Goal: Communication & Community: Connect with others

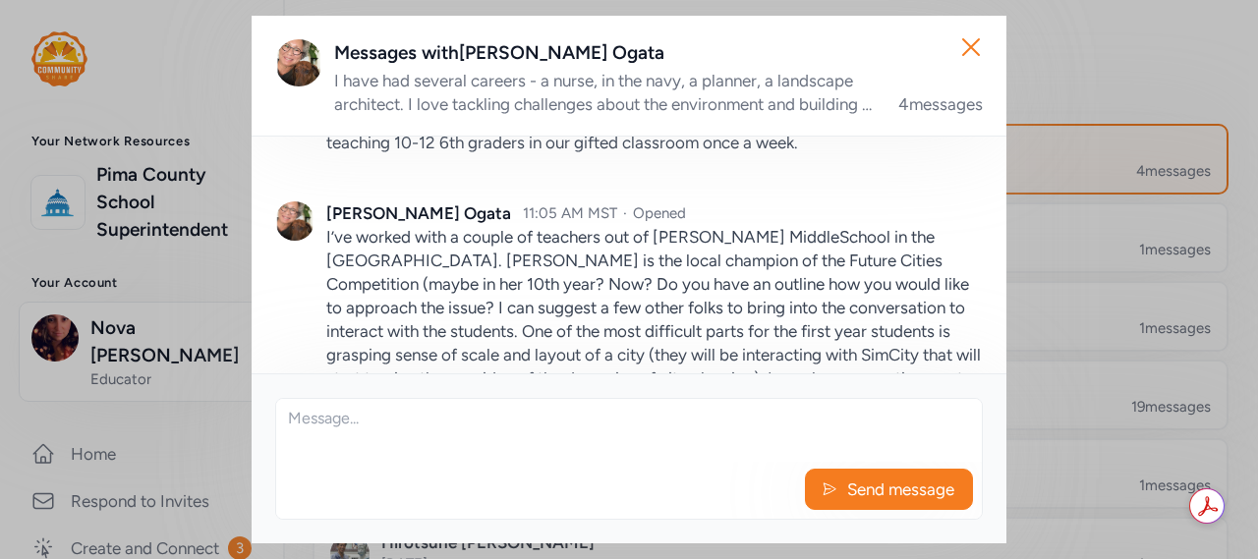
scroll to position [717, 0]
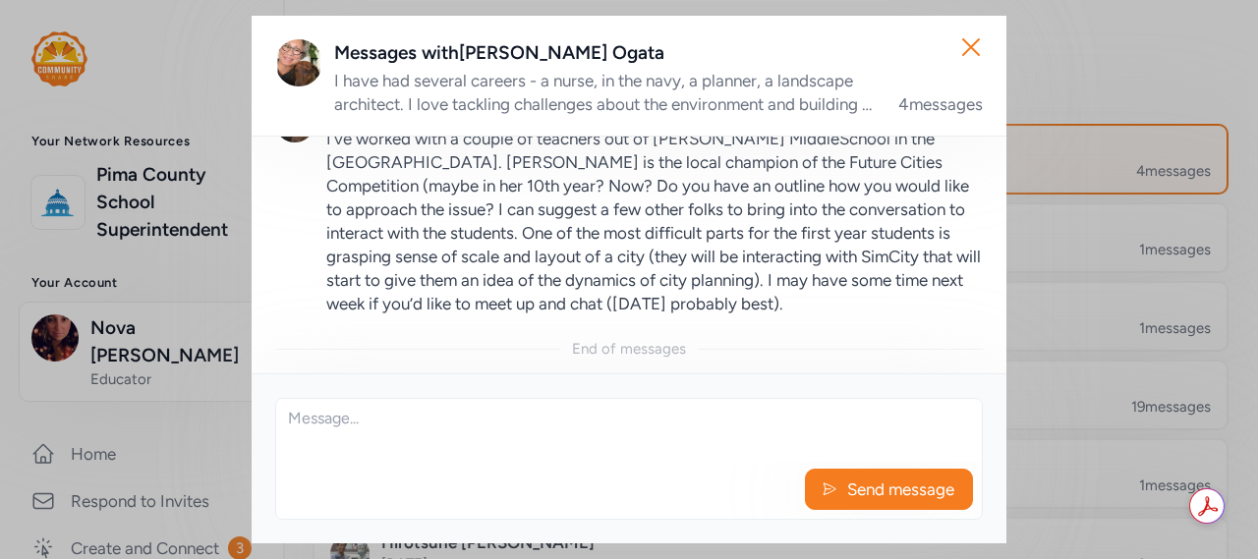
click at [323, 447] on textarea at bounding box center [629, 430] width 706 height 63
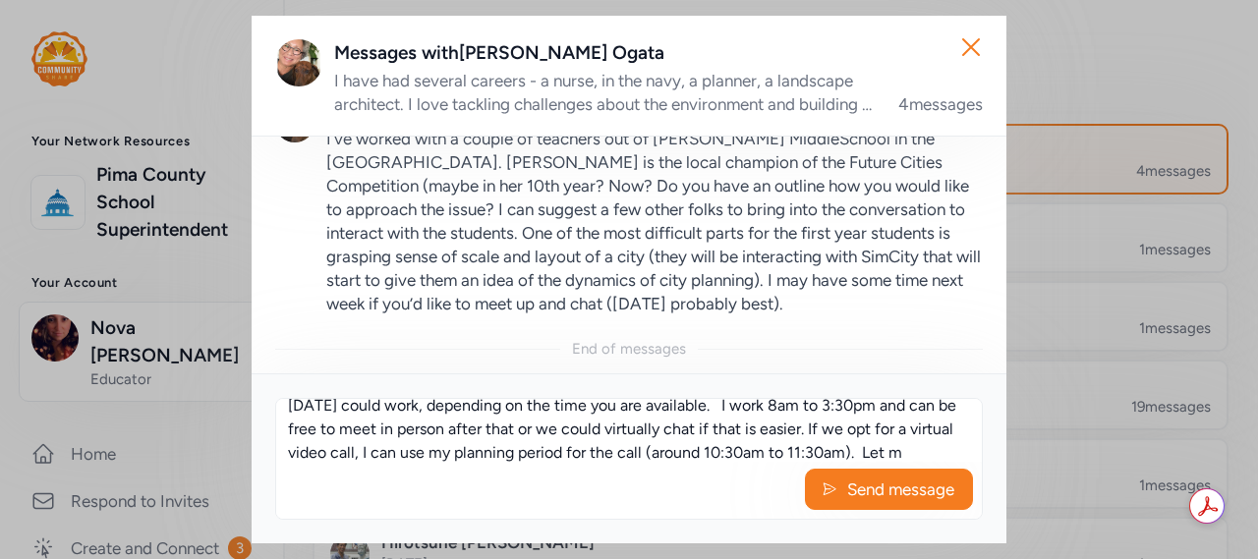
scroll to position [154, 0]
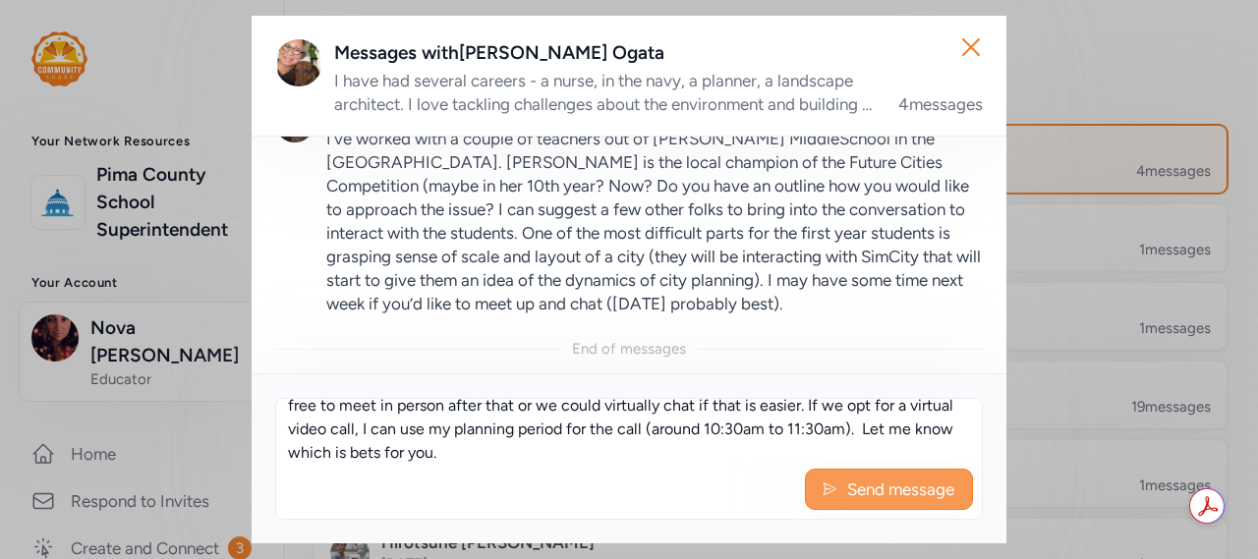
type textarea "I have a vision and am attending a math workshop in scale and proportion to hel…"
click at [817, 492] on button "Send message" at bounding box center [889, 489] width 168 height 41
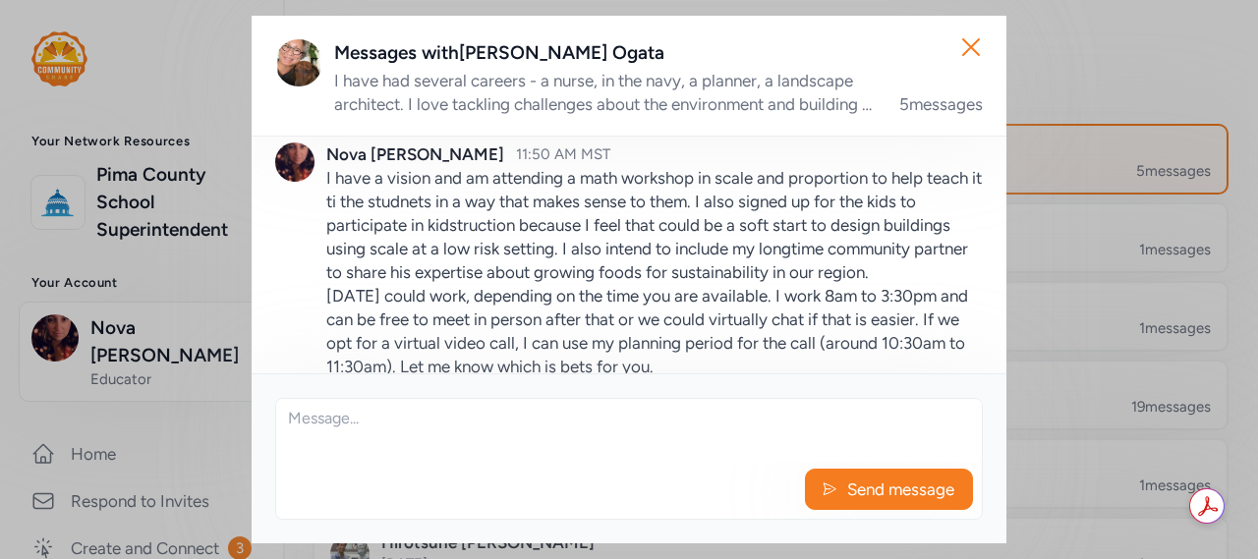
scroll to position [1023, 0]
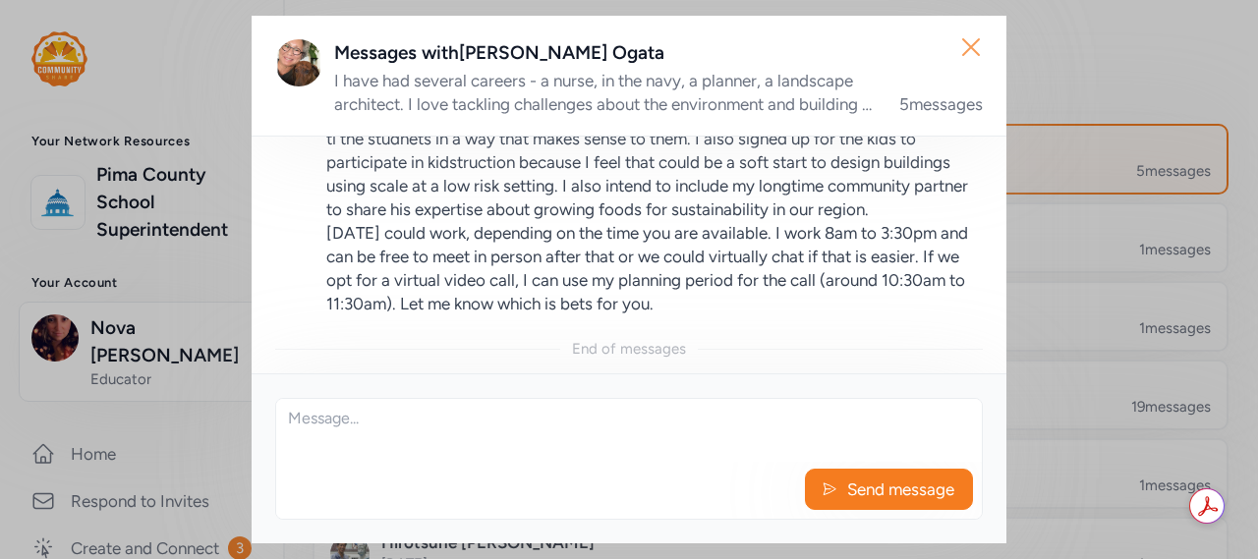
click at [967, 49] on icon "button" at bounding box center [971, 46] width 31 height 31
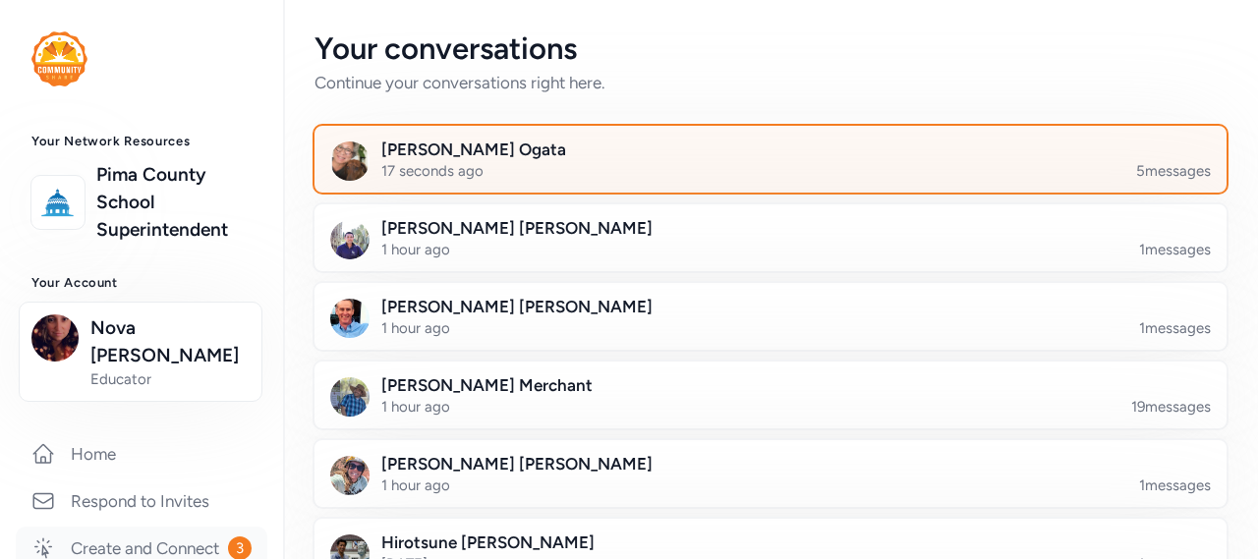
click at [154, 527] on link "Create and Connect 3" at bounding box center [142, 548] width 252 height 43
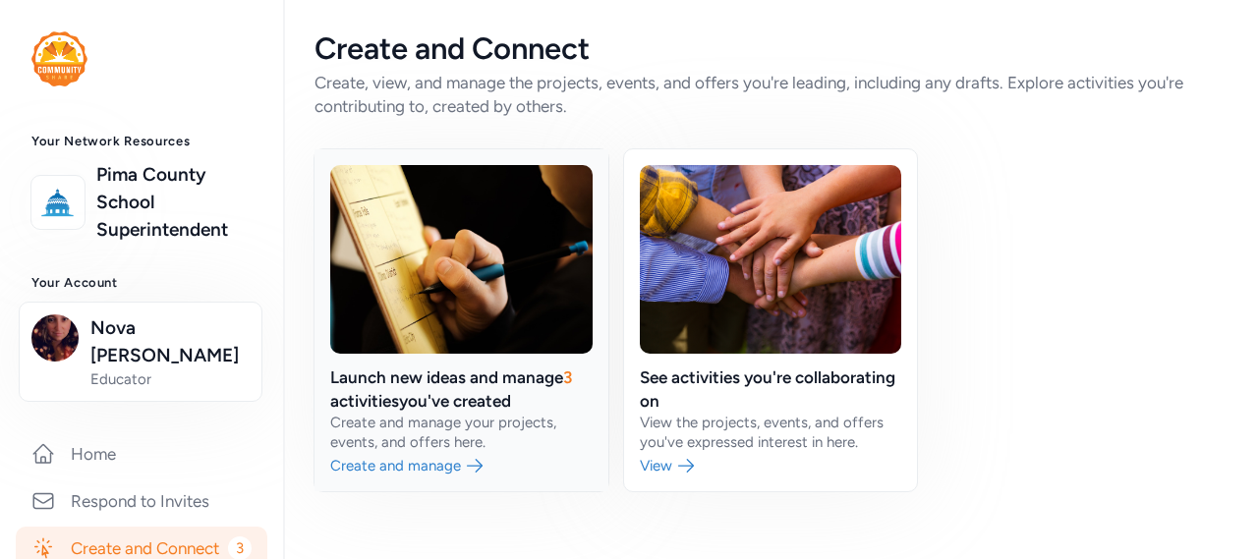
click at [416, 384] on link at bounding box center [462, 320] width 294 height 342
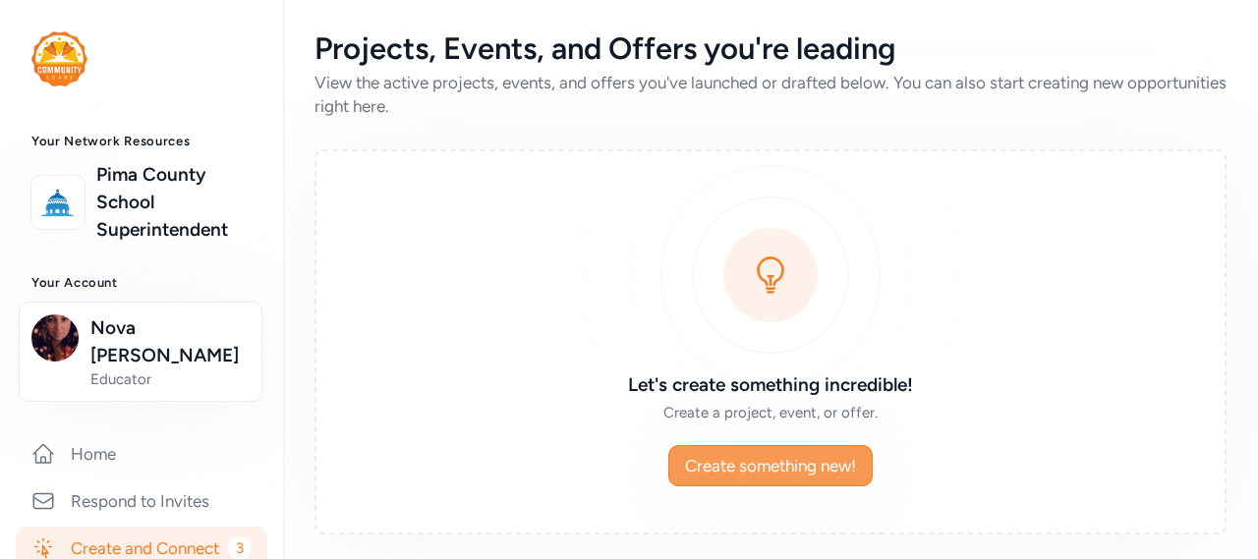
click at [727, 471] on span "Create something new!" at bounding box center [770, 466] width 171 height 24
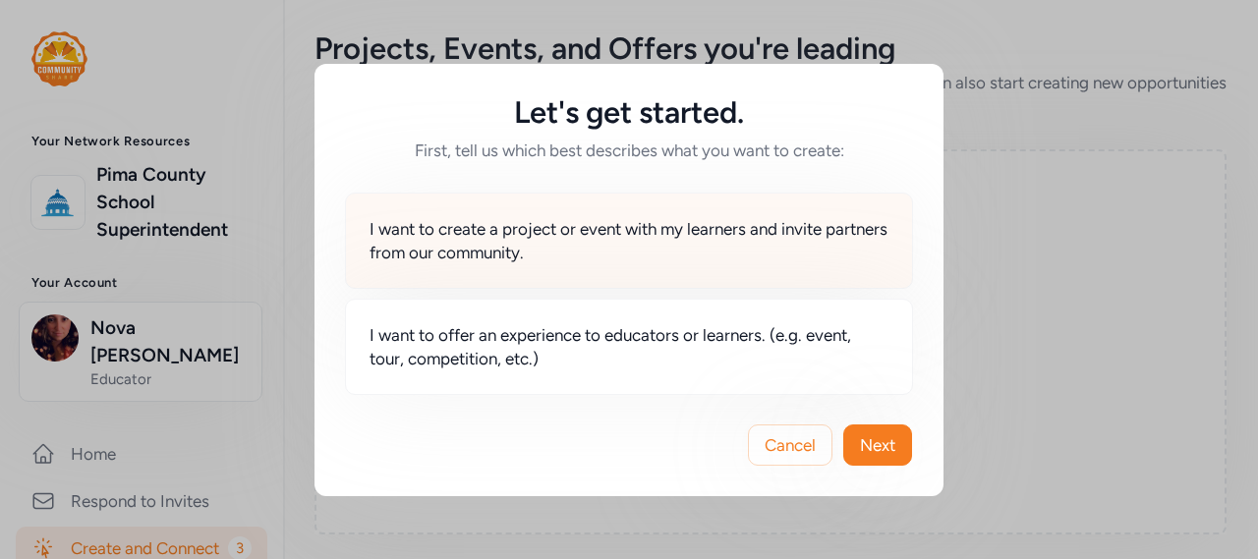
click at [618, 239] on span "I want to create a project or event with my learners and invite partners from o…" at bounding box center [629, 240] width 519 height 47
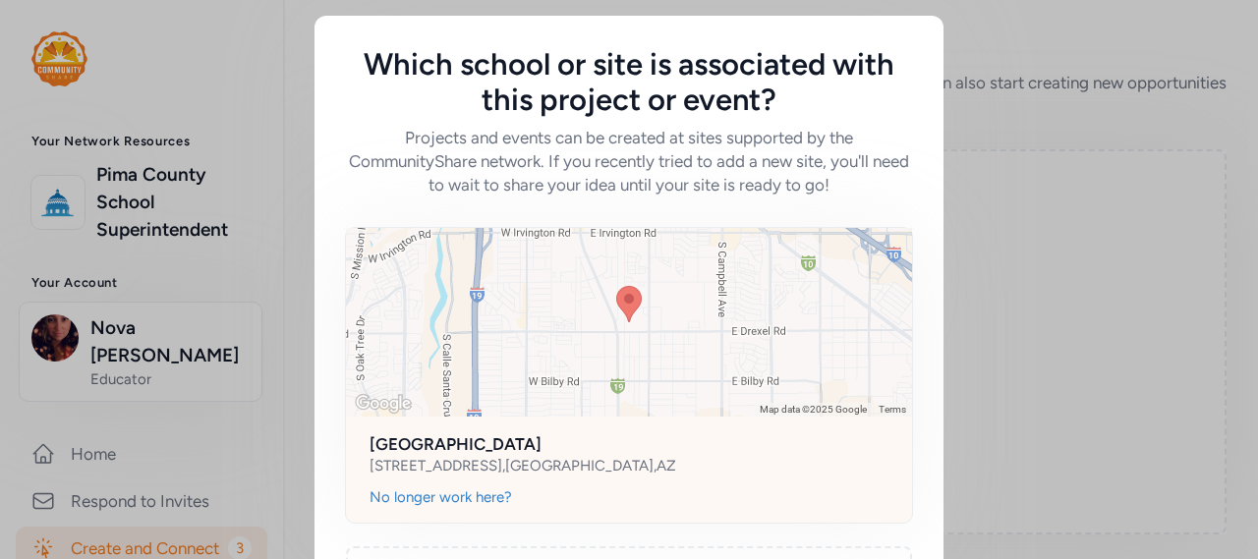
click at [429, 440] on h2 "[GEOGRAPHIC_DATA]" at bounding box center [629, 445] width 519 height 24
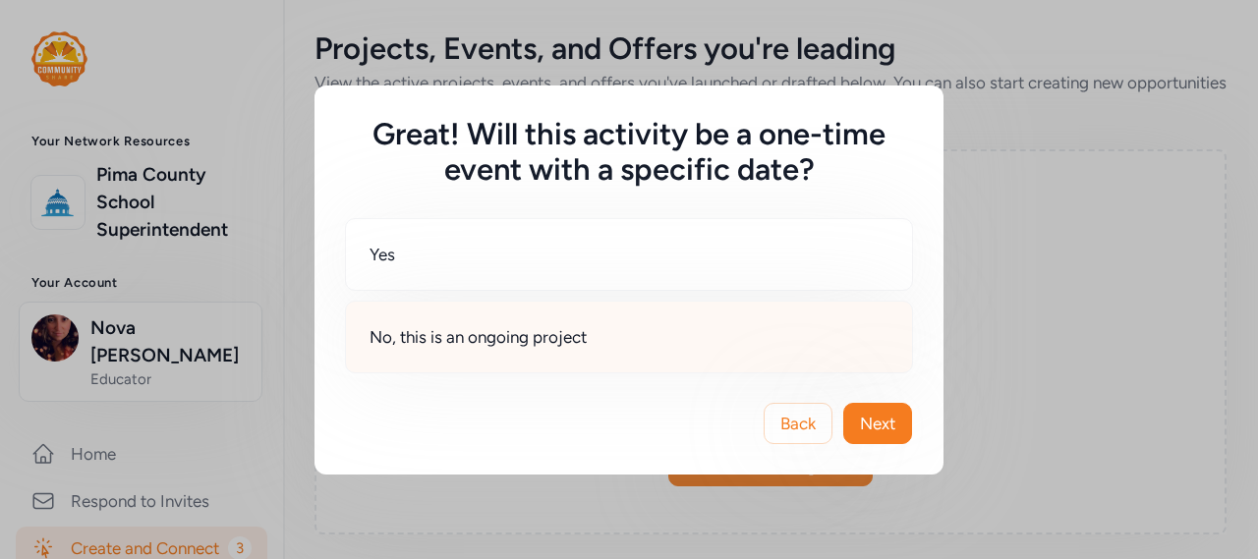
click at [477, 356] on div "No, this is an ongoing project" at bounding box center [629, 337] width 568 height 73
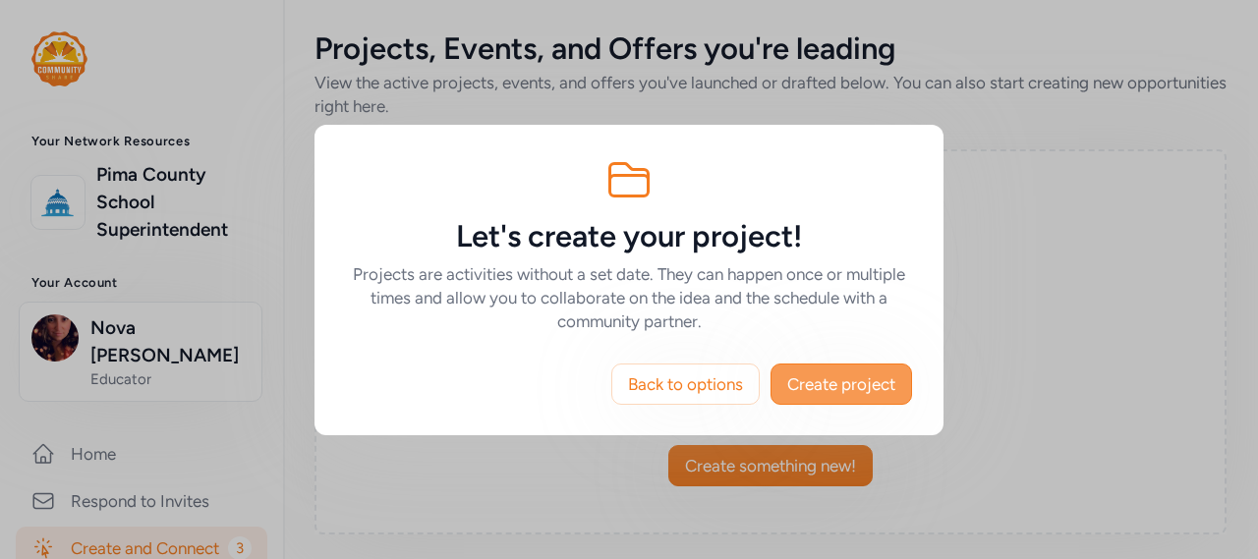
click at [823, 375] on span "Create project" at bounding box center [841, 385] width 108 height 24
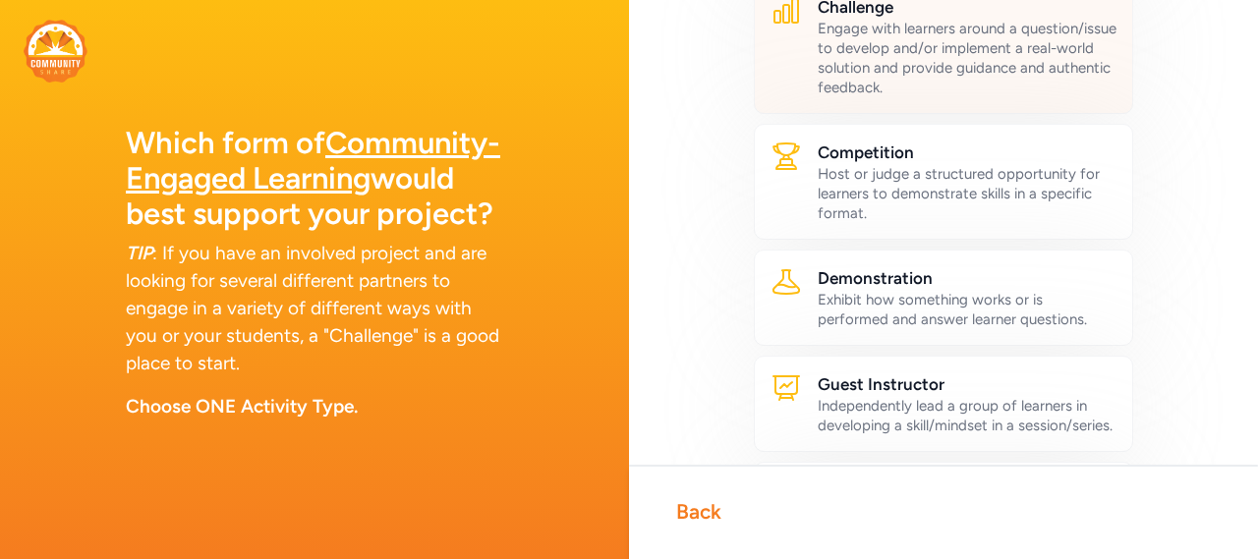
scroll to position [295, 0]
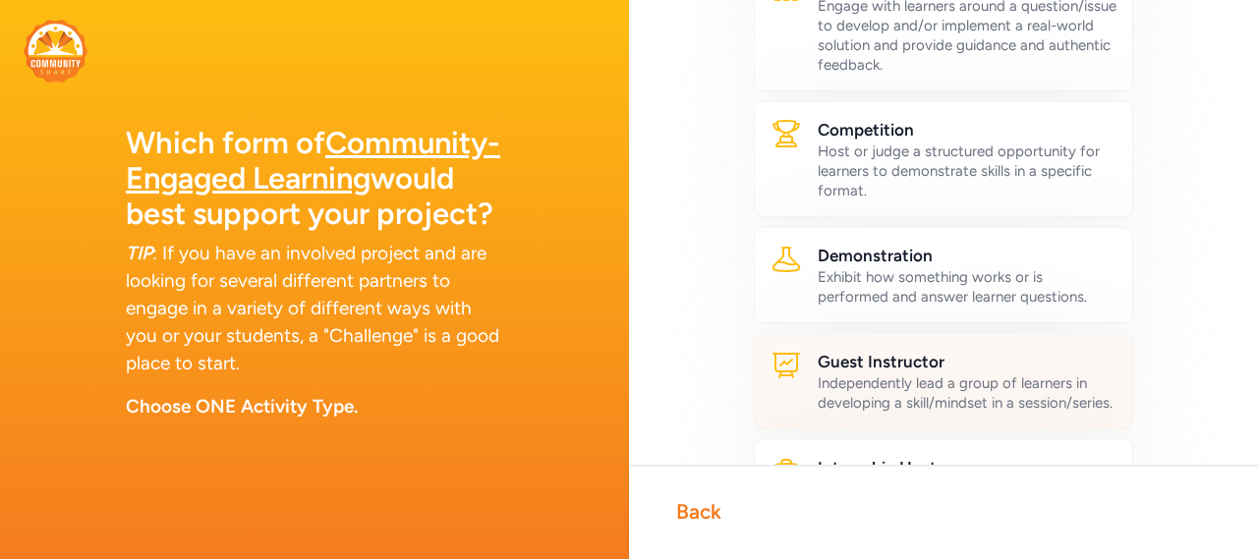
click at [867, 381] on div "Independently lead a group of learners in developing a skill/mindset in a sessi…" at bounding box center [967, 393] width 299 height 39
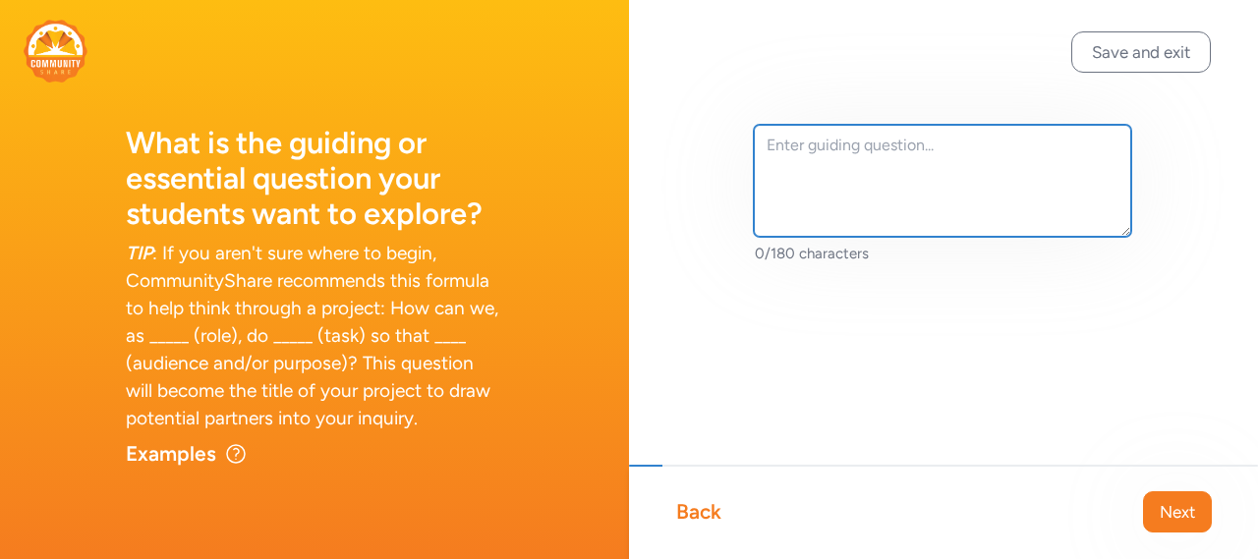
click at [813, 154] on textarea at bounding box center [943, 181] width 378 height 112
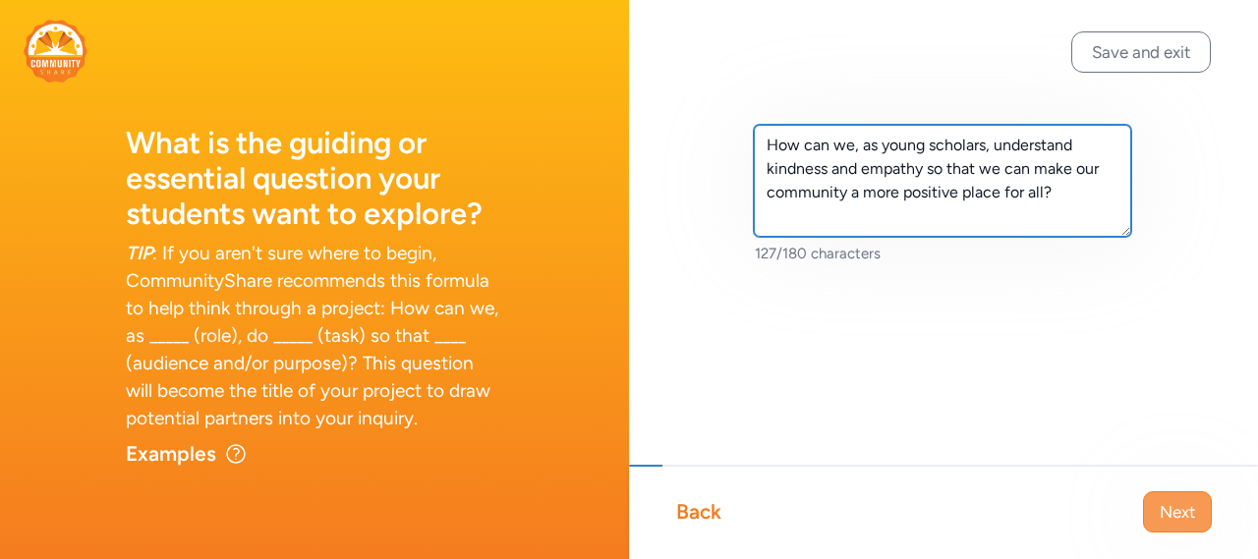
type textarea "How can we, as young scholars, understand kindness and empathy so that we can m…"
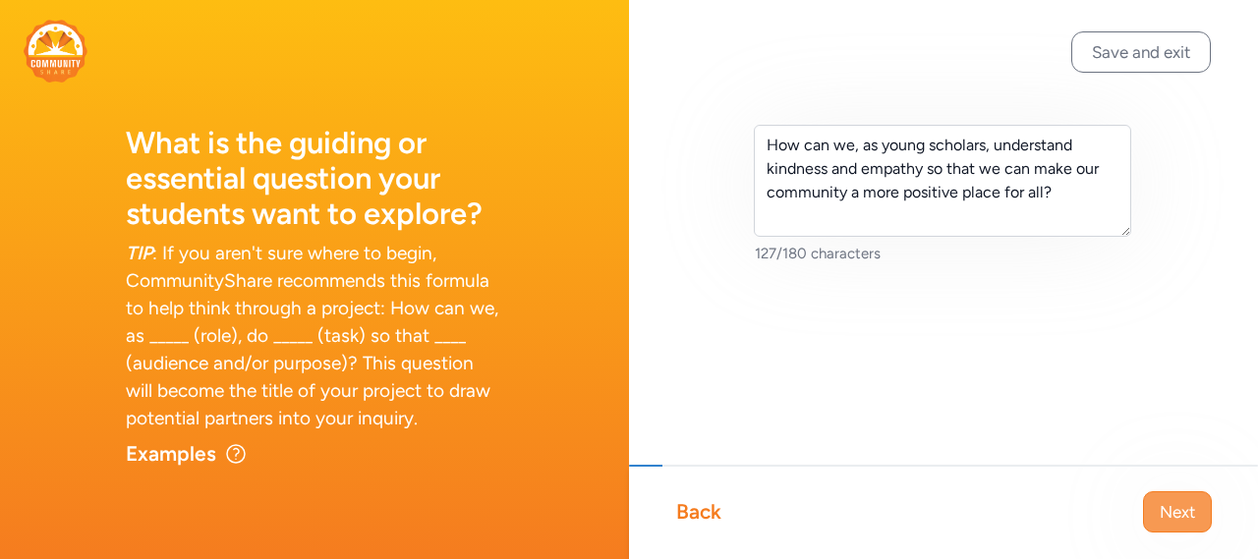
click at [1188, 518] on span "Next" at bounding box center [1177, 512] width 35 height 24
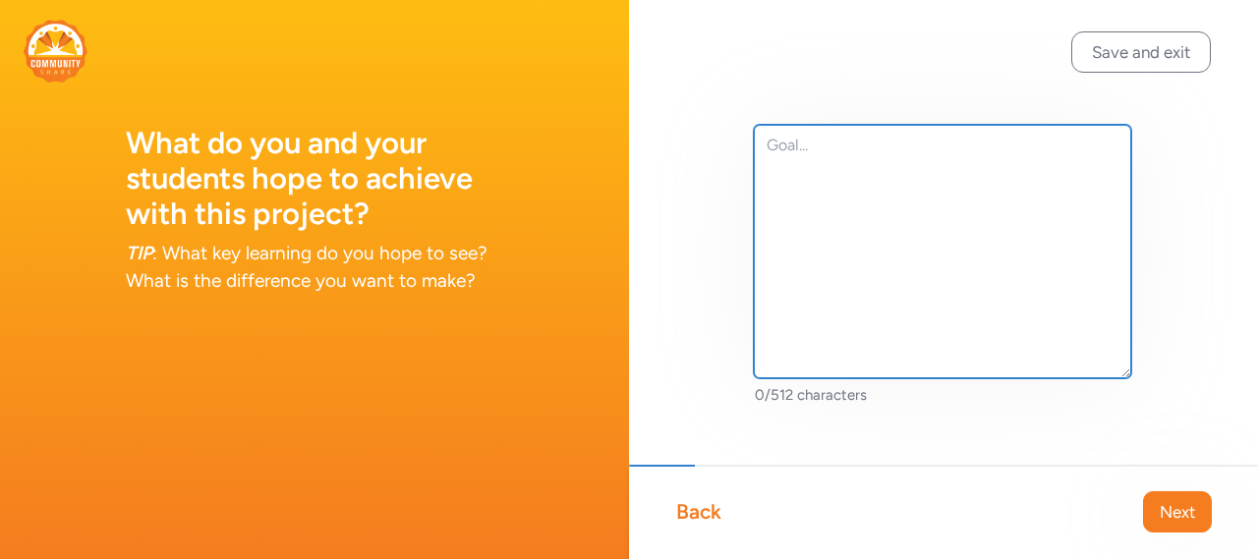
click at [909, 181] on textarea at bounding box center [943, 252] width 378 height 254
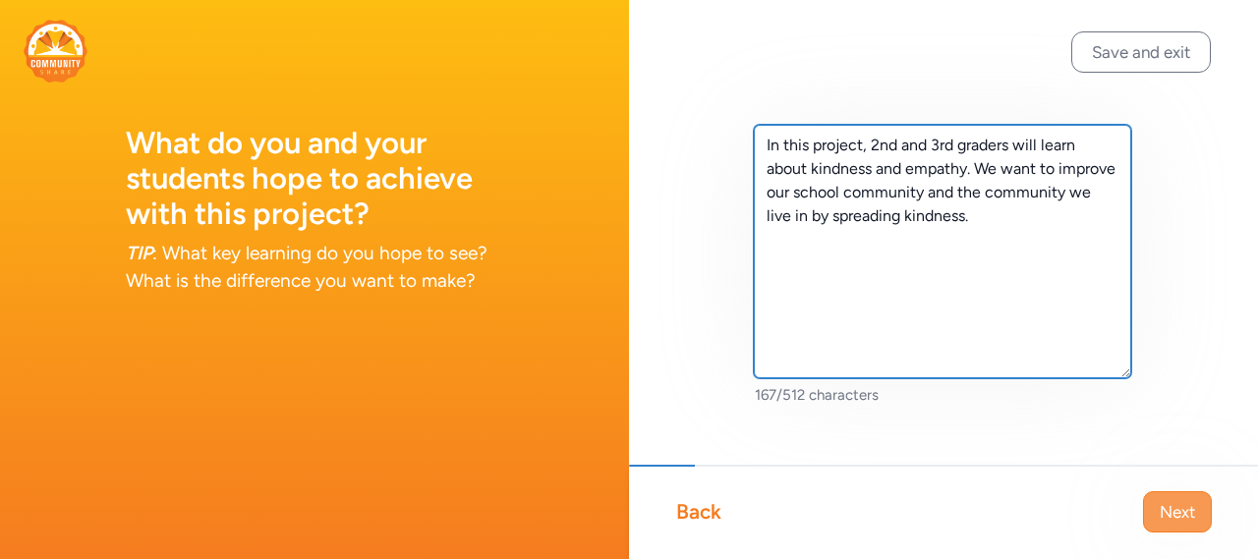
type textarea "In this project, 2nd and 3rd graders will learn about kindness and empathy. We …"
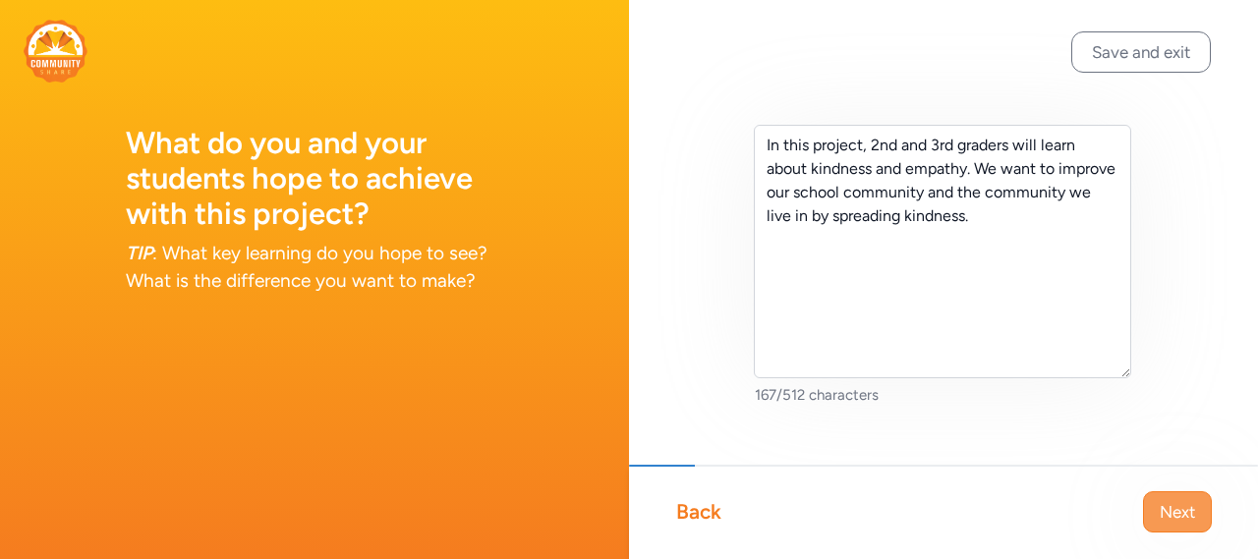
click at [1162, 517] on span "Next" at bounding box center [1177, 512] width 35 height 24
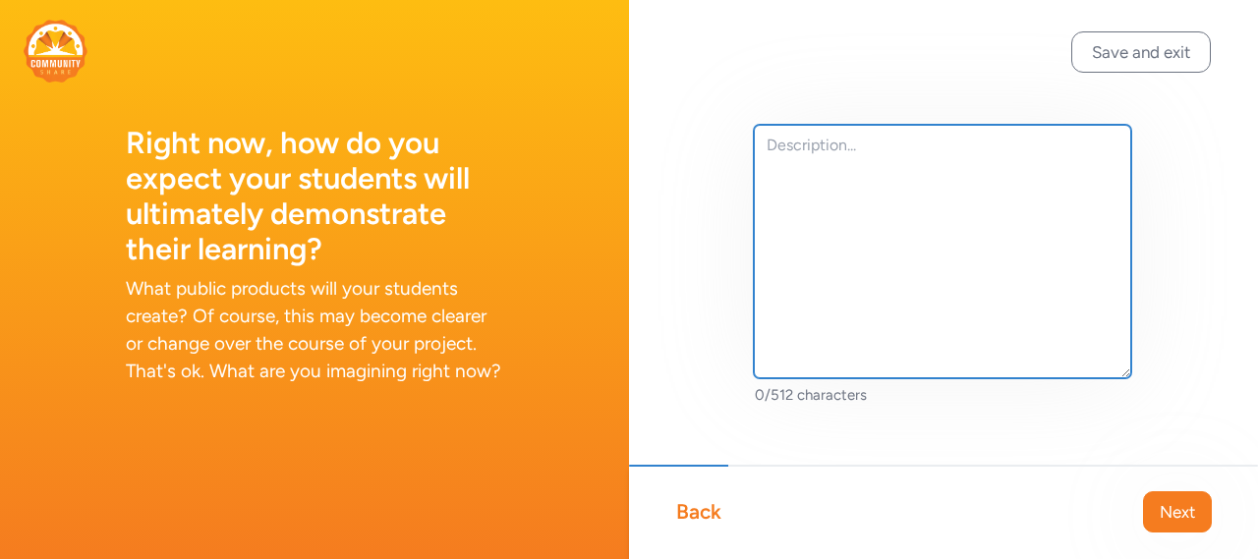
click at [920, 243] on textarea at bounding box center [943, 252] width 378 height 254
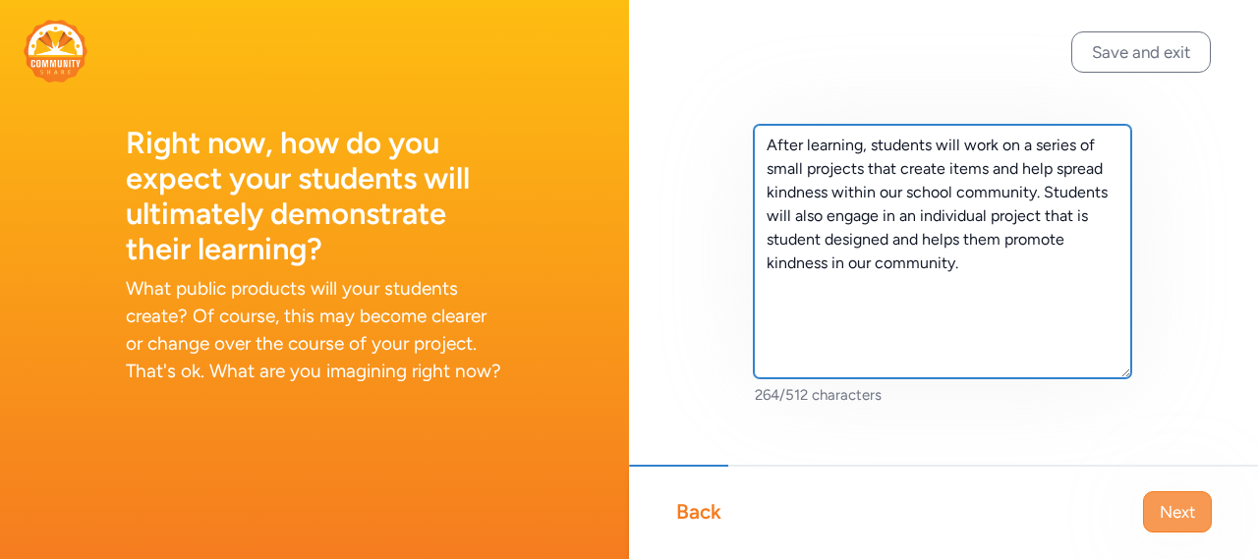
type textarea "After learning, students will work on a series of small projects that create it…"
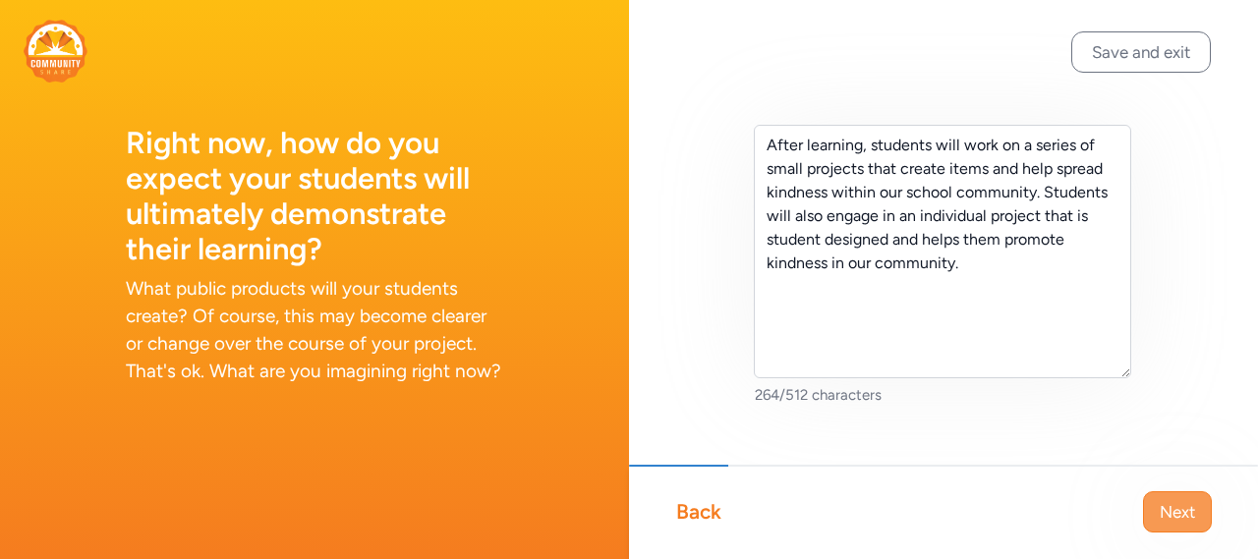
click at [1165, 508] on span "Next" at bounding box center [1177, 512] width 35 height 24
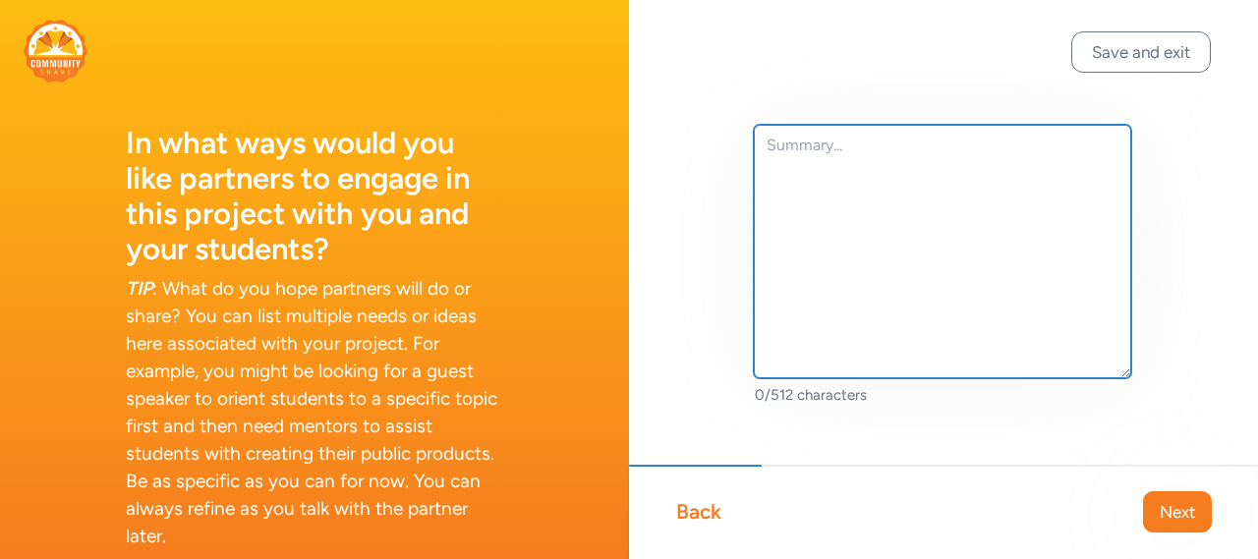
click at [946, 272] on textarea at bounding box center [943, 252] width 378 height 254
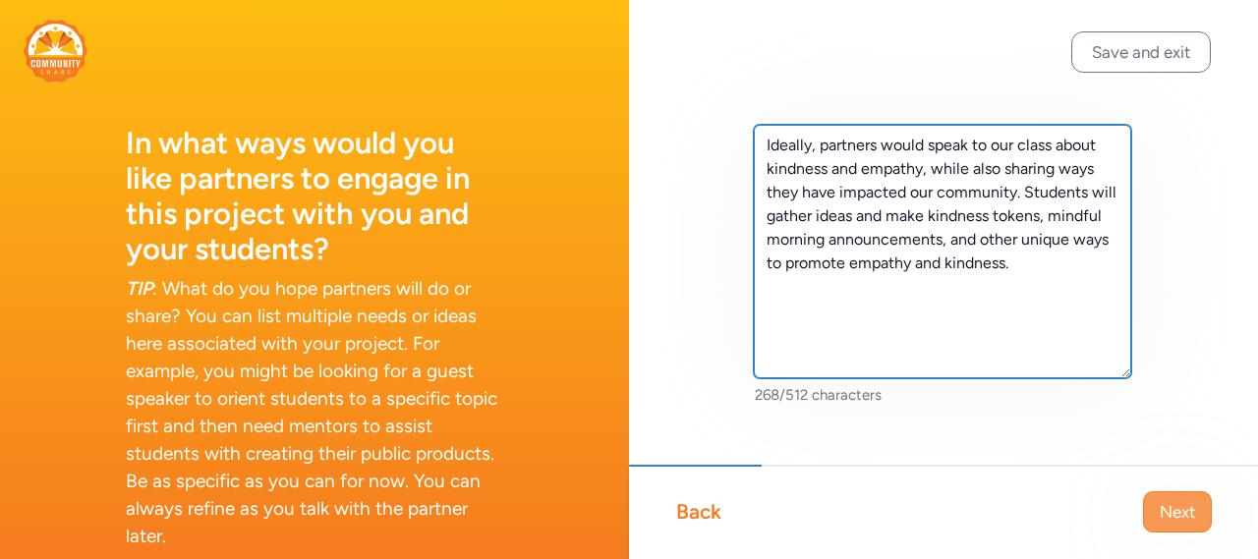
type textarea "Ideally, partners would speak to our class about kindness and empathy, while al…"
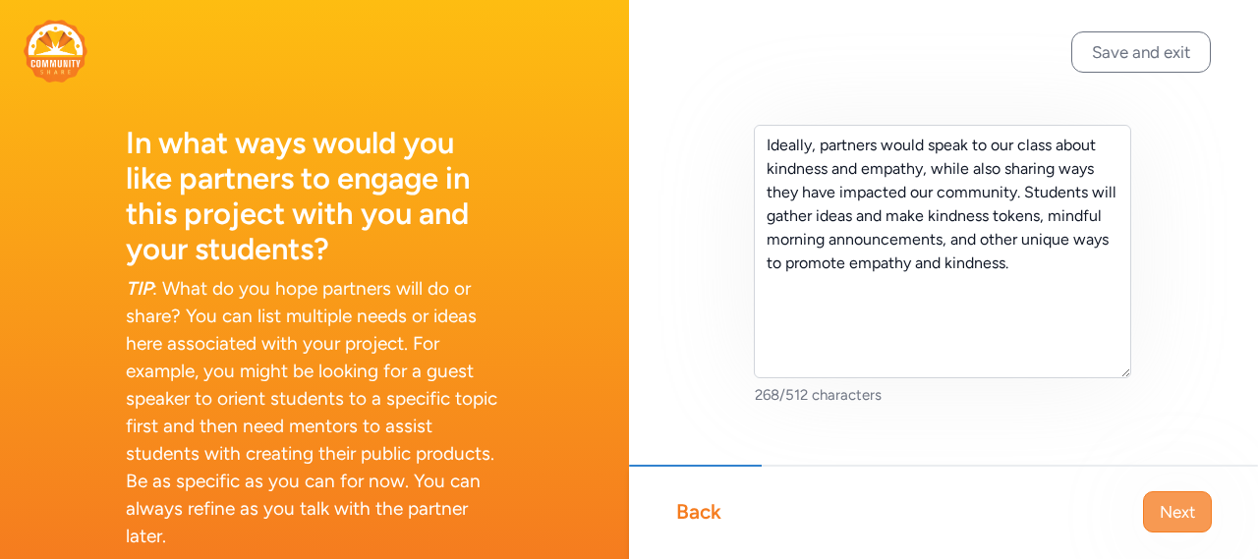
click at [1200, 512] on button "Next" at bounding box center [1177, 512] width 69 height 41
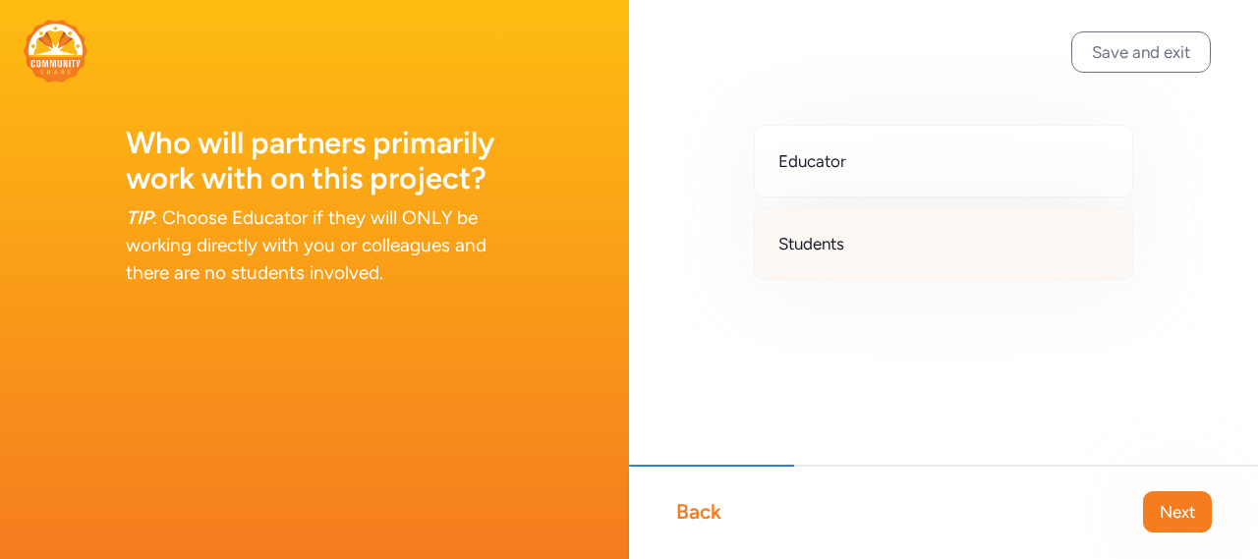
click at [956, 258] on div "Students" at bounding box center [943, 243] width 379 height 73
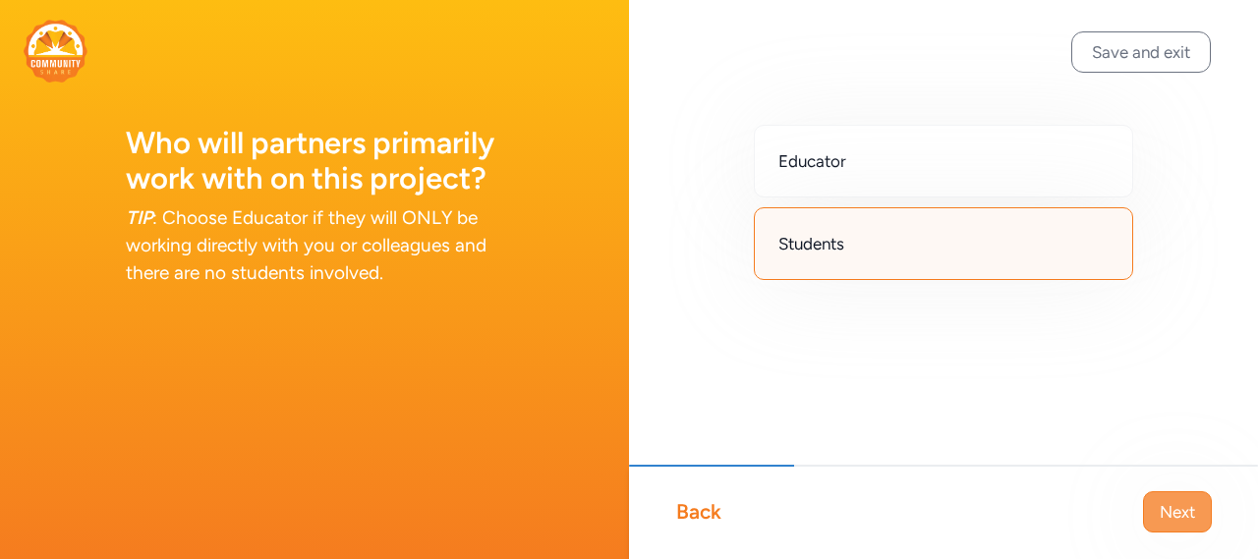
click at [1184, 523] on span "Next" at bounding box center [1177, 512] width 35 height 24
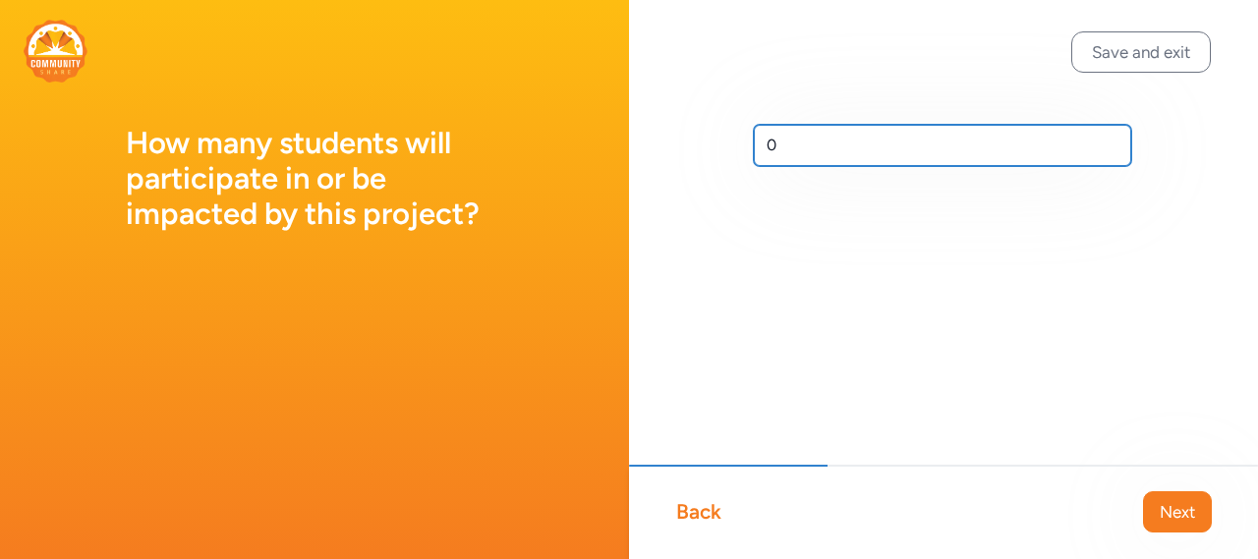
click at [842, 152] on input "0" at bounding box center [943, 145] width 378 height 41
type input "3"
type input "28"
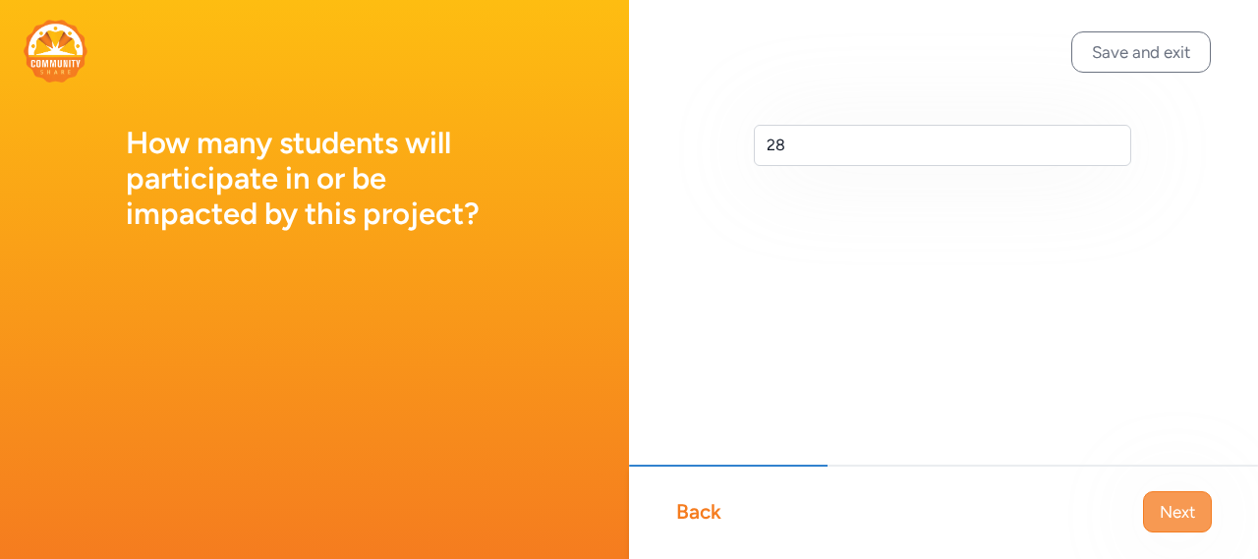
click at [1169, 521] on span "Next" at bounding box center [1177, 512] width 35 height 24
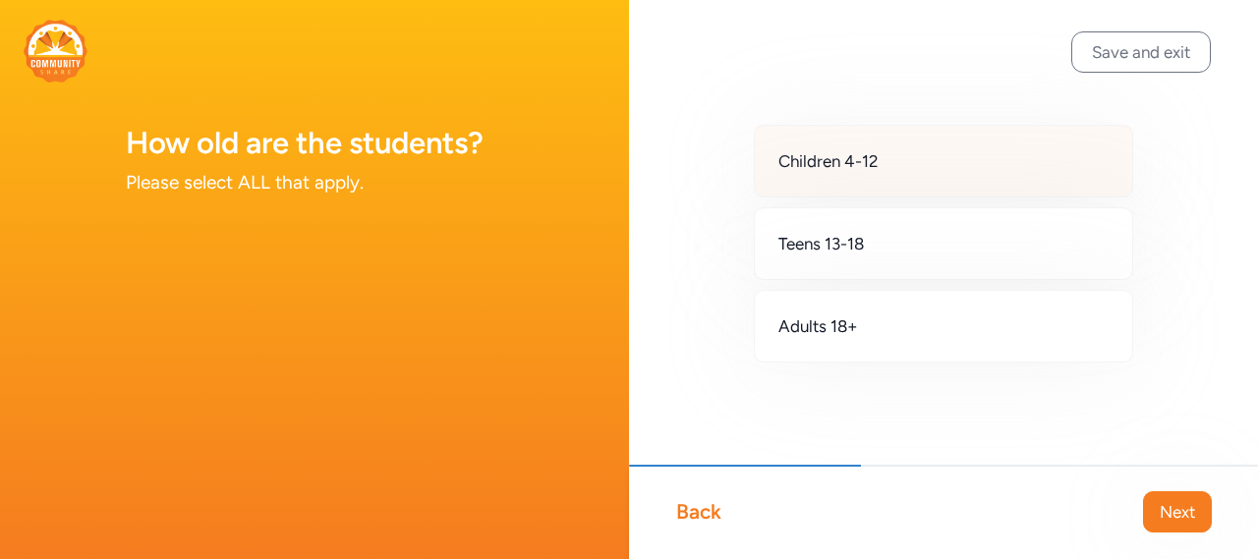
click at [936, 172] on div "Children 4-12" at bounding box center [943, 161] width 379 height 73
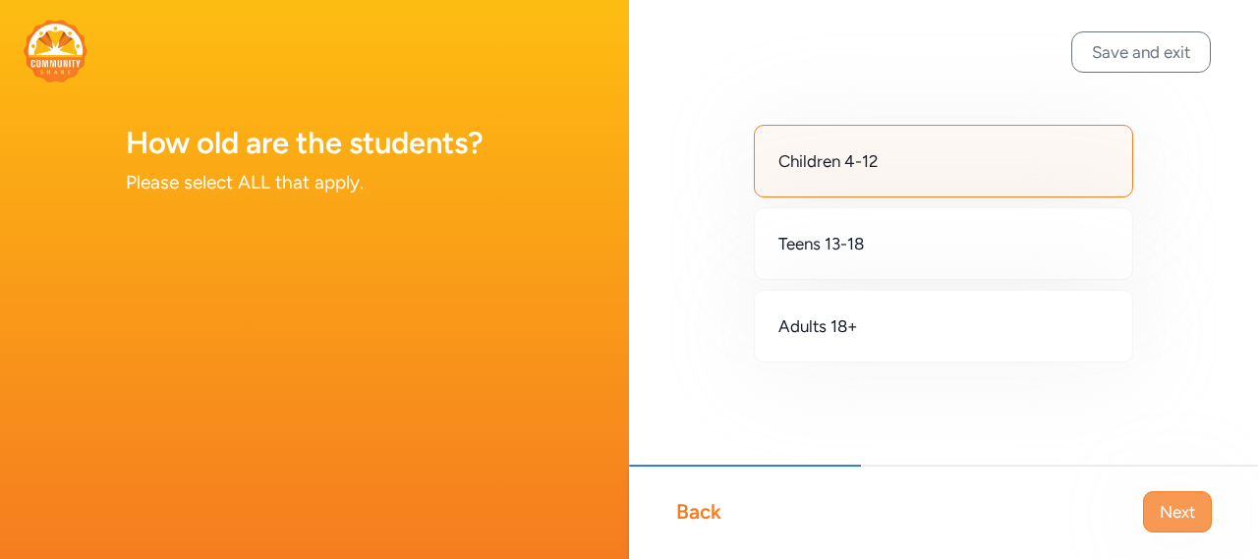
click at [1168, 513] on span "Next" at bounding box center [1177, 512] width 35 height 24
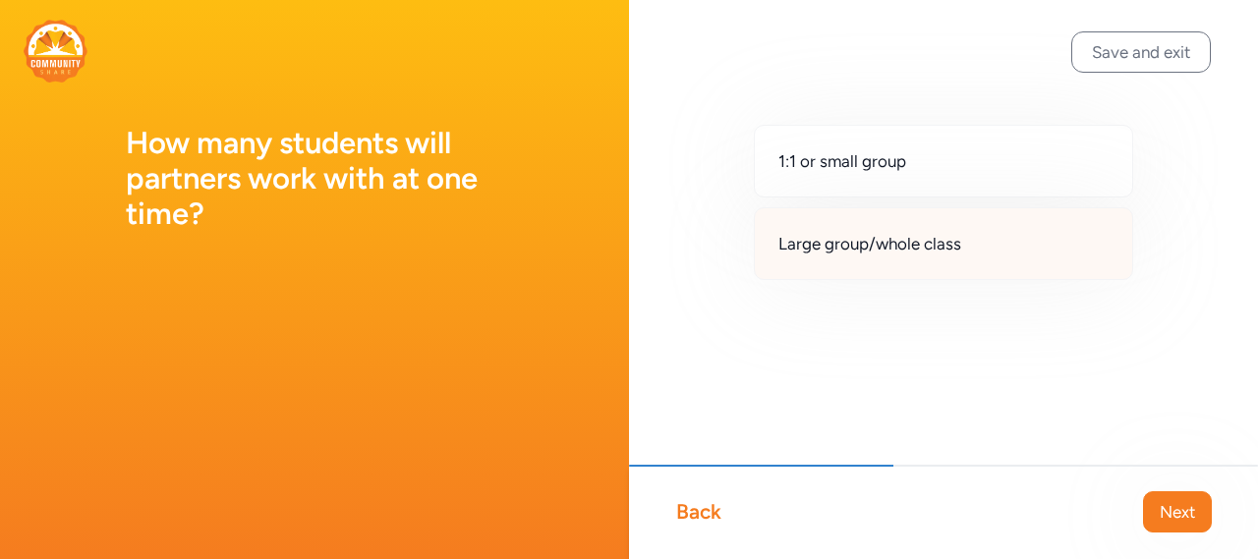
click at [783, 254] on span "Large group/whole class" at bounding box center [870, 244] width 183 height 24
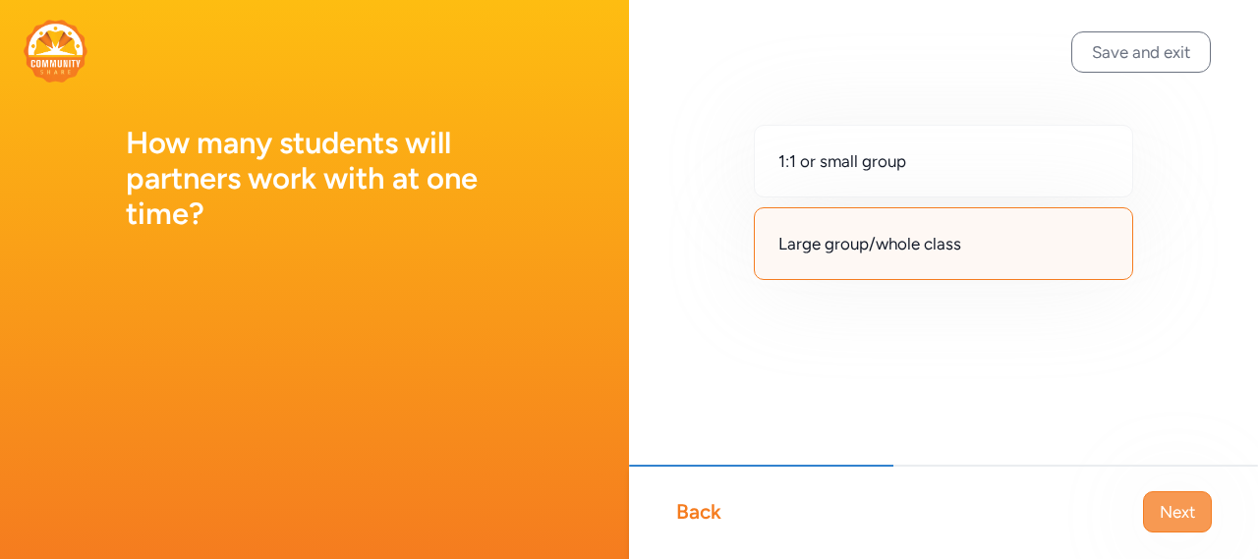
click at [1187, 518] on span "Next" at bounding box center [1177, 512] width 35 height 24
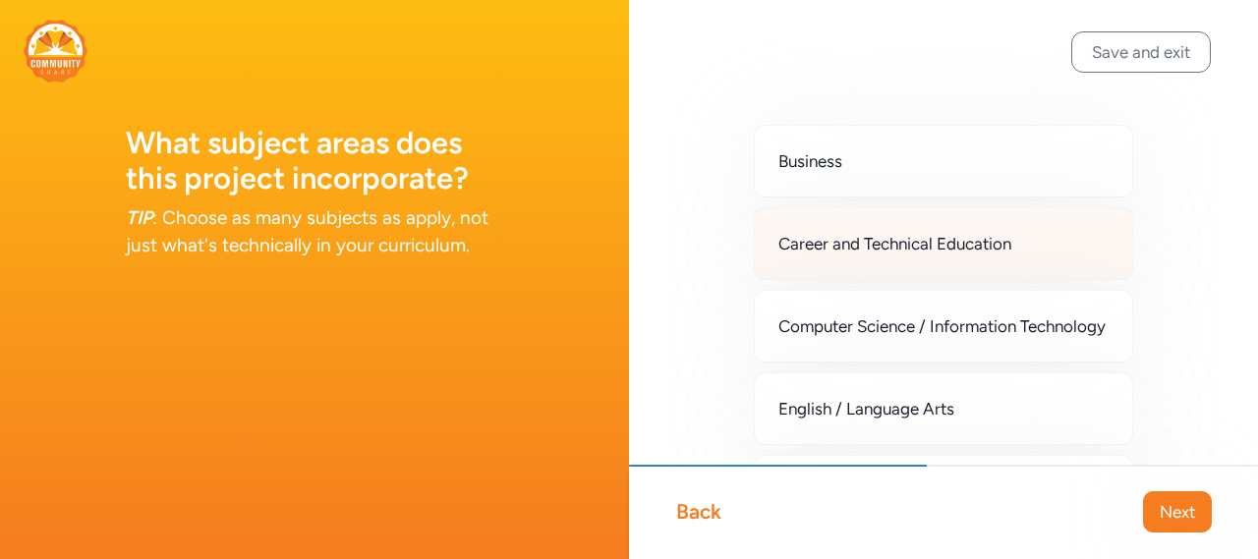
scroll to position [98, 0]
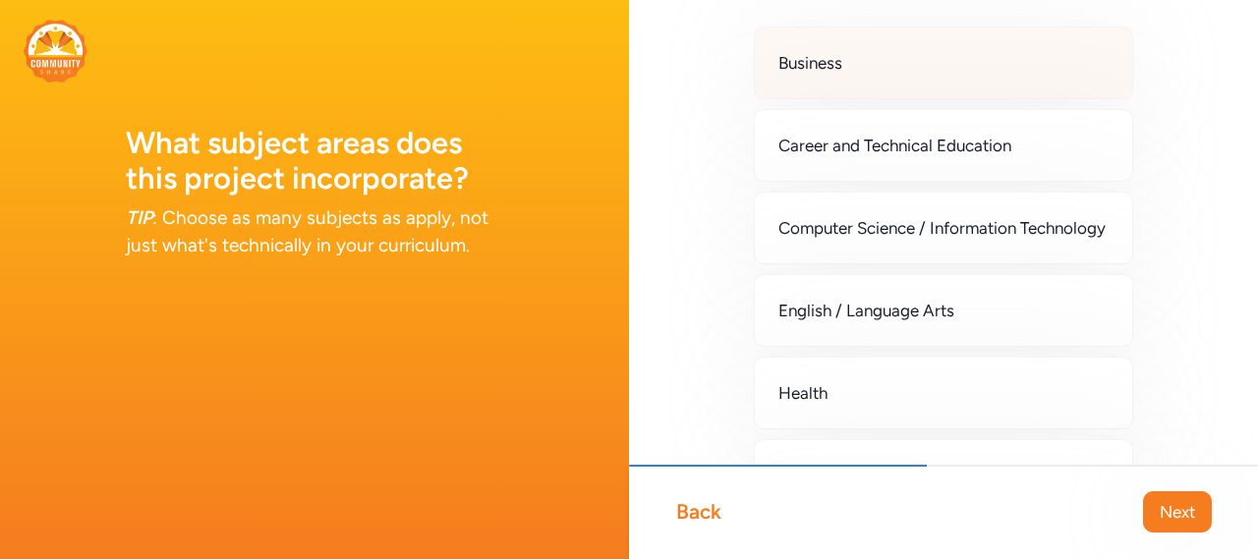
click at [852, 47] on div "Business" at bounding box center [943, 63] width 379 height 73
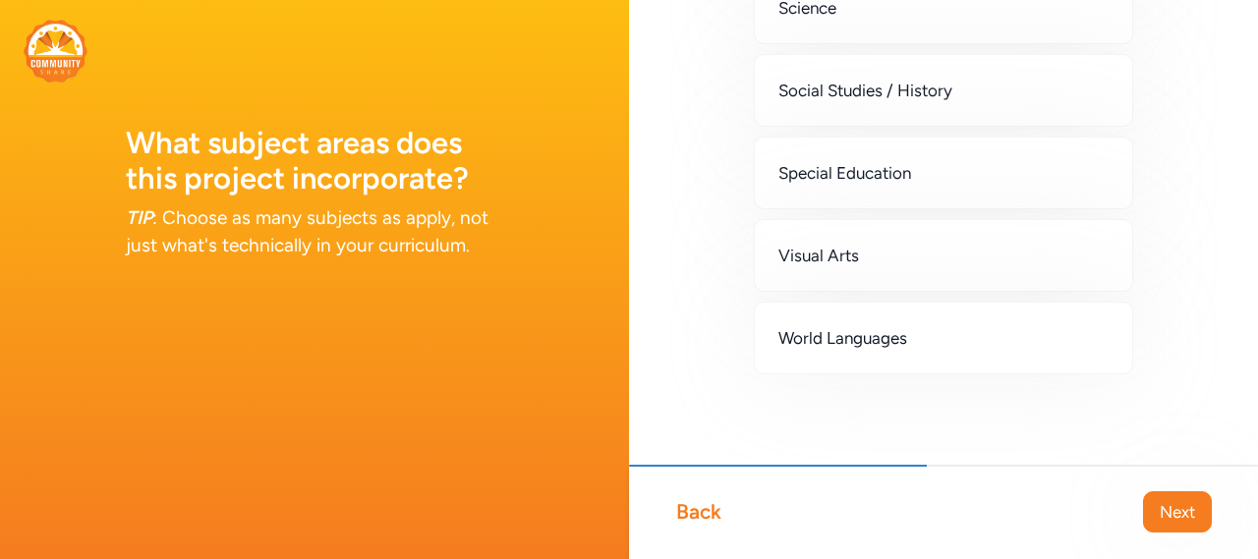
scroll to position [841, 0]
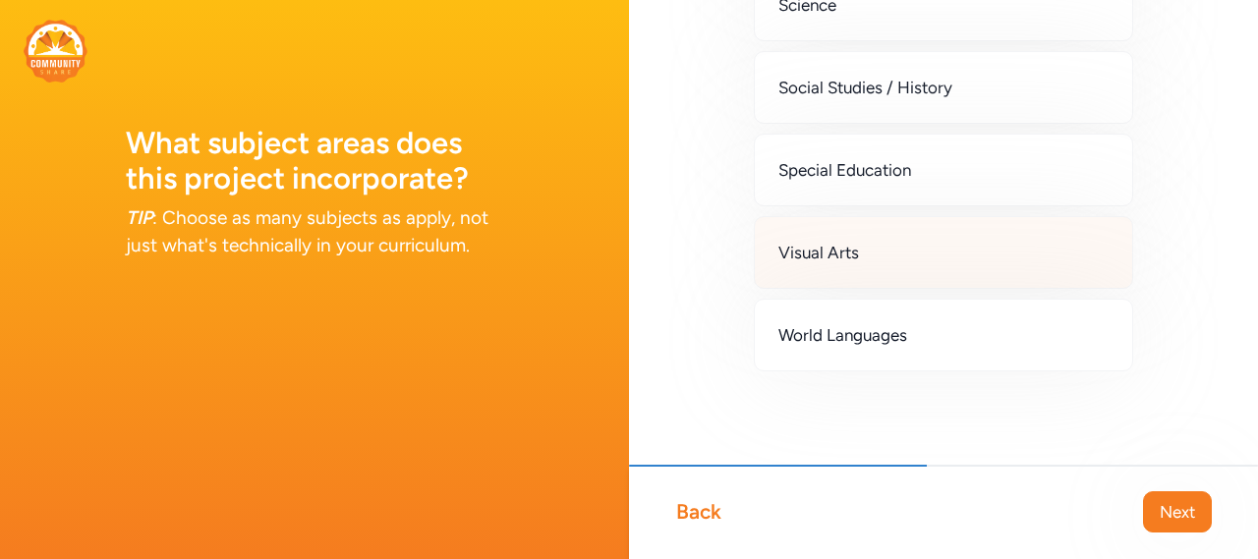
click at [821, 243] on span "Visual Arts" at bounding box center [819, 253] width 81 height 24
click at [1166, 515] on span "Next" at bounding box center [1177, 512] width 35 height 24
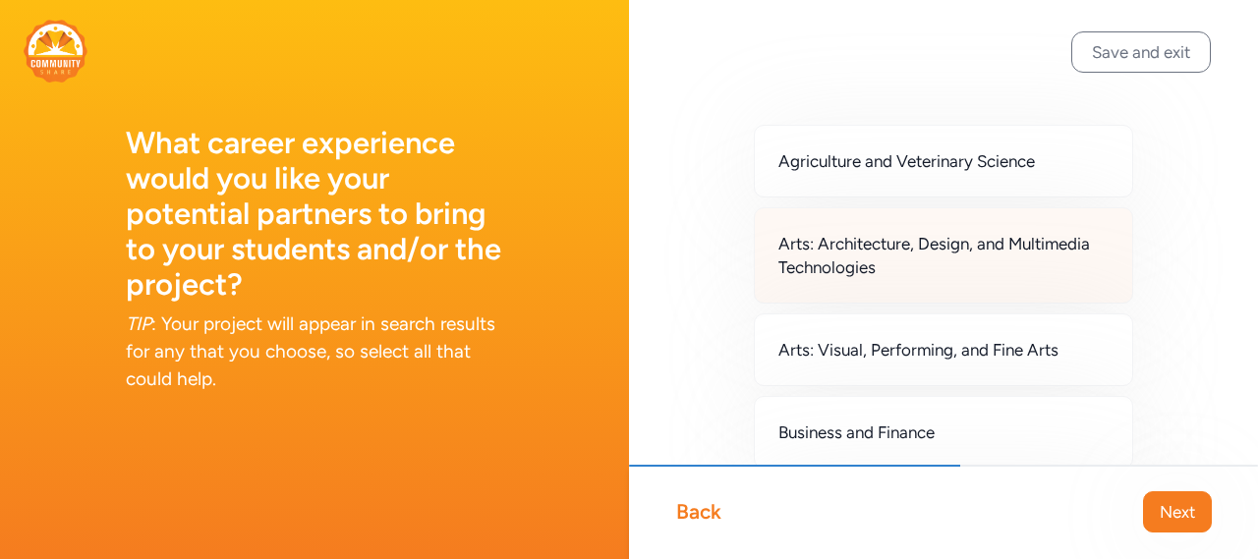
click at [986, 257] on span "Arts: Architecture, Design, and Multimedia Technologies" at bounding box center [944, 255] width 330 height 47
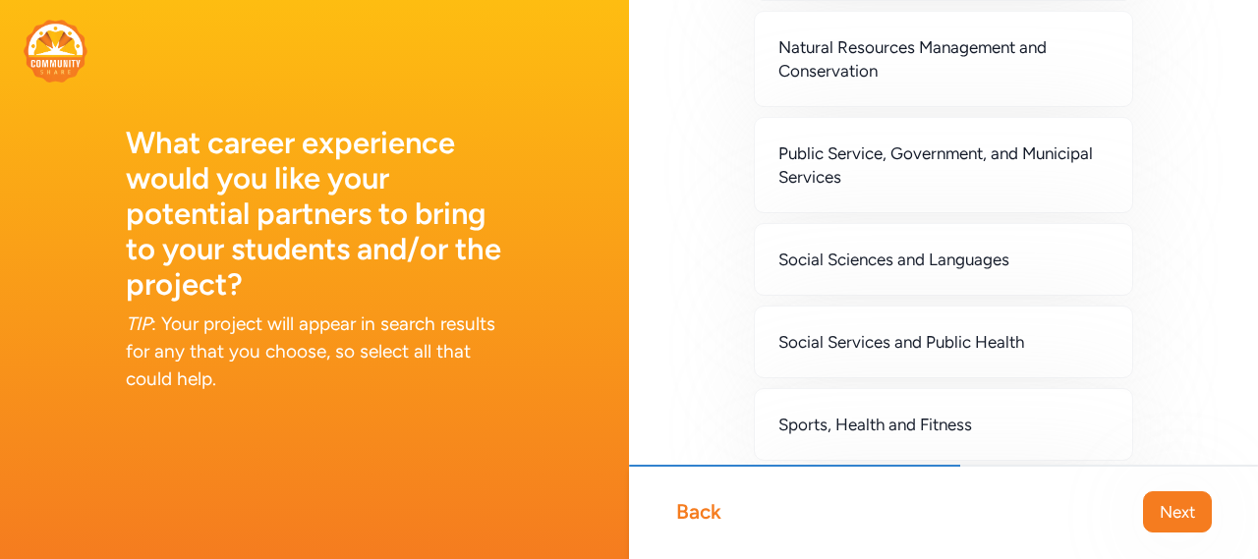
scroll to position [1770, 0]
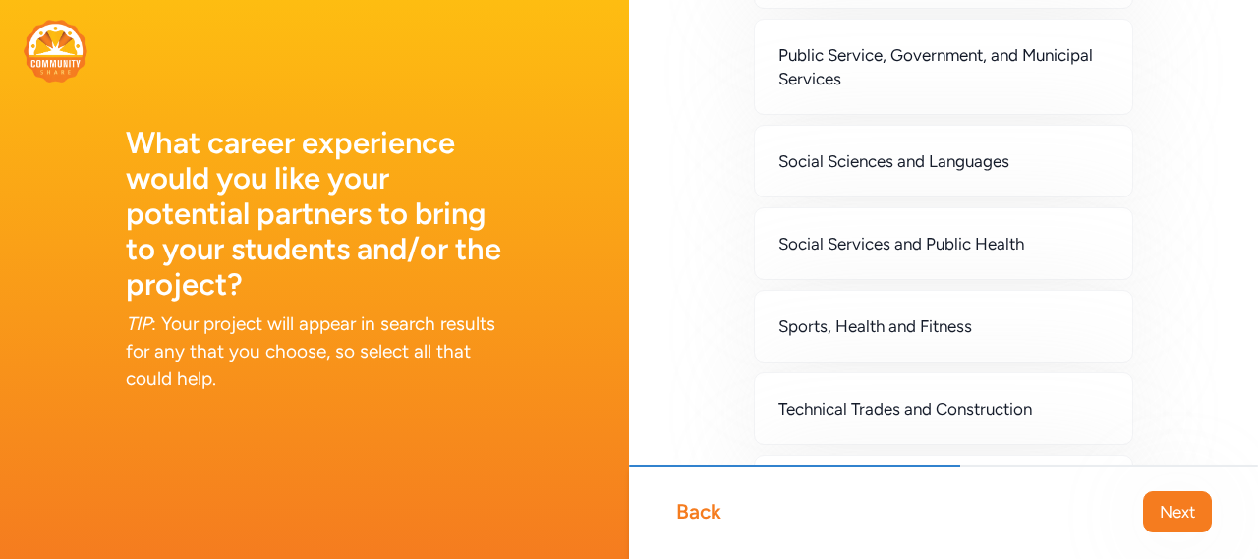
click at [989, 252] on span "Social Services and Public Health" at bounding box center [902, 244] width 246 height 24
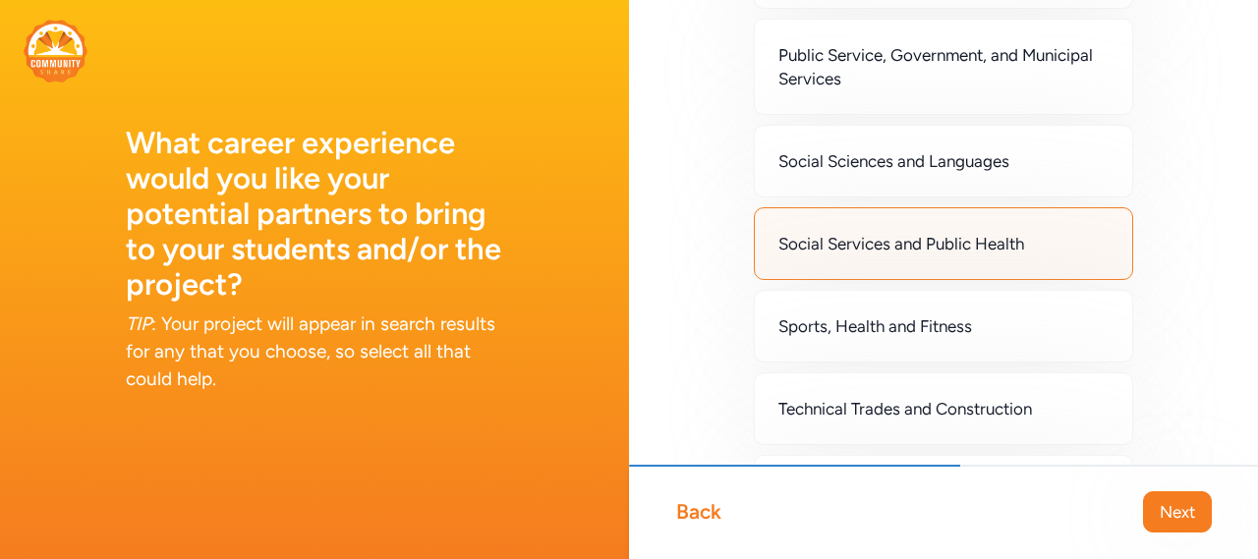
scroll to position [1868, 0]
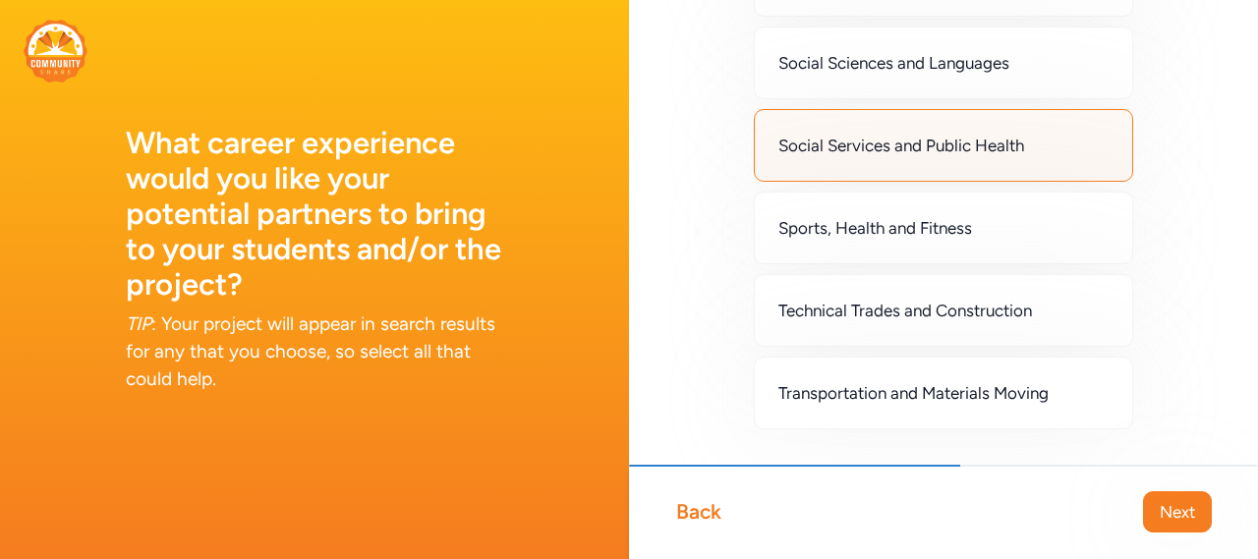
click at [989, 252] on div "Sports, Health and Fitness" at bounding box center [943, 228] width 379 height 73
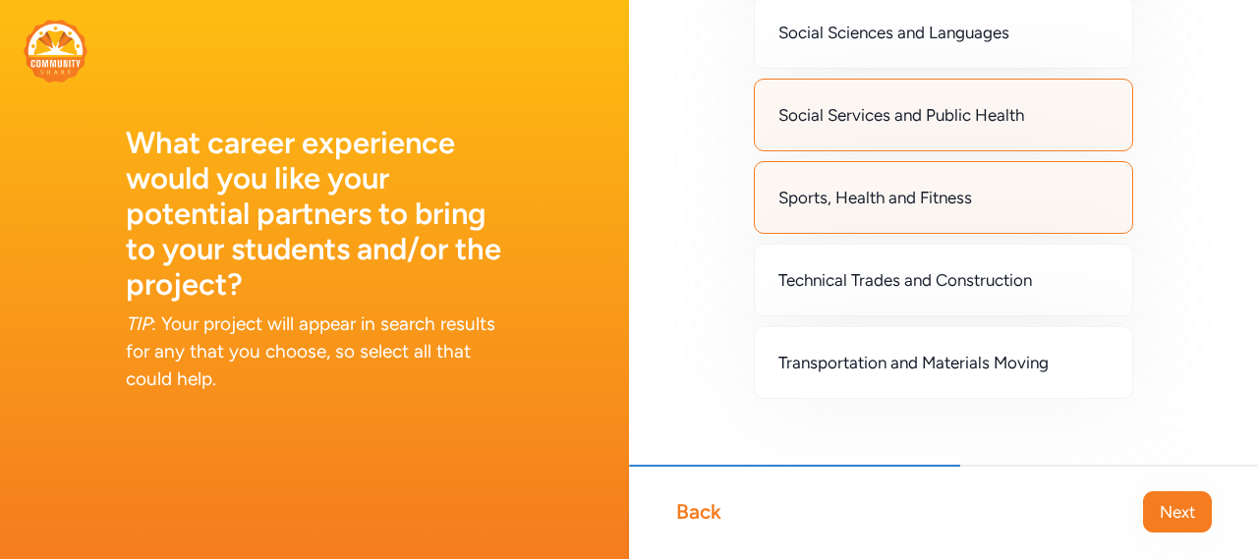
scroll to position [1926, 0]
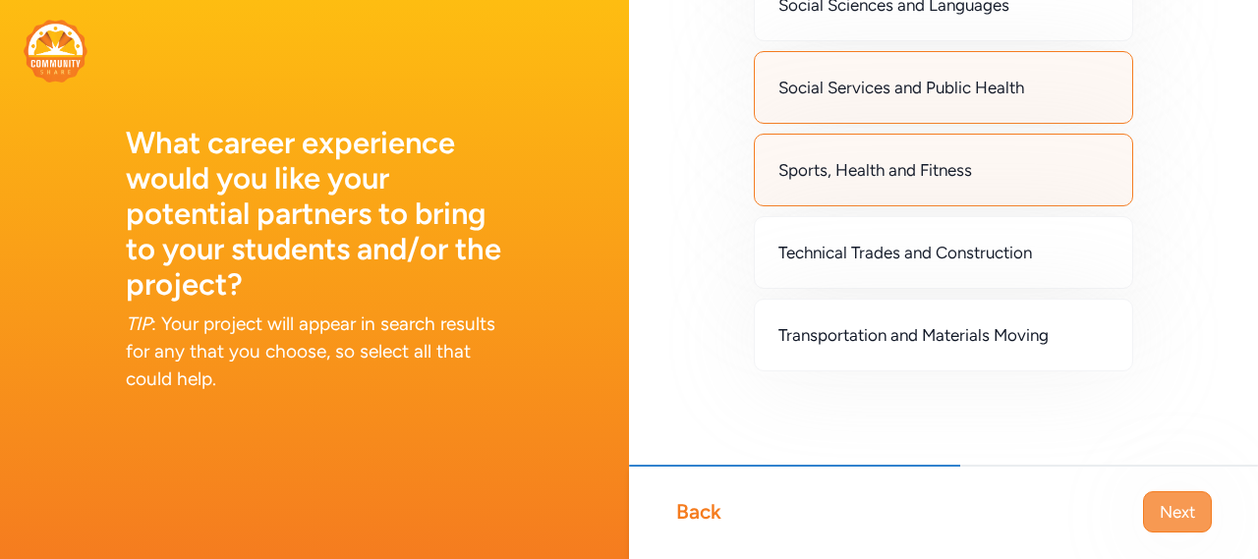
click at [1157, 515] on button "Next" at bounding box center [1177, 512] width 69 height 41
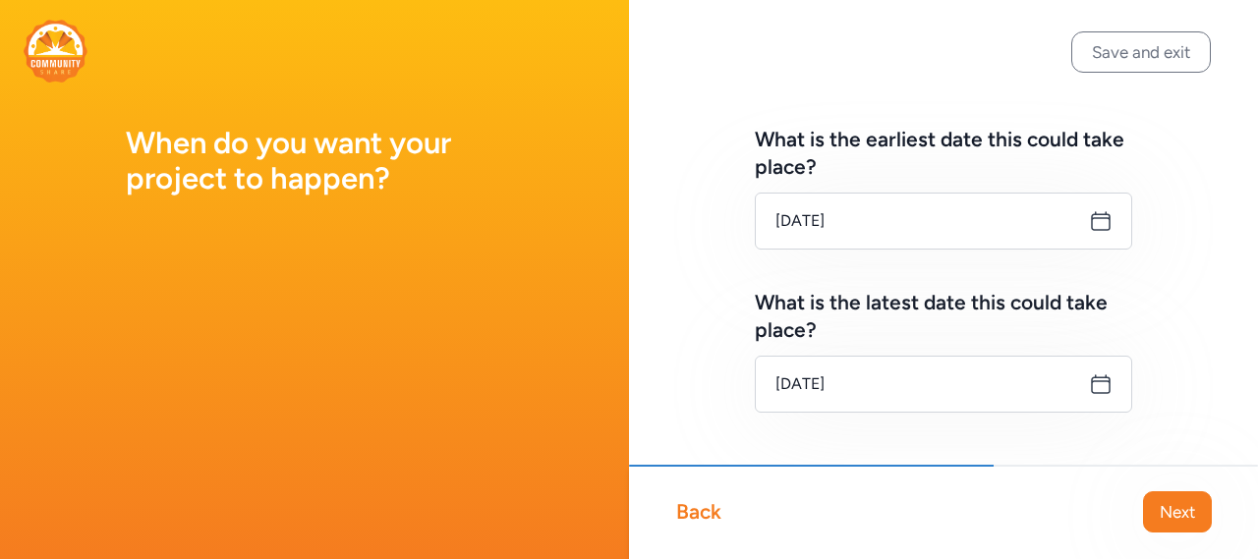
click at [1089, 223] on icon at bounding box center [1101, 221] width 24 height 24
click at [1089, 220] on icon at bounding box center [1101, 221] width 24 height 24
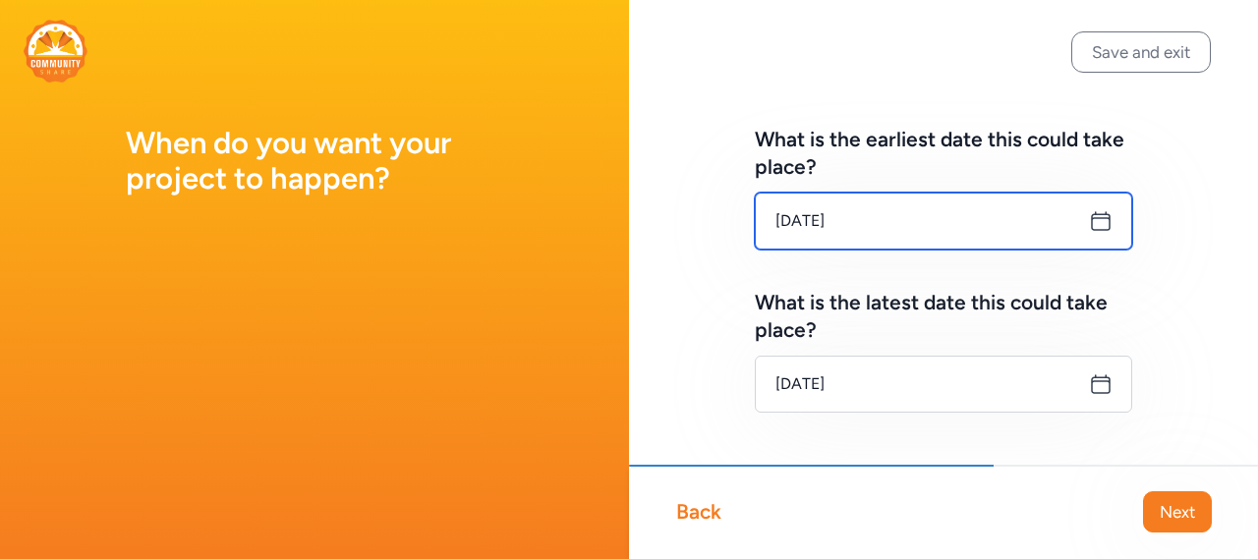
click at [899, 218] on input "[DATE]" at bounding box center [944, 221] width 378 height 57
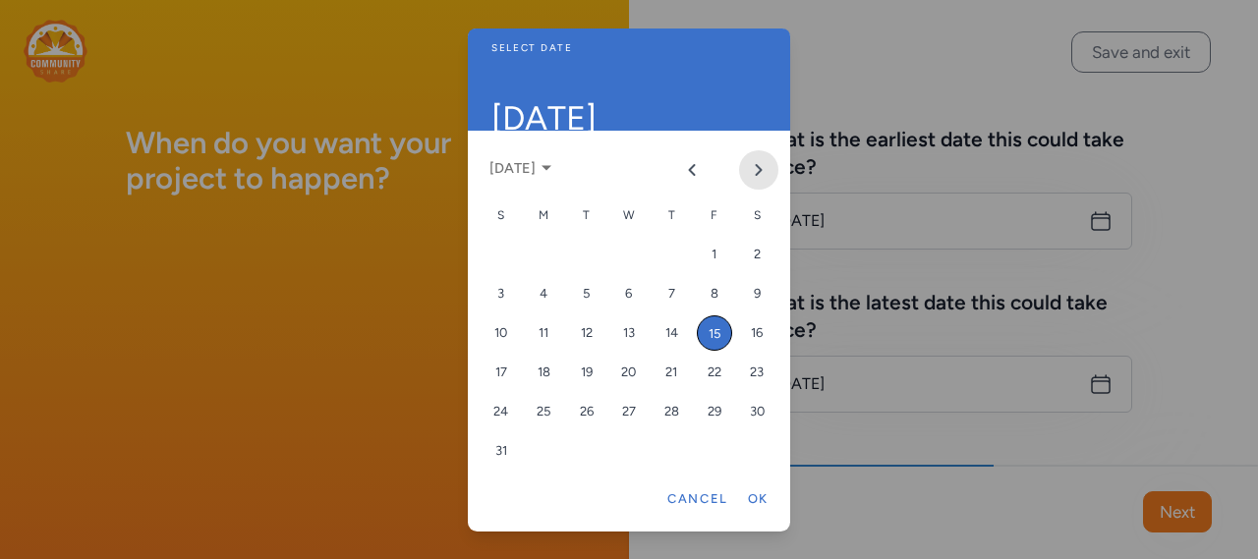
click at [749, 177] on button "Next month" at bounding box center [758, 169] width 39 height 39
click at [543, 340] on div "15" at bounding box center [543, 333] width 35 height 35
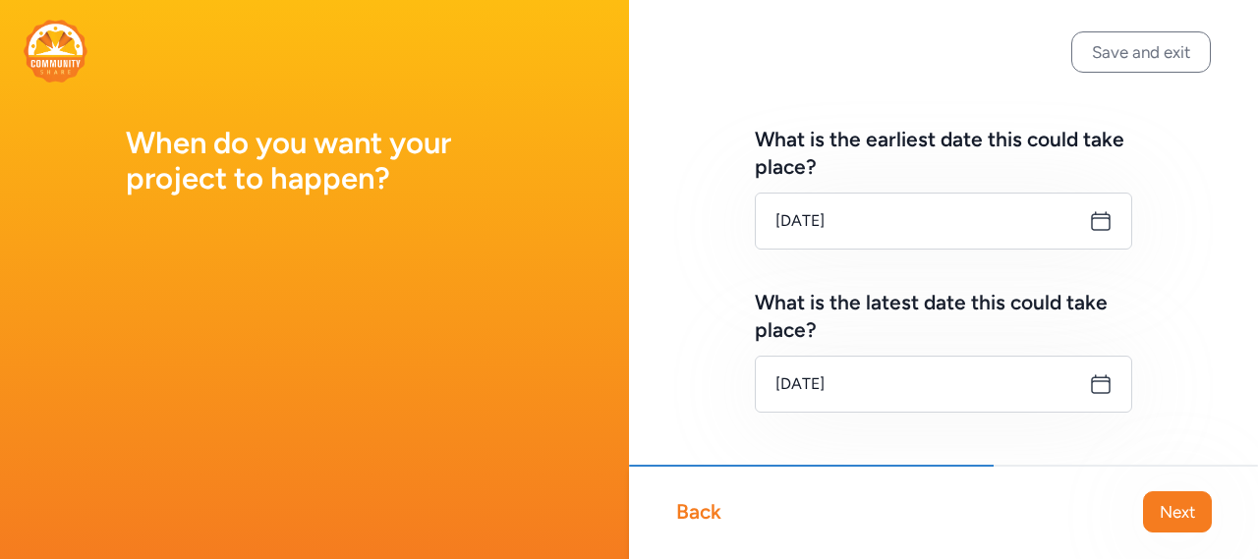
click at [1090, 385] on icon at bounding box center [1101, 385] width 24 height 24
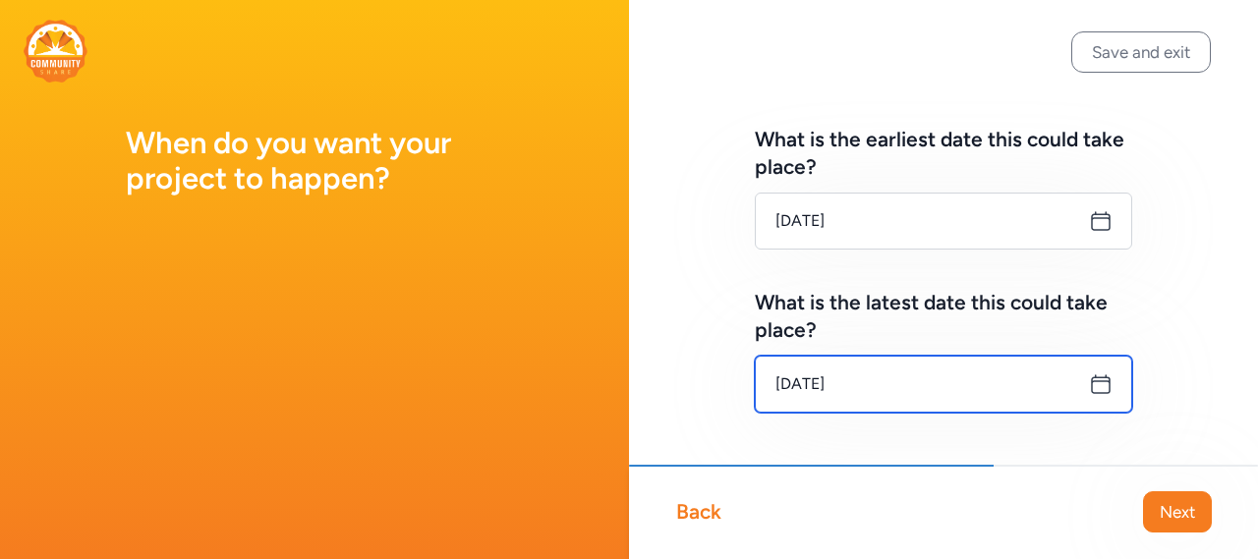
click at [993, 385] on input "[DATE]" at bounding box center [944, 384] width 378 height 57
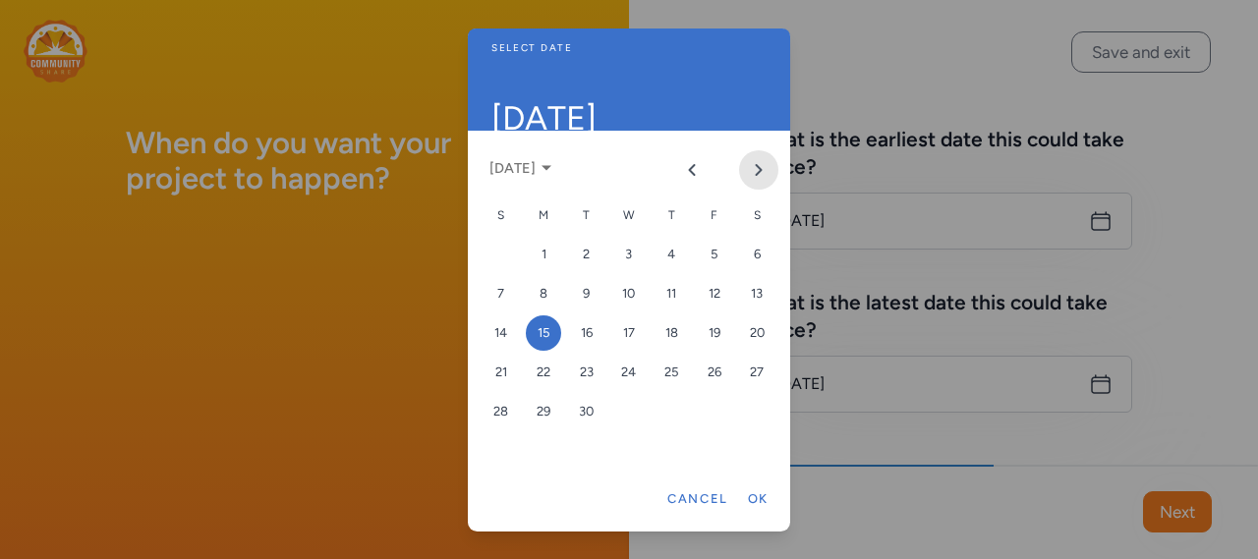
click at [759, 154] on button "Next month" at bounding box center [758, 169] width 39 height 39
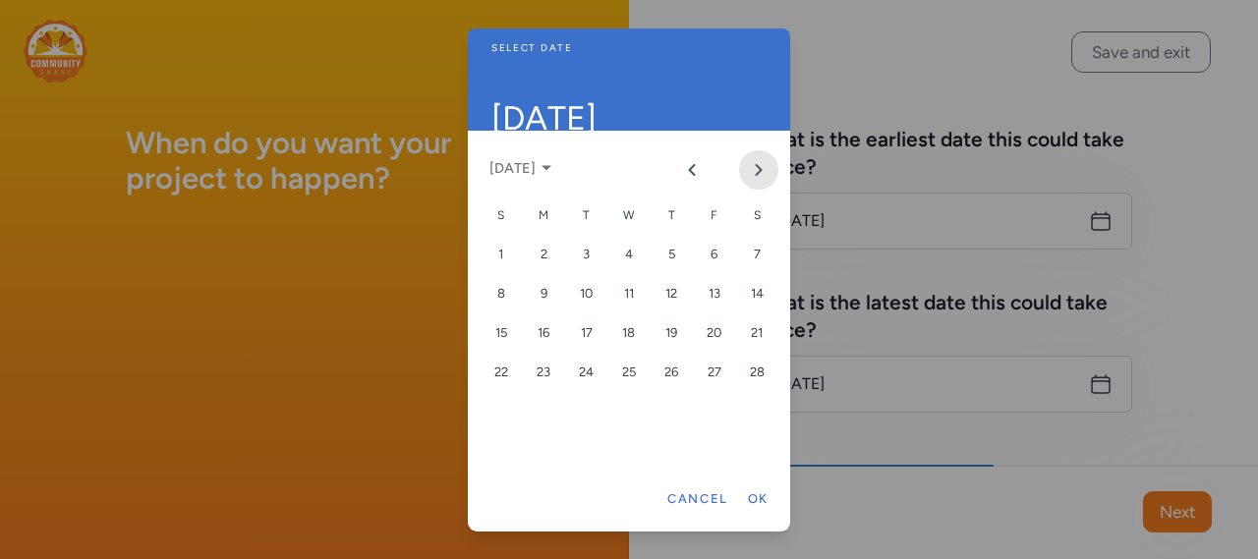
click at [759, 154] on button "Next month" at bounding box center [758, 169] width 39 height 39
click at [545, 308] on div "6" at bounding box center [543, 293] width 35 height 35
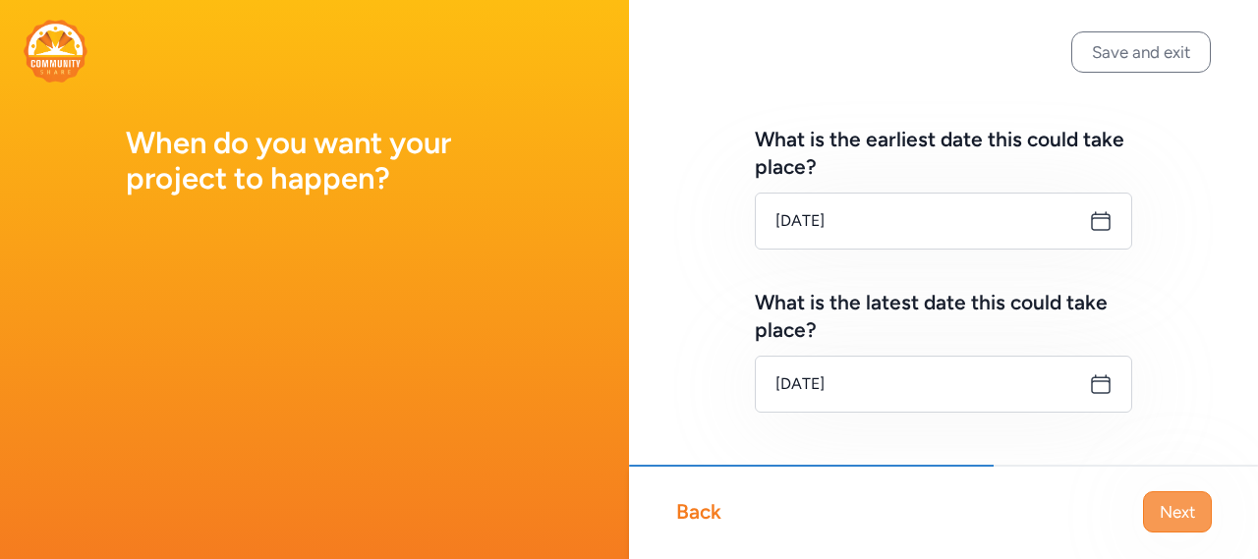
click at [1177, 512] on span "Next" at bounding box center [1177, 512] width 35 height 24
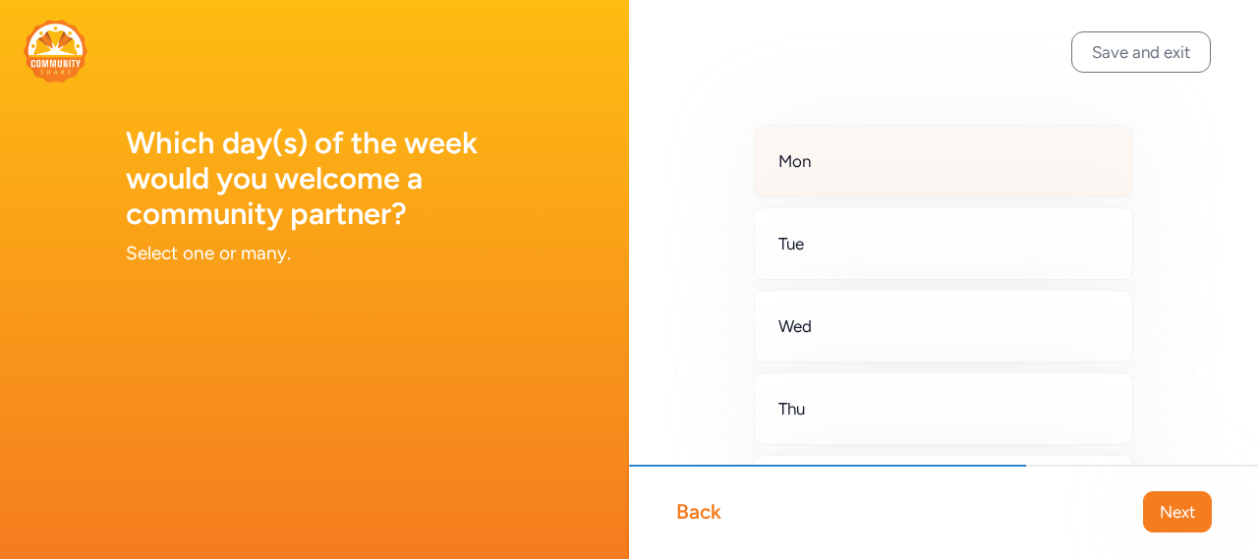
click at [869, 160] on div "Mon" at bounding box center [943, 161] width 379 height 73
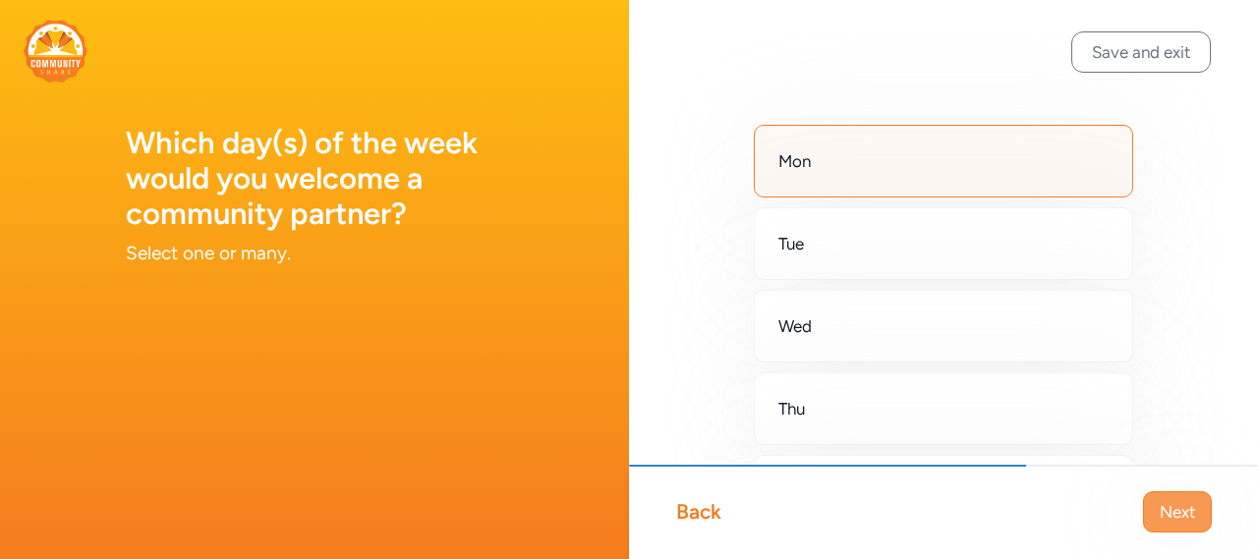
click at [1171, 509] on span "Next" at bounding box center [1177, 512] width 35 height 24
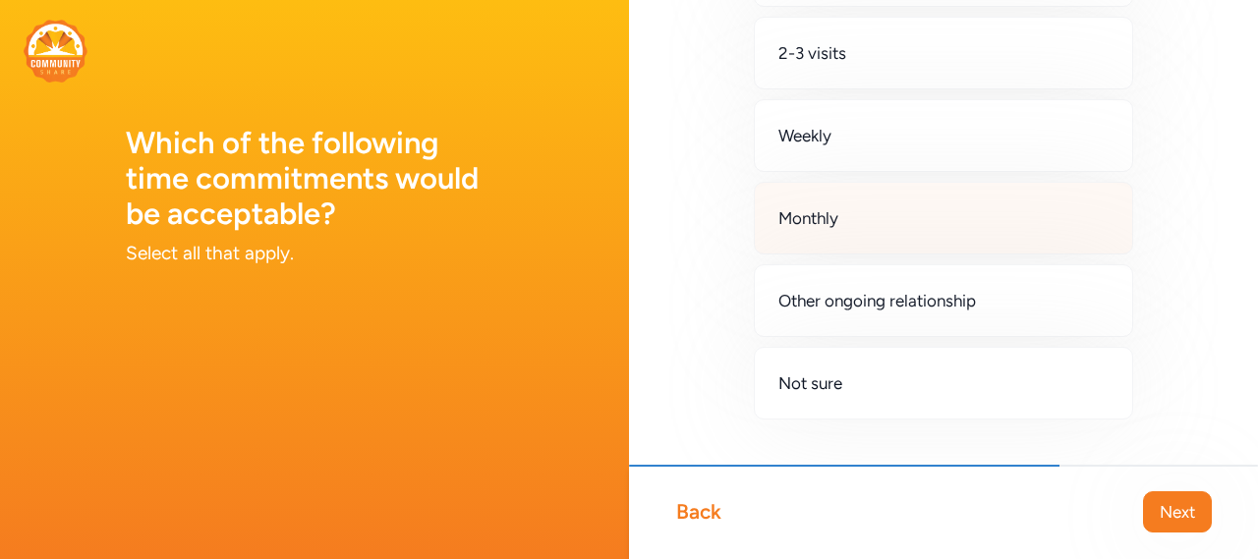
scroll to position [197, 0]
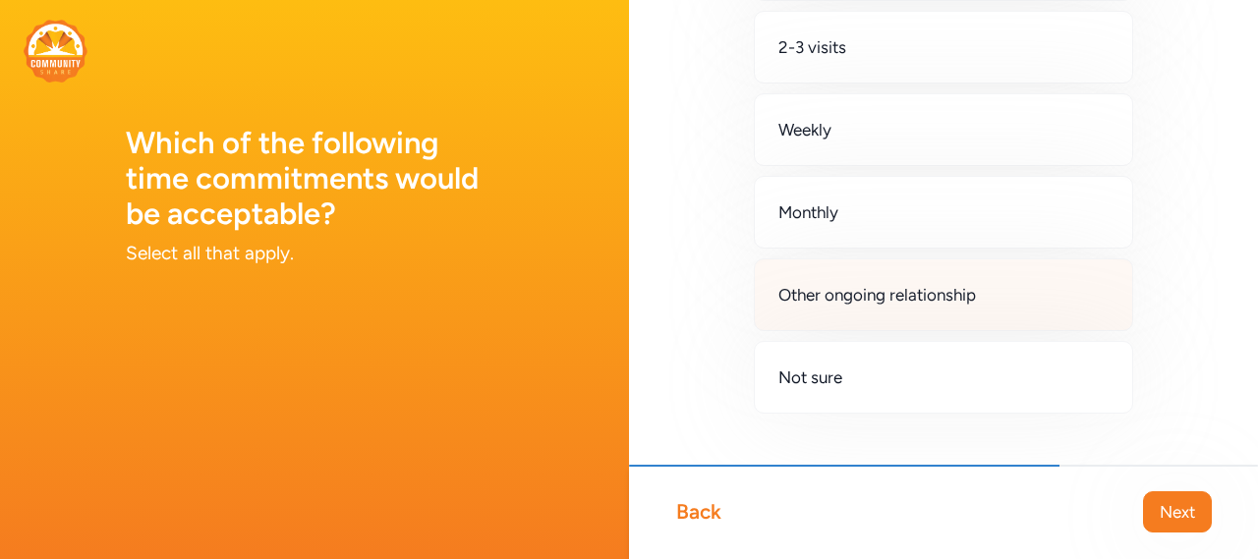
click at [980, 306] on div "Other ongoing relationship" at bounding box center [943, 295] width 379 height 73
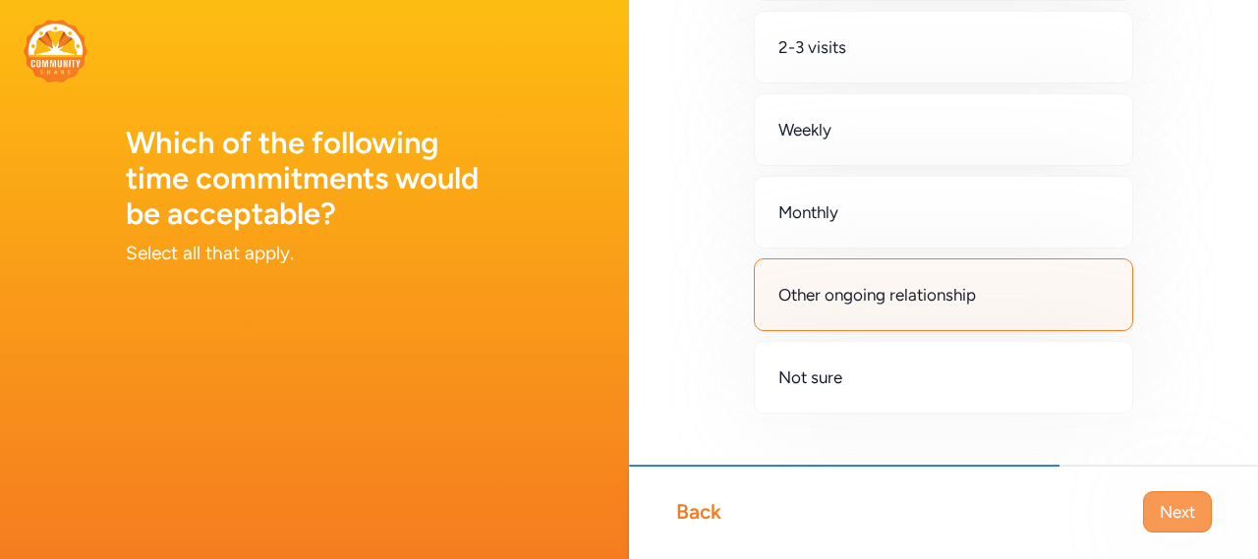
click at [1186, 505] on span "Next" at bounding box center [1177, 512] width 35 height 24
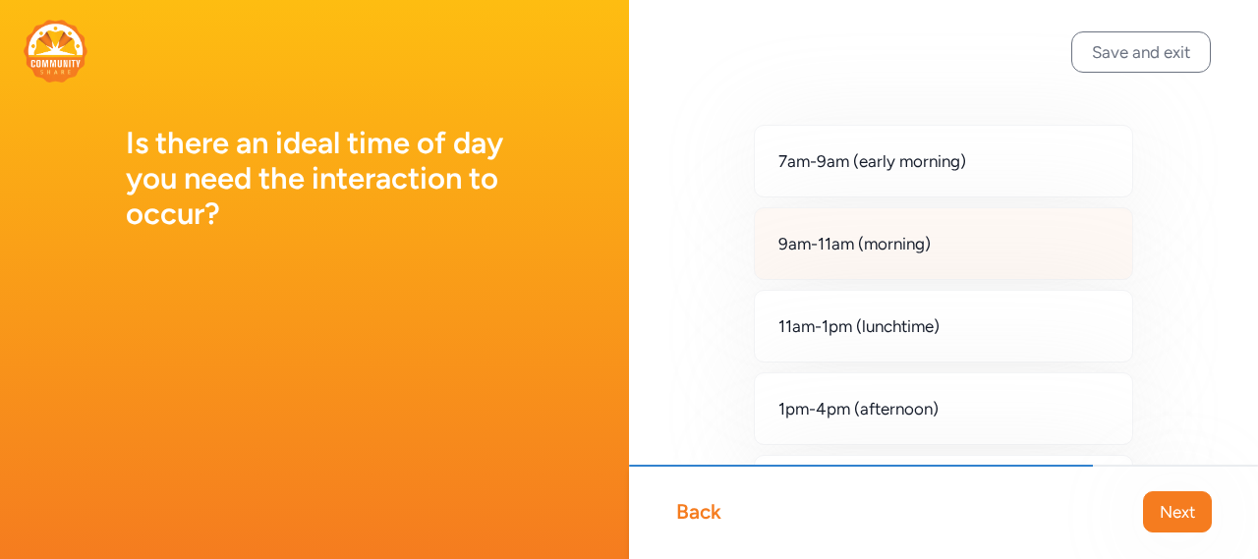
click at [987, 245] on div "9am-11am (morning)" at bounding box center [943, 243] width 379 height 73
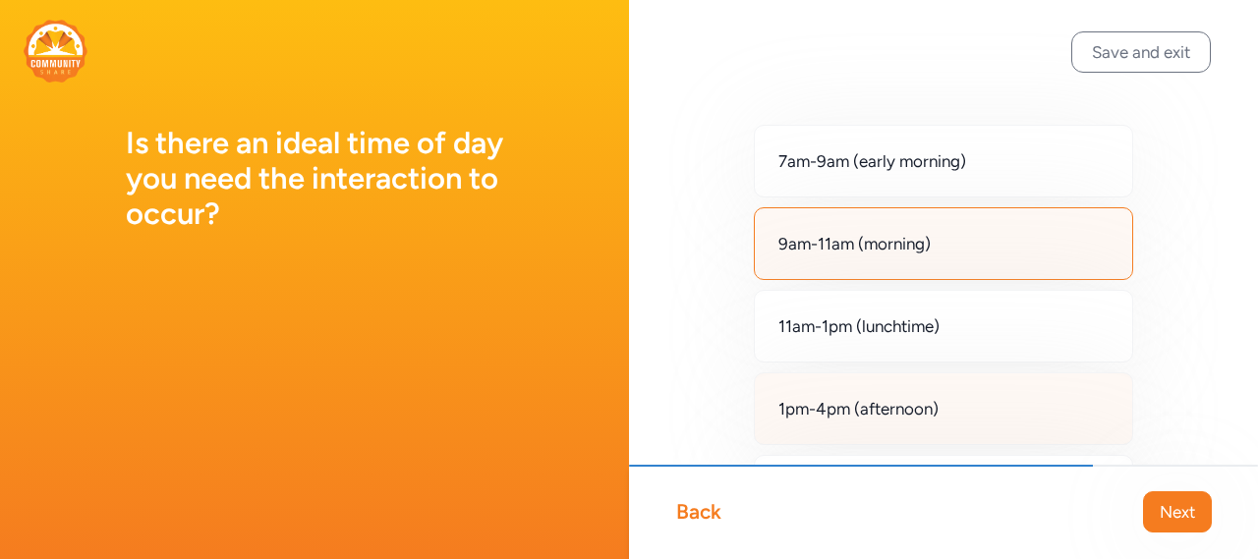
click at [976, 408] on div "1pm-4pm (afternoon)" at bounding box center [943, 409] width 379 height 73
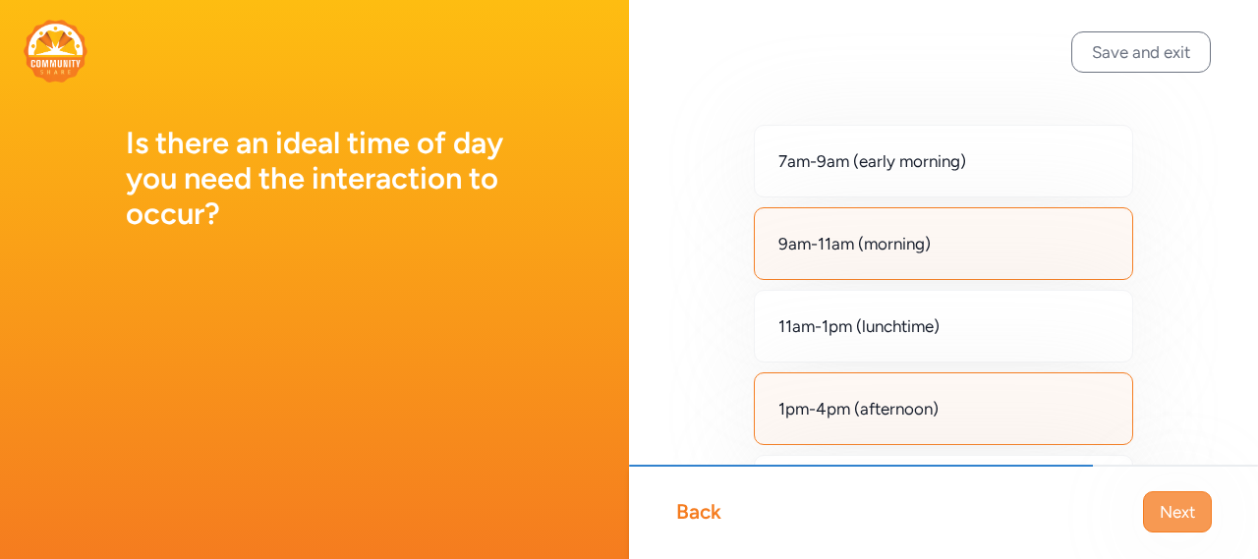
click at [1193, 508] on span "Next" at bounding box center [1177, 512] width 35 height 24
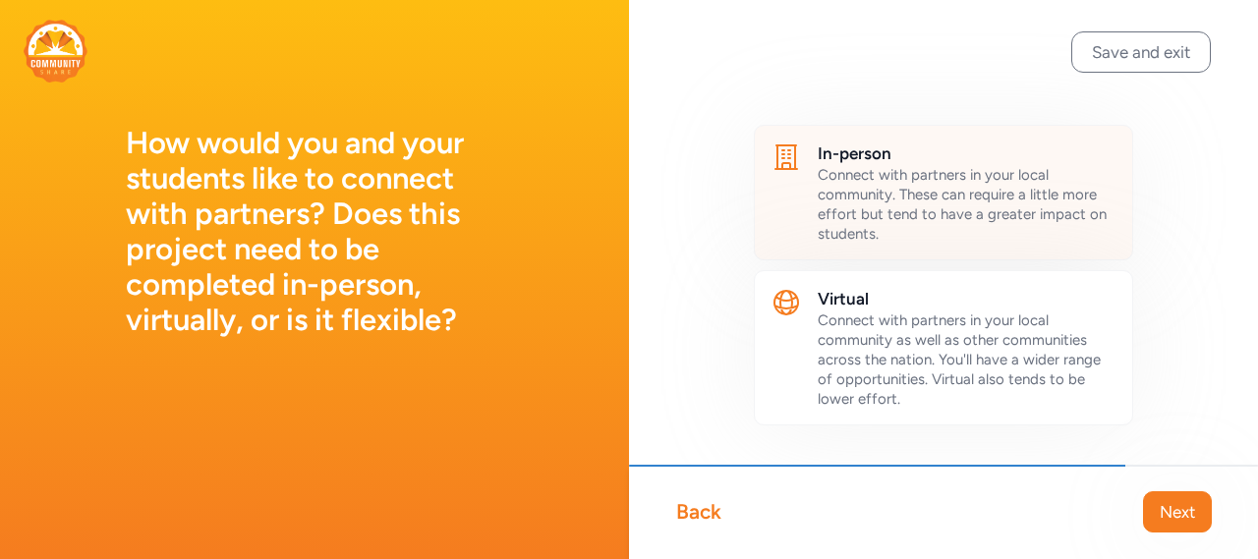
click at [960, 189] on span "Connect with partners in your local community. These can require a little more …" at bounding box center [962, 204] width 289 height 77
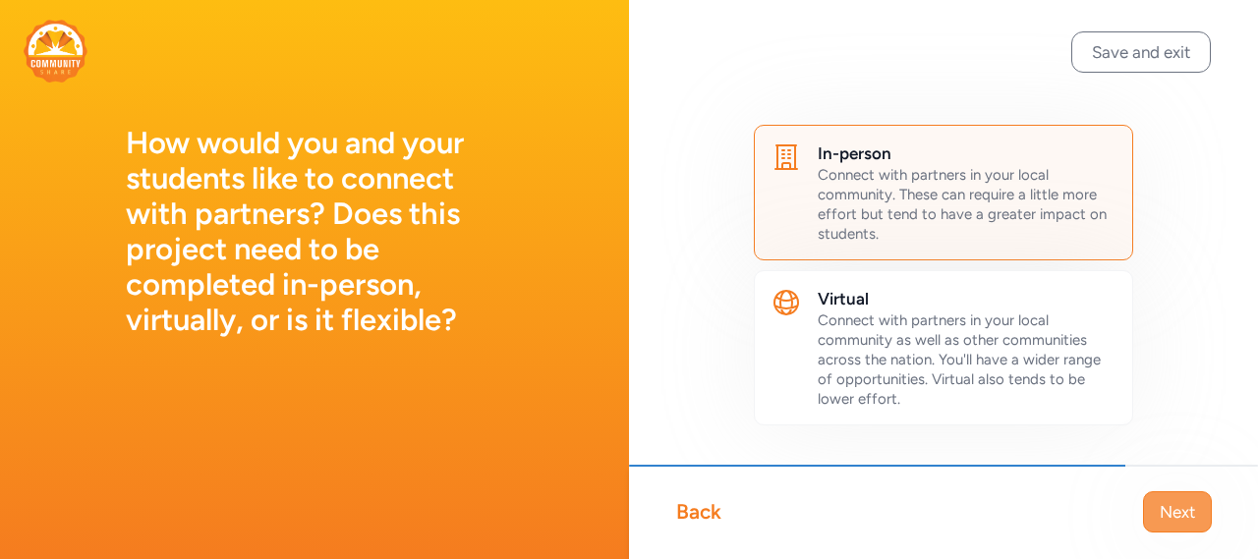
click at [1169, 528] on button "Next" at bounding box center [1177, 512] width 69 height 41
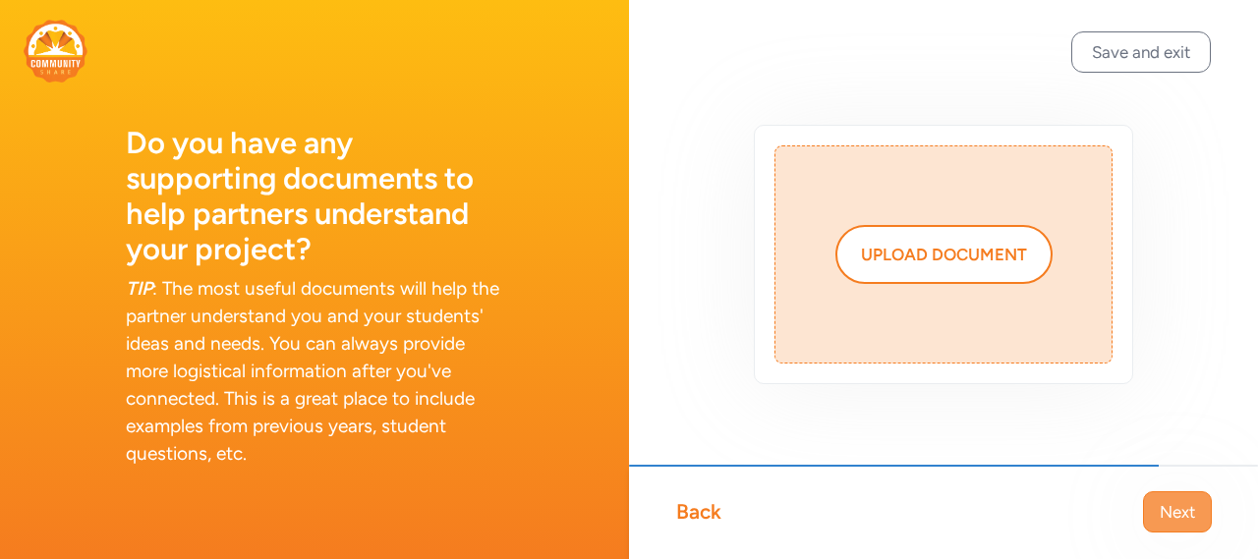
click at [1178, 516] on span "Next" at bounding box center [1177, 512] width 35 height 24
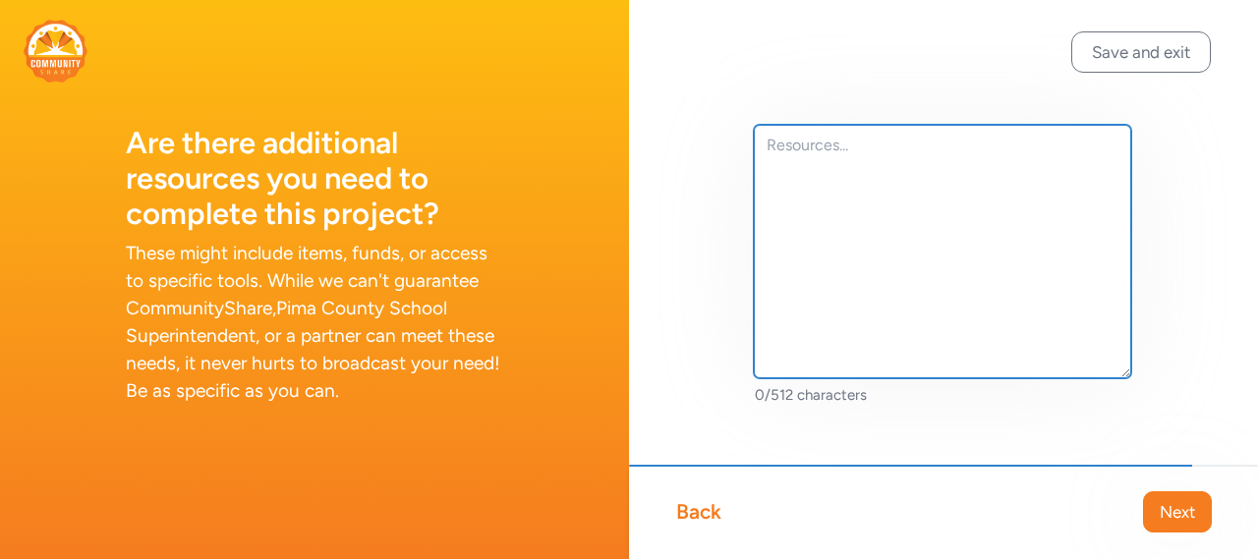
click at [1002, 277] on textarea at bounding box center [943, 252] width 378 height 254
type textarea "no additional items needed unless partner requires a fee."
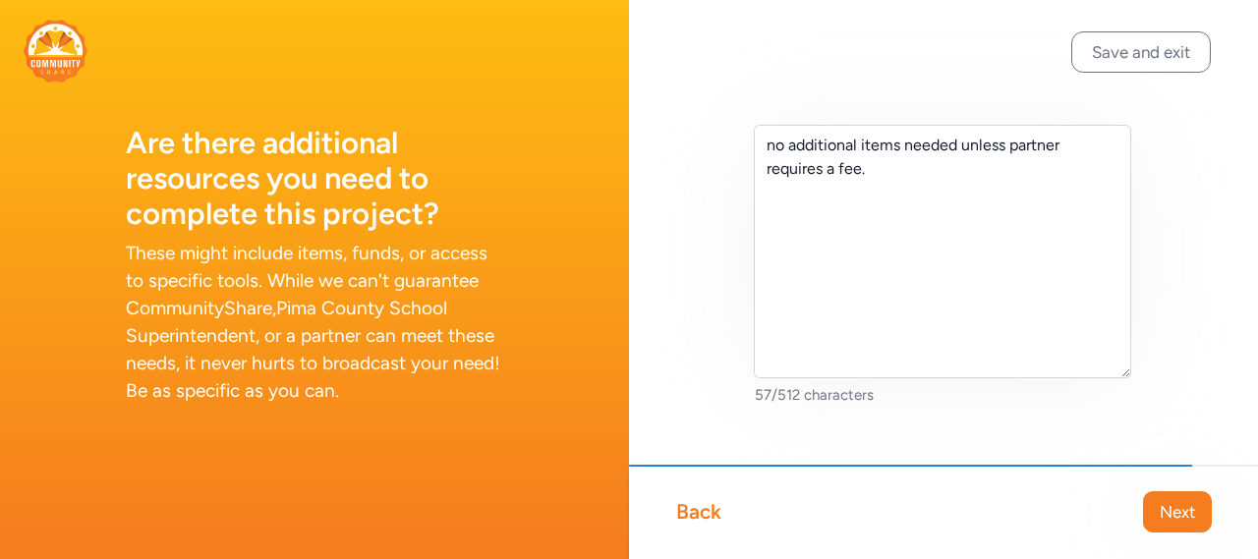
click at [1191, 533] on div "Back Next" at bounding box center [943, 512] width 629 height 94
click at [1192, 524] on button "Next" at bounding box center [1177, 512] width 69 height 41
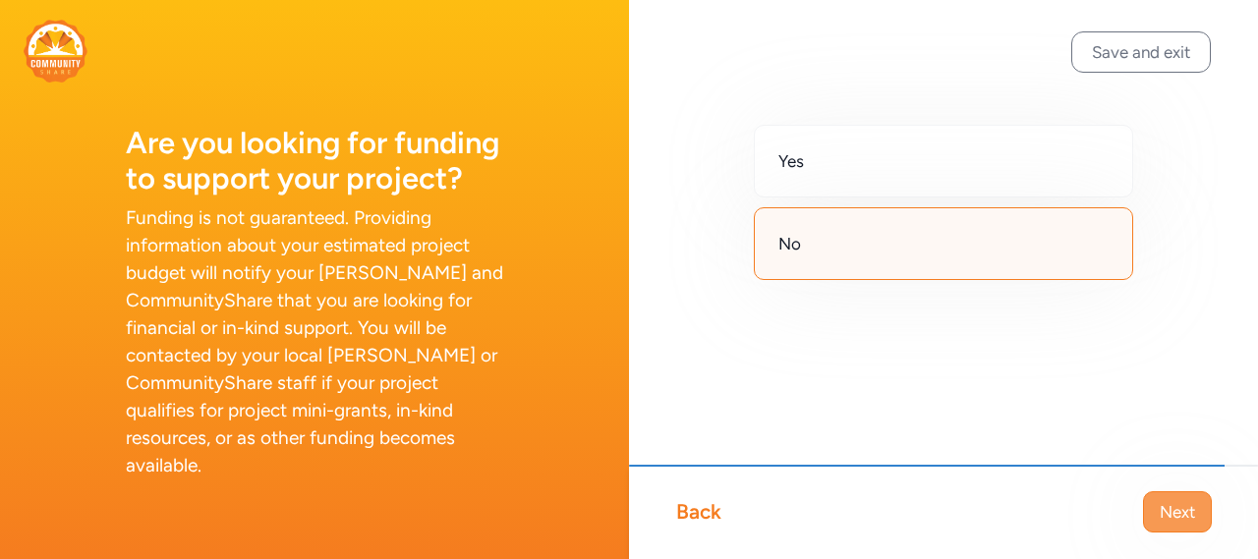
click at [1172, 510] on span "Next" at bounding box center [1177, 512] width 35 height 24
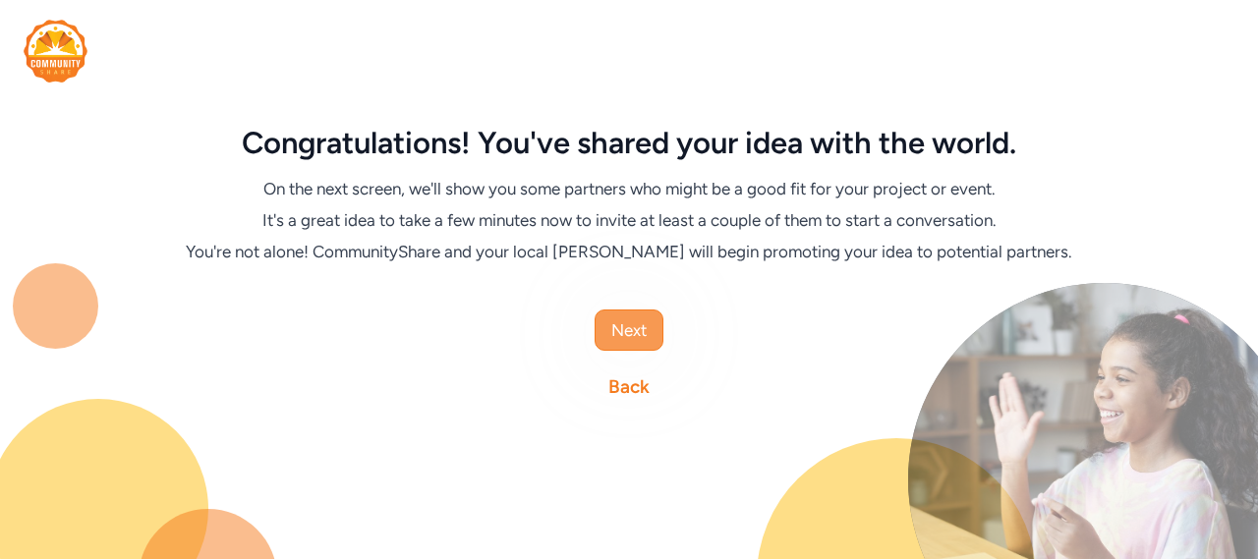
click at [616, 330] on span "Next" at bounding box center [628, 331] width 35 height 24
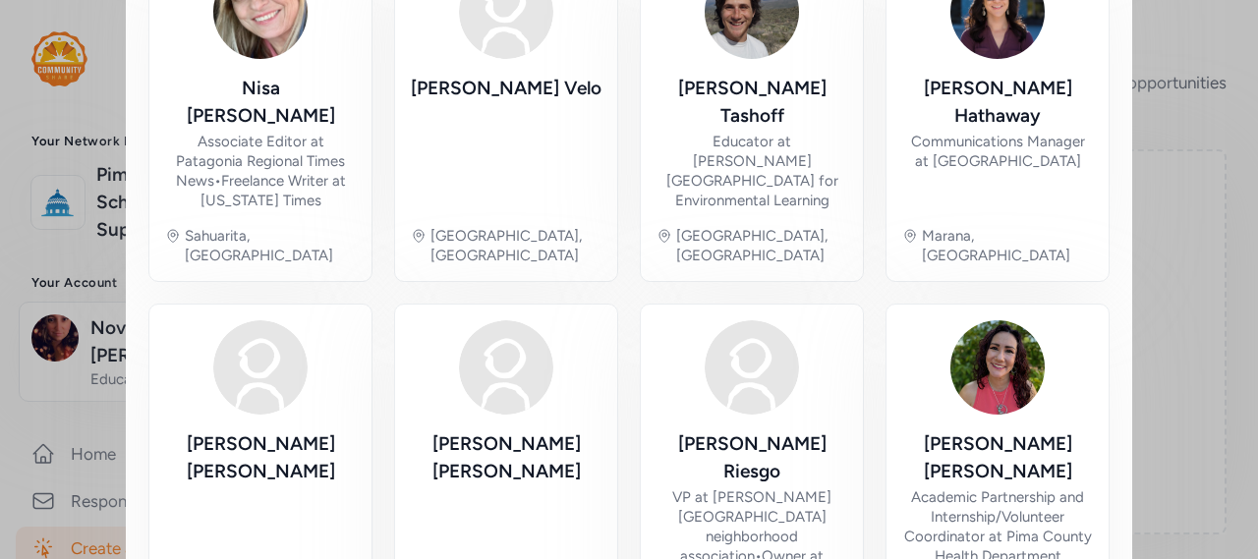
scroll to position [1278, 0]
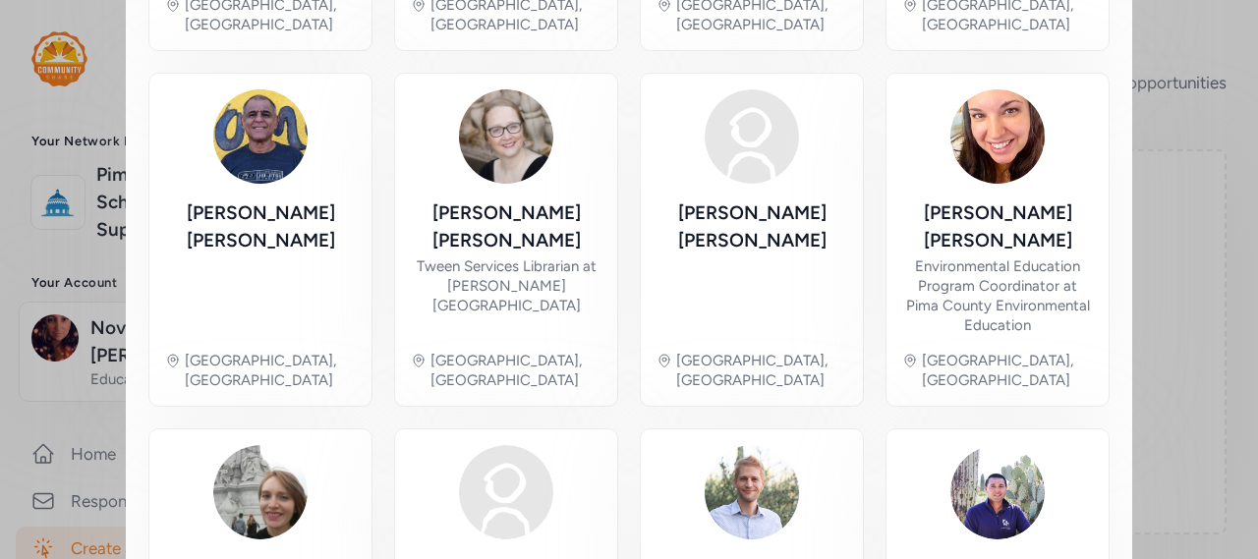
scroll to position [1156, 0]
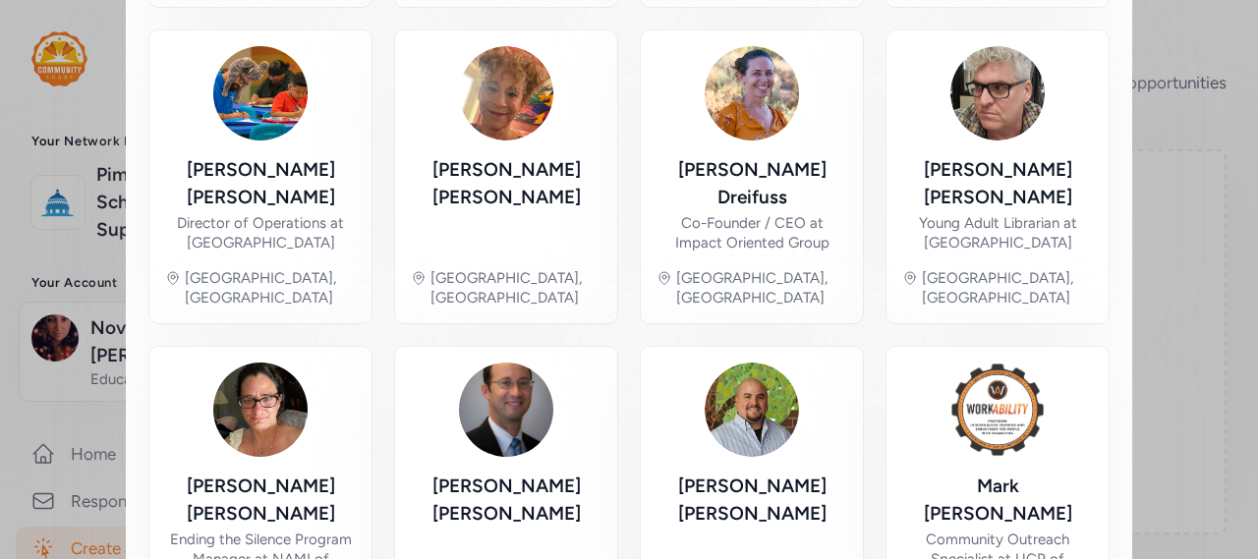
scroll to position [1136, 0]
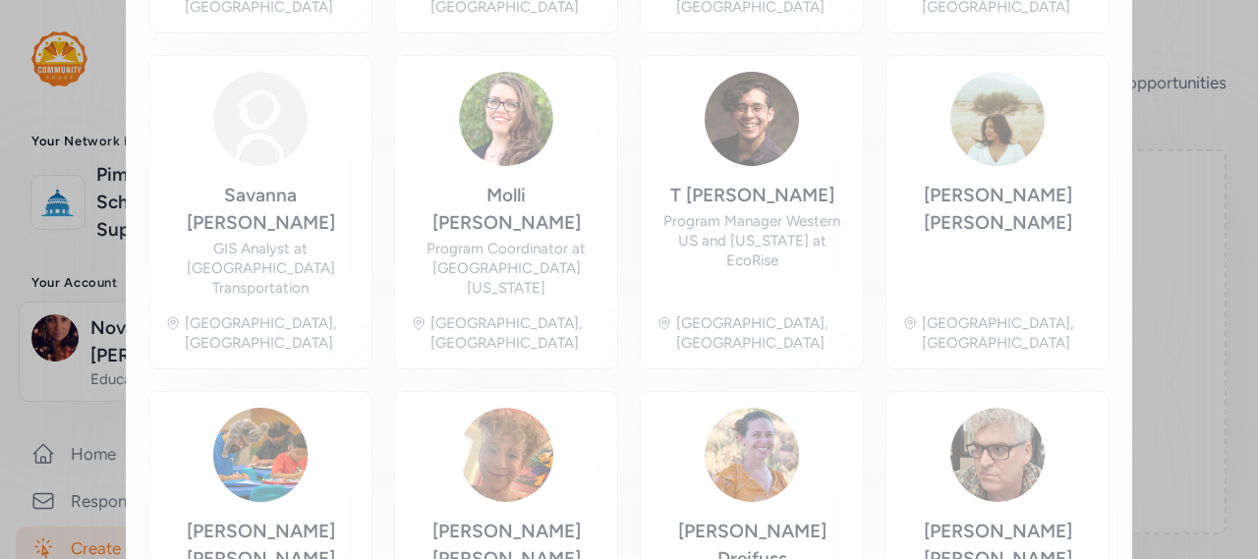
scroll to position [387, 0]
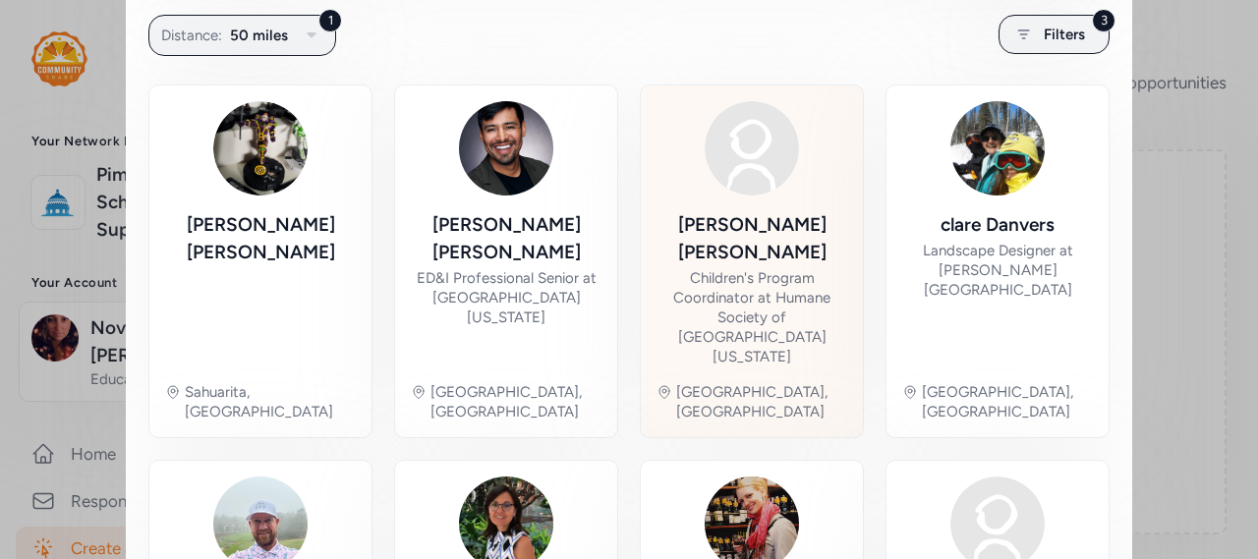
click at [741, 206] on div "[PERSON_NAME] Children's Program Coordinator at Humane Society of [GEOGRAPHIC_D…" at bounding box center [752, 261] width 191 height 320
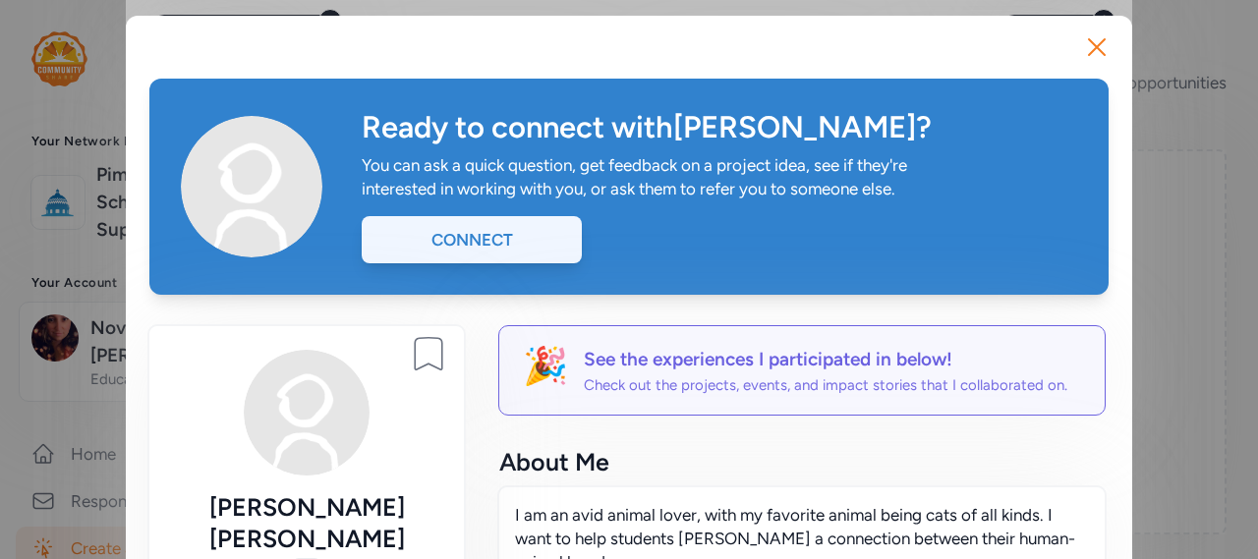
click at [471, 231] on div "Connect" at bounding box center [472, 239] width 220 height 47
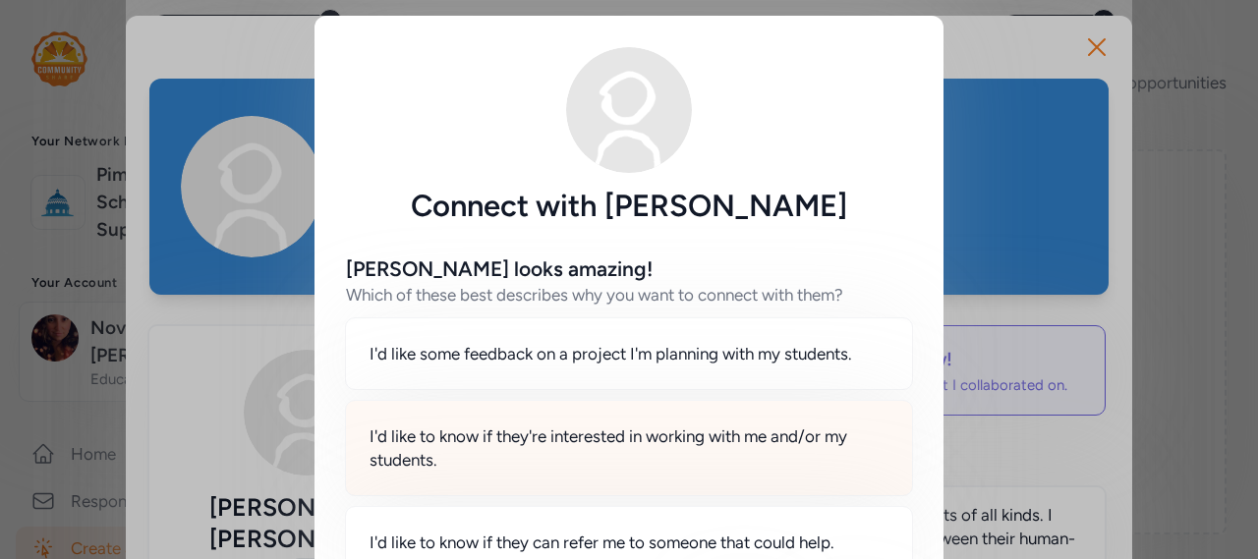
click at [582, 436] on span "I'd like to know if they're interested in working with me and/or my students." at bounding box center [629, 448] width 519 height 47
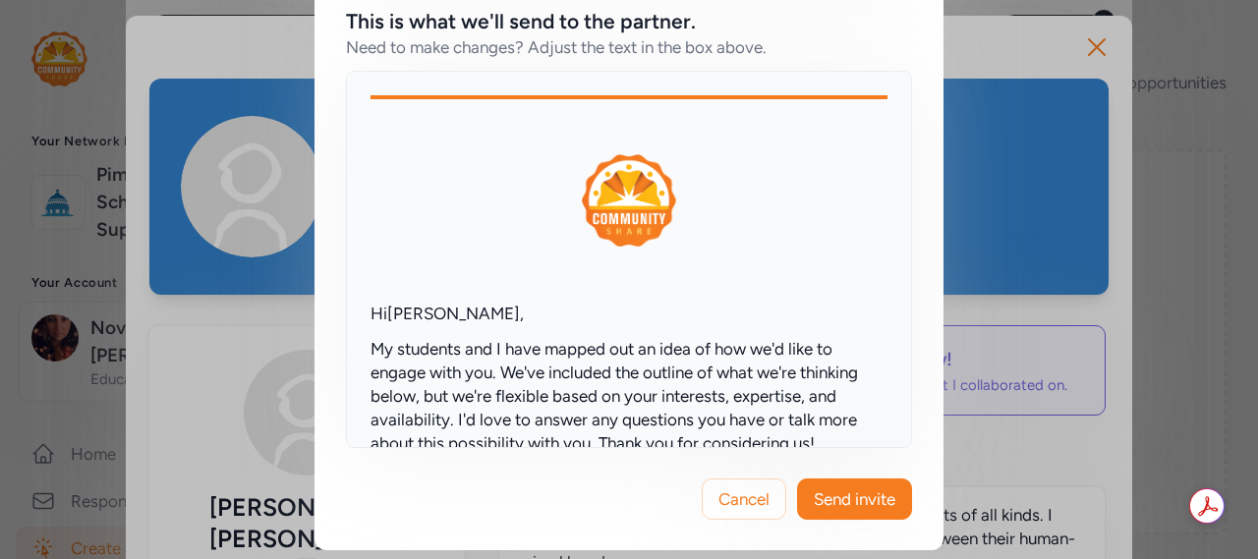
scroll to position [892, 0]
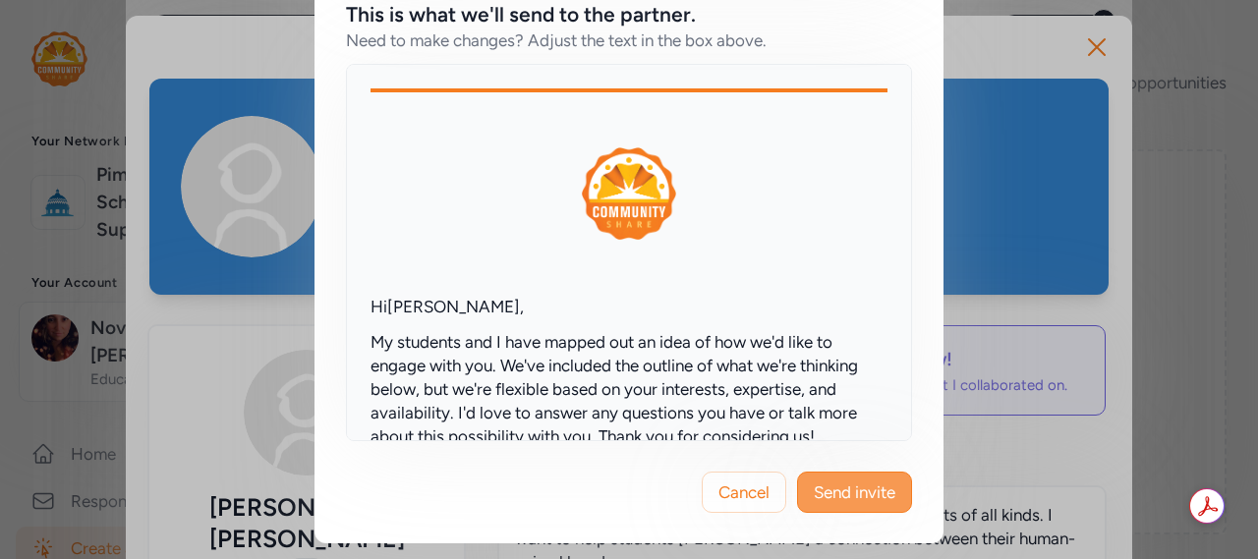
click at [829, 490] on span "Send invite" at bounding box center [855, 493] width 82 height 24
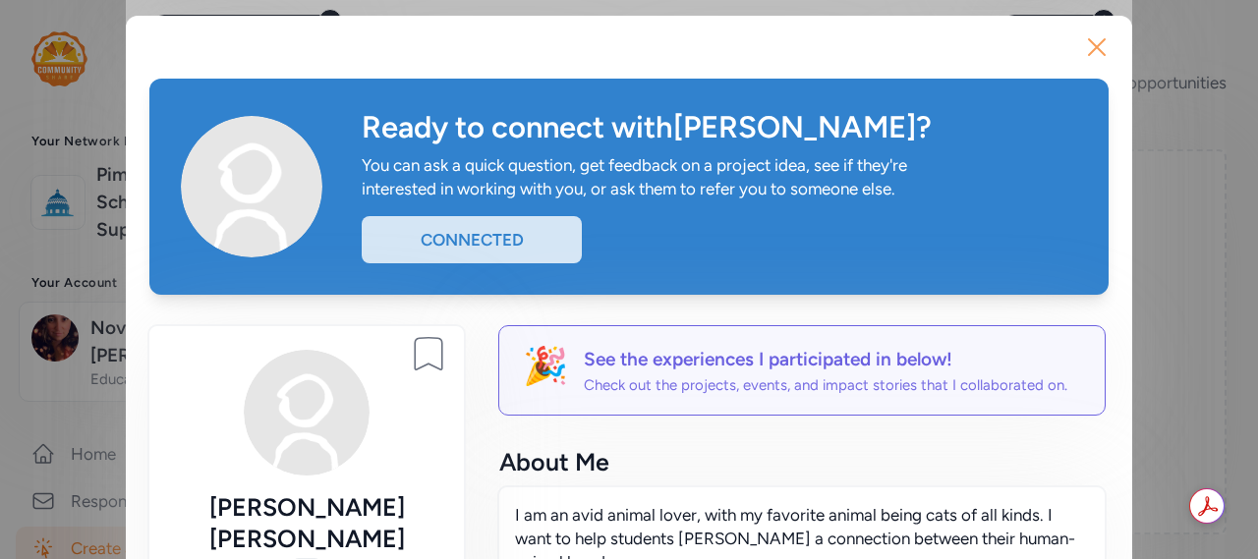
click at [1089, 44] on icon "button" at bounding box center [1096, 46] width 31 height 31
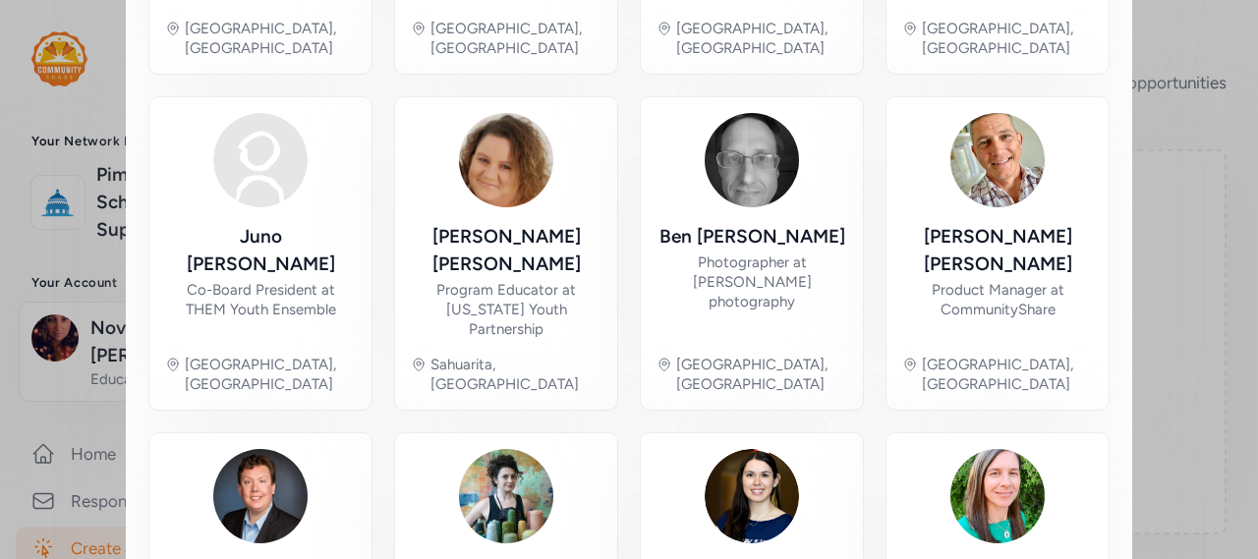
scroll to position [1144, 0]
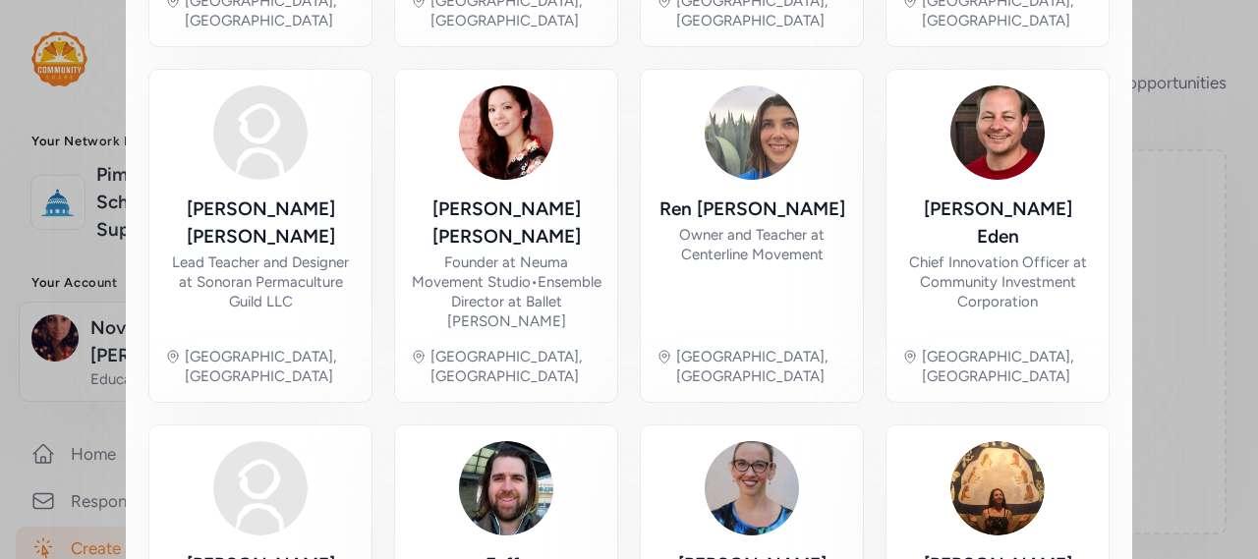
scroll to position [1235, 0]
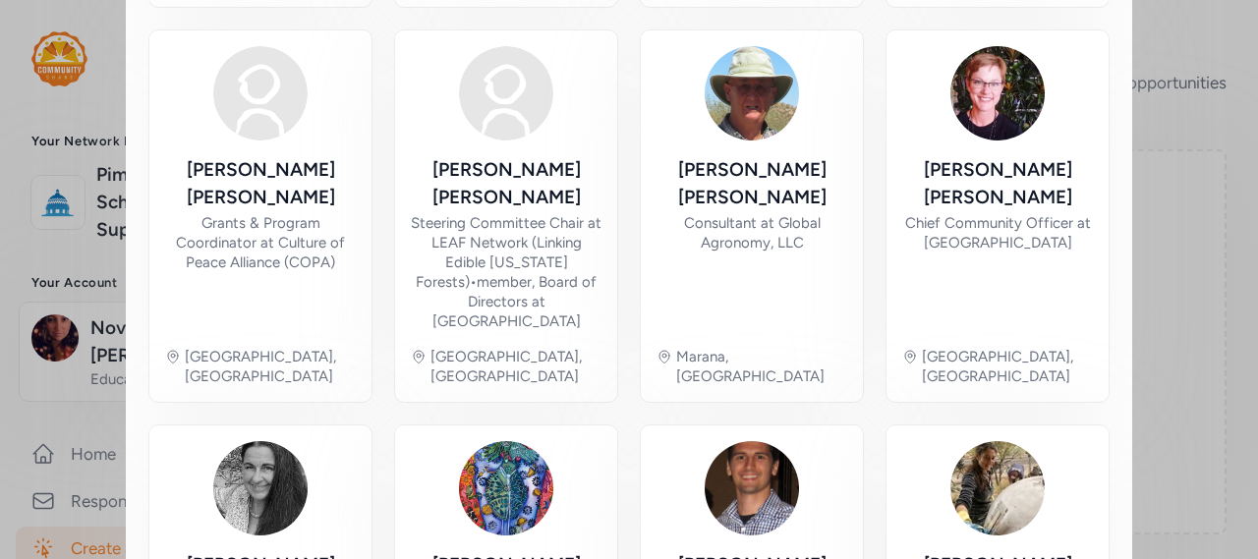
scroll to position [1235, 0]
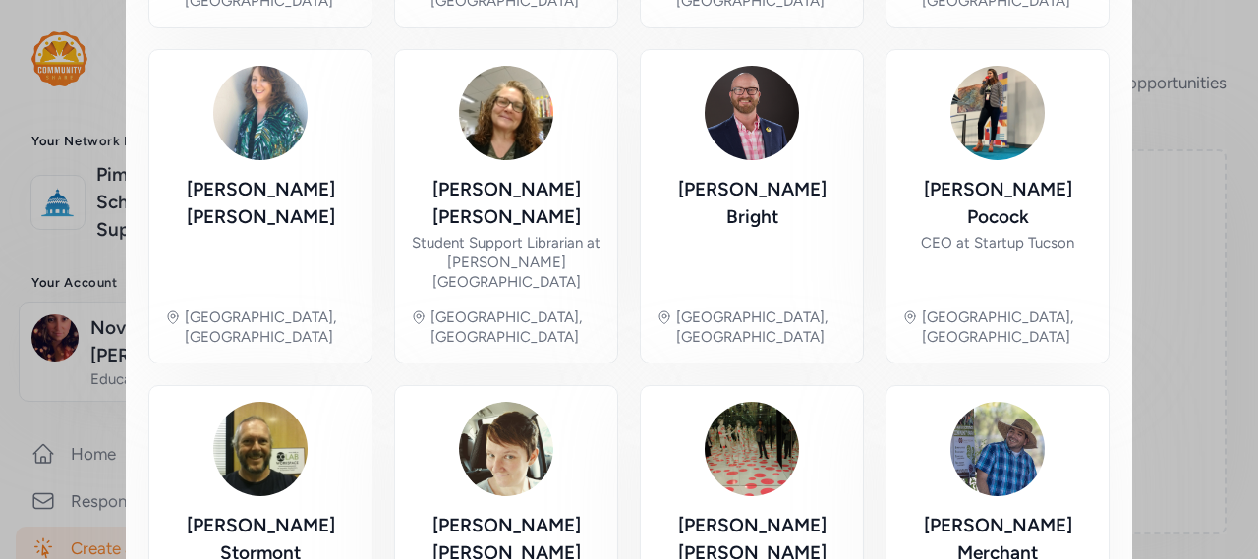
scroll to position [1235, 0]
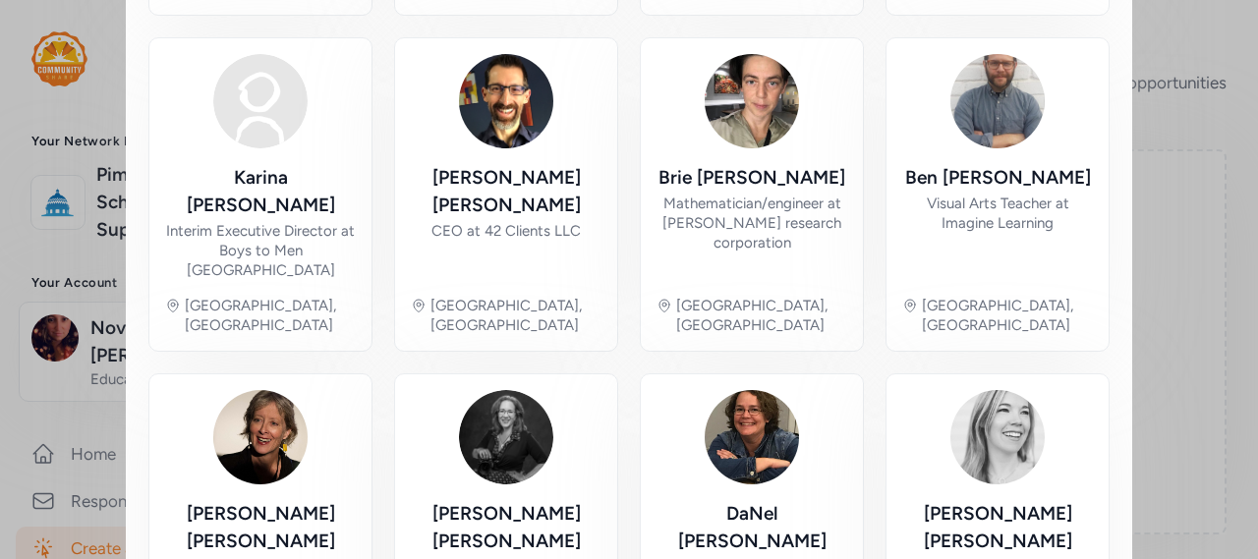
scroll to position [1203, 0]
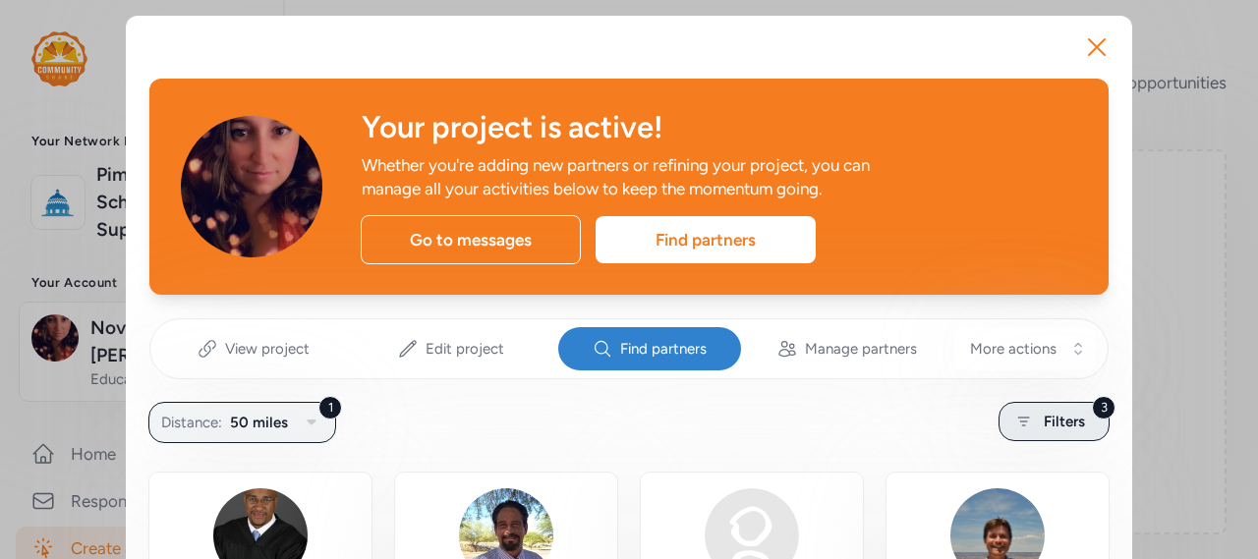
click at [1048, 422] on span "Filters" at bounding box center [1064, 422] width 41 height 24
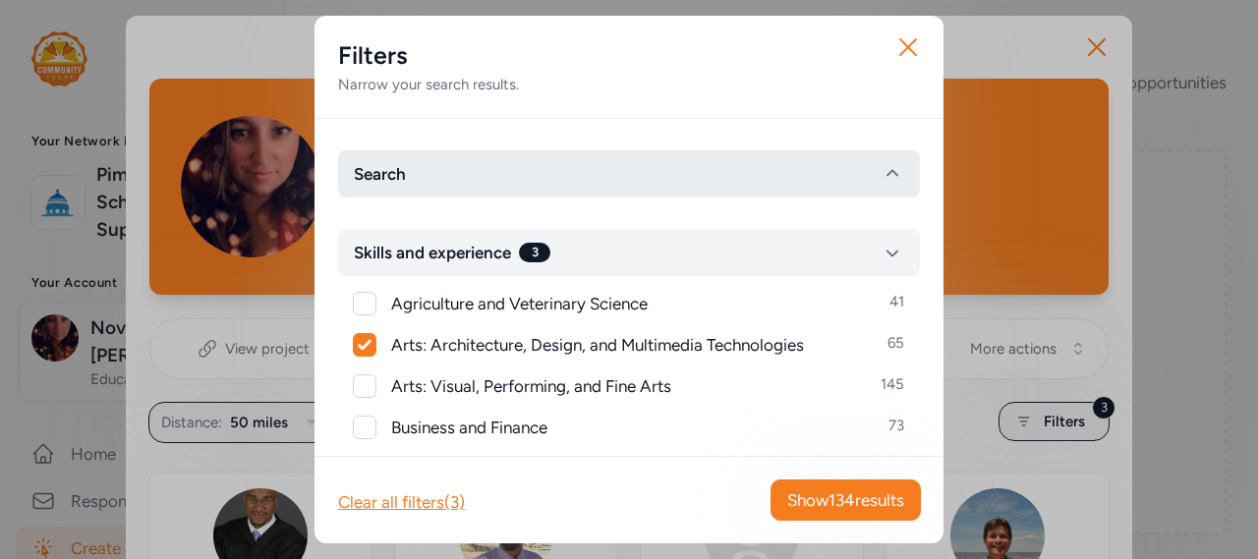
click at [541, 173] on button "Search" at bounding box center [629, 173] width 582 height 47
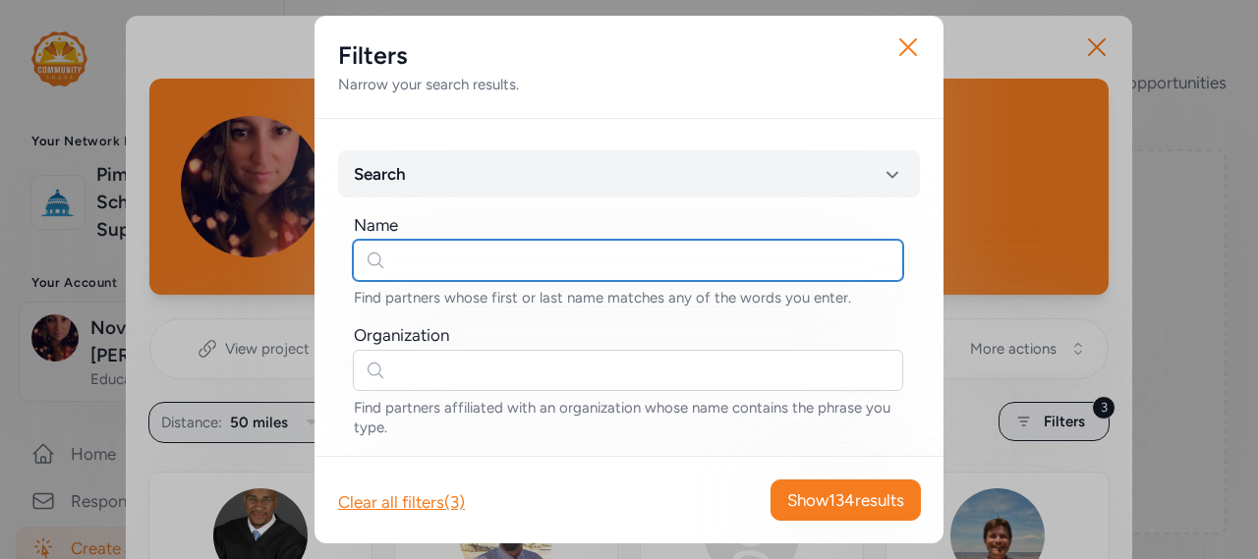
click at [504, 253] on input "text" at bounding box center [628, 260] width 551 height 41
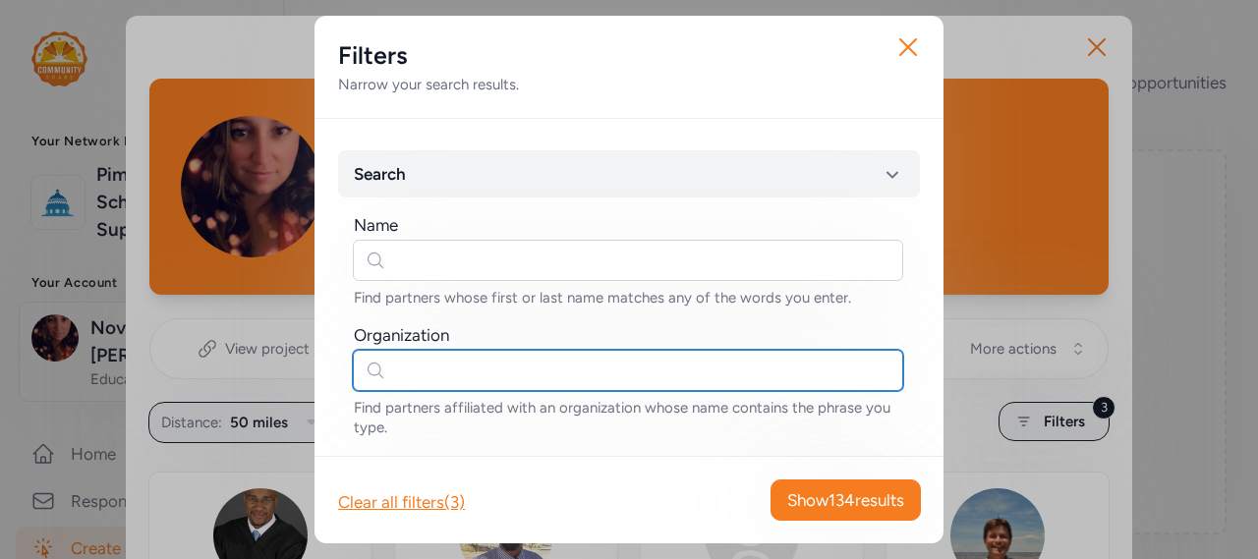
click at [517, 385] on input "text" at bounding box center [628, 370] width 551 height 41
type input "ben's bells"
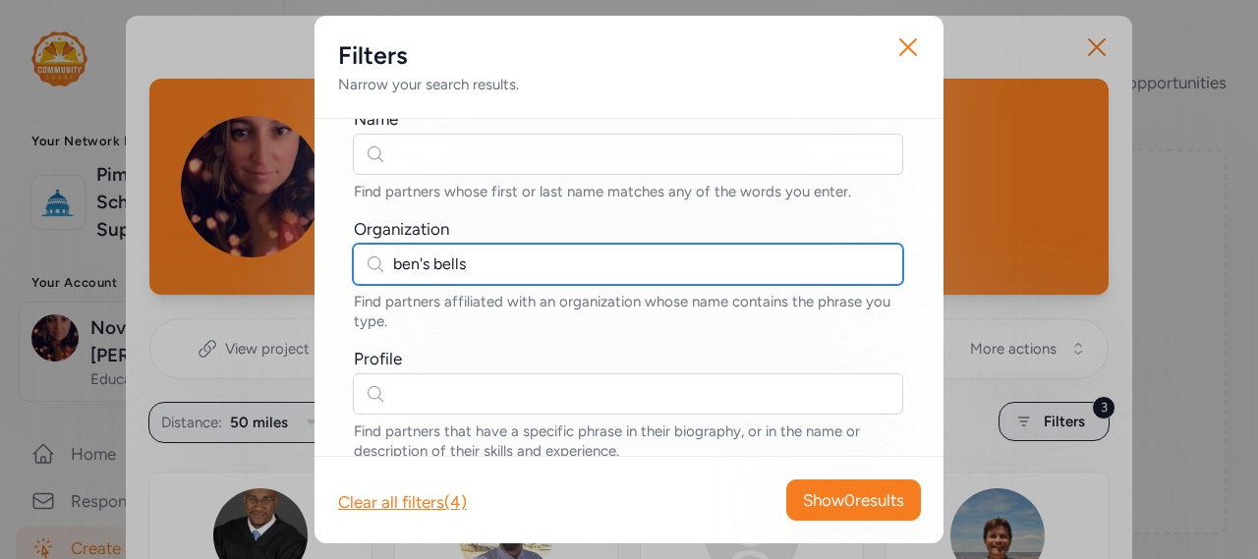
scroll to position [197, 0]
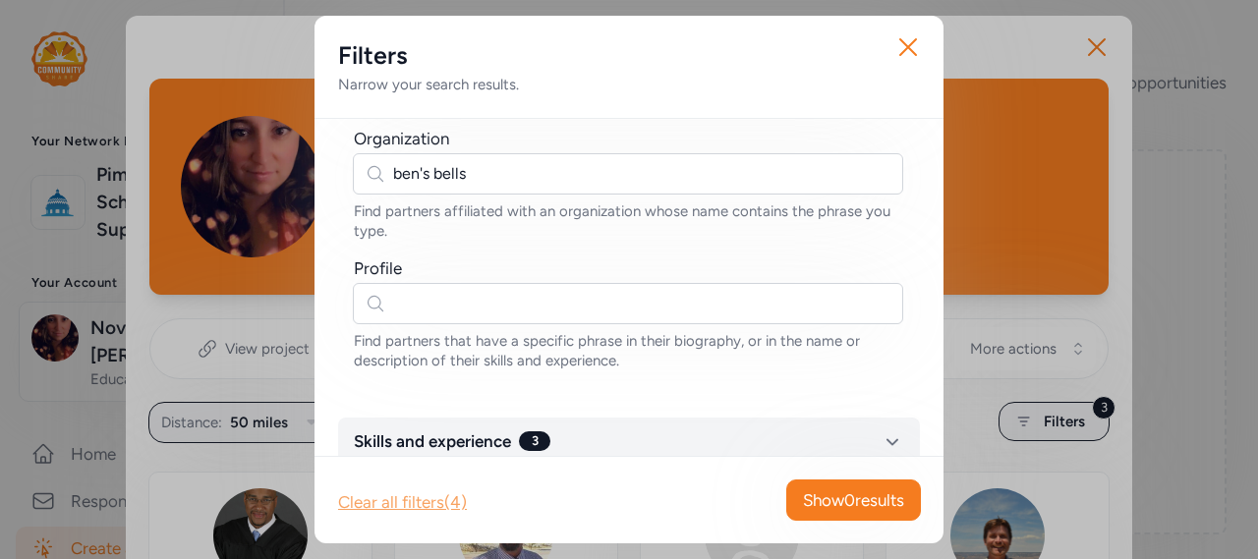
click at [433, 504] on div "Clear all filters (4)" at bounding box center [402, 503] width 129 height 24
checkbox input "false"
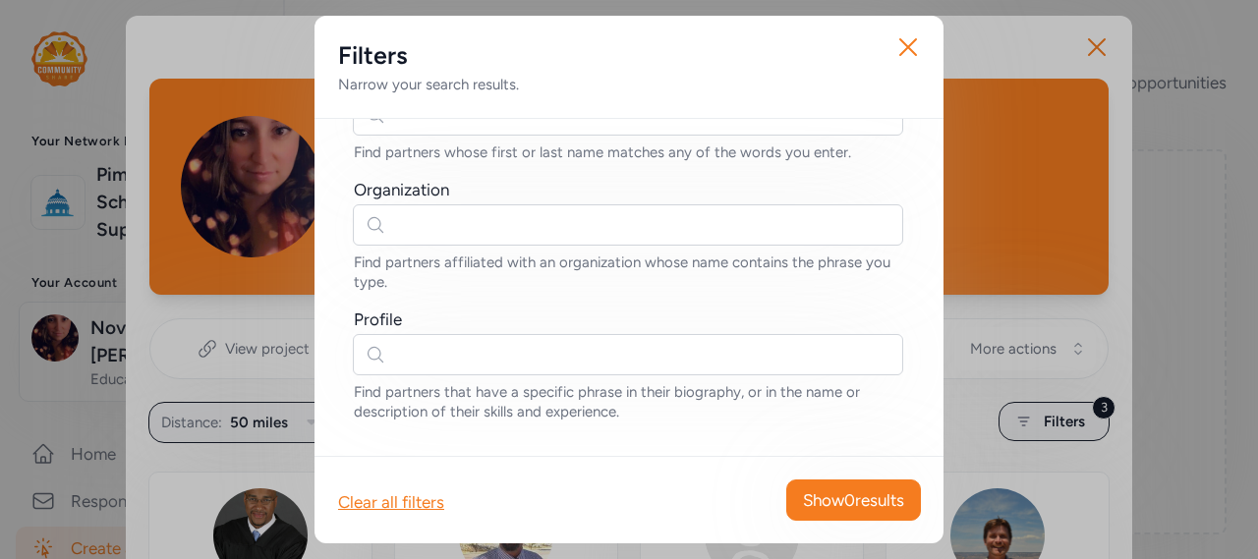
scroll to position [98, 0]
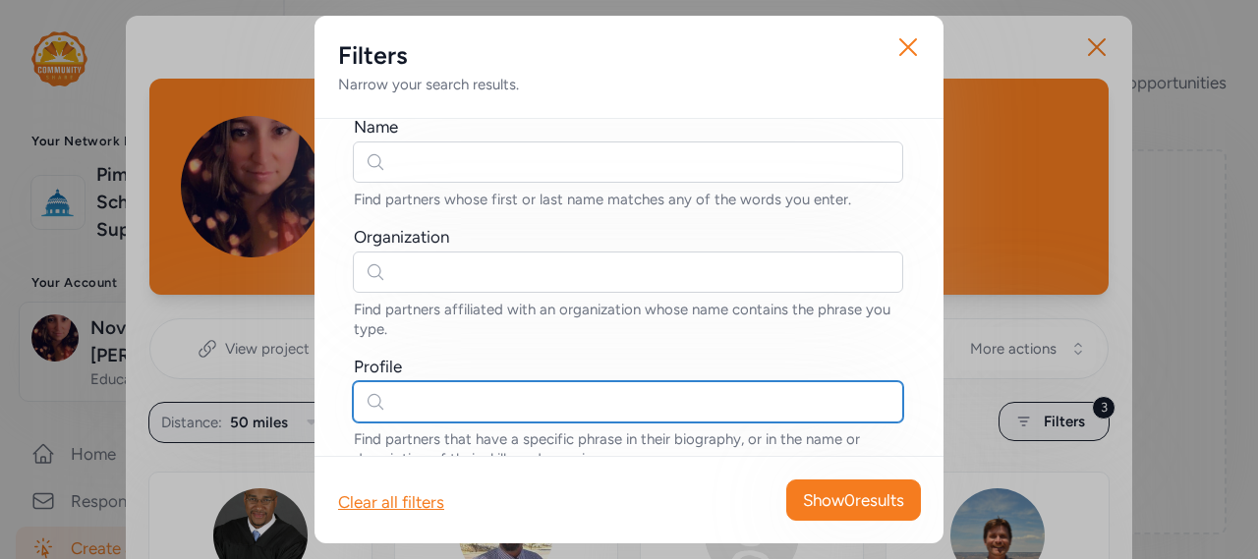
click at [431, 401] on input "text" at bounding box center [628, 401] width 551 height 41
type input "ben"
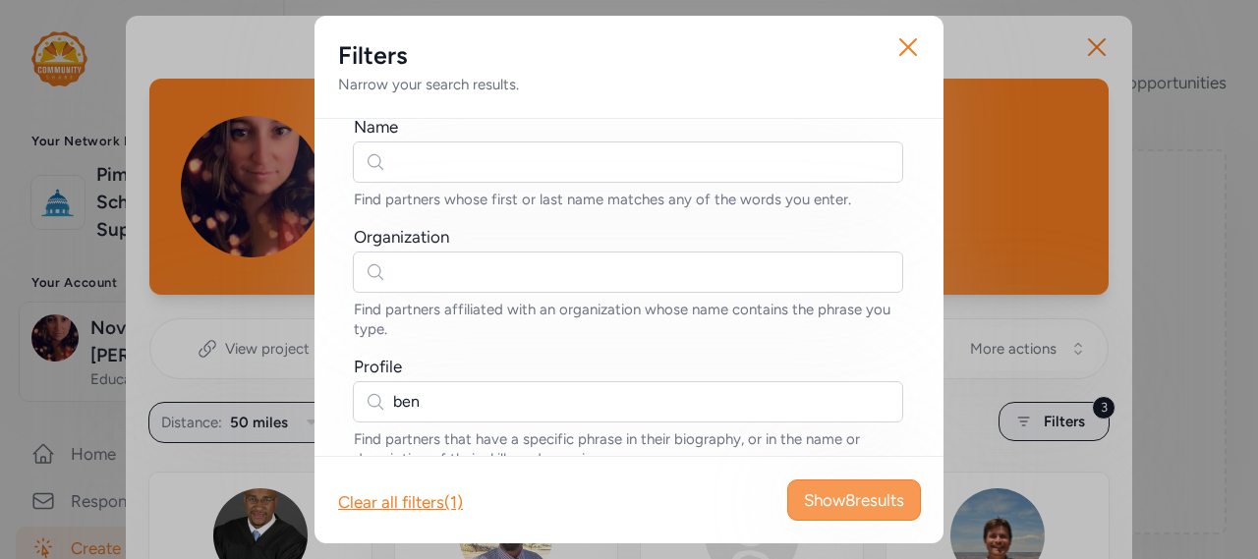
click at [844, 497] on span "Show 8 results" at bounding box center [854, 501] width 100 height 24
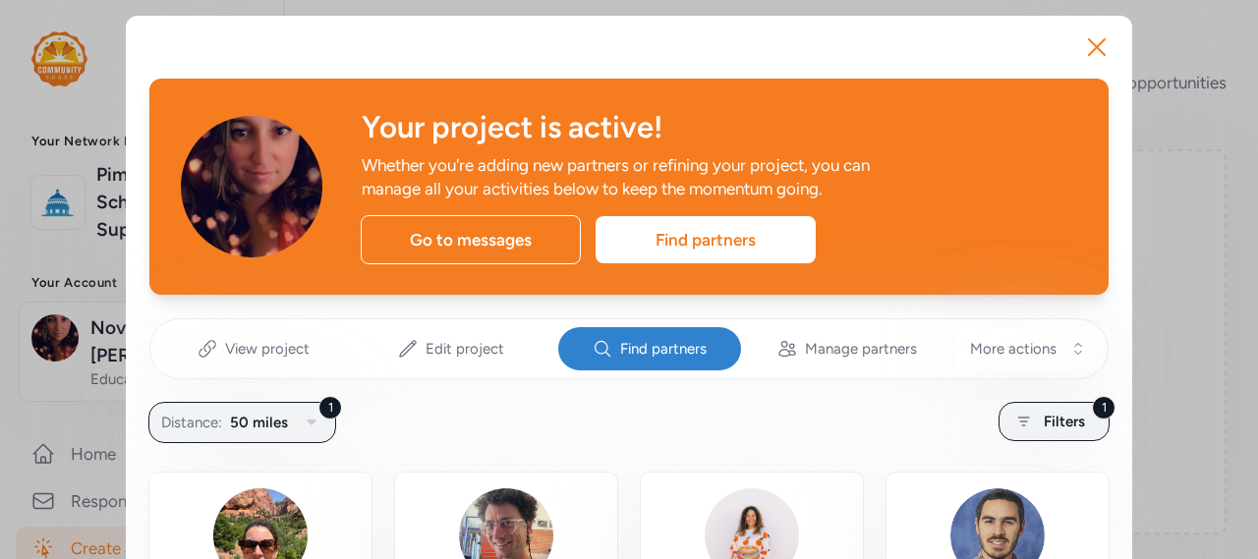
click at [673, 346] on span "Find partners" at bounding box center [663, 349] width 87 height 20
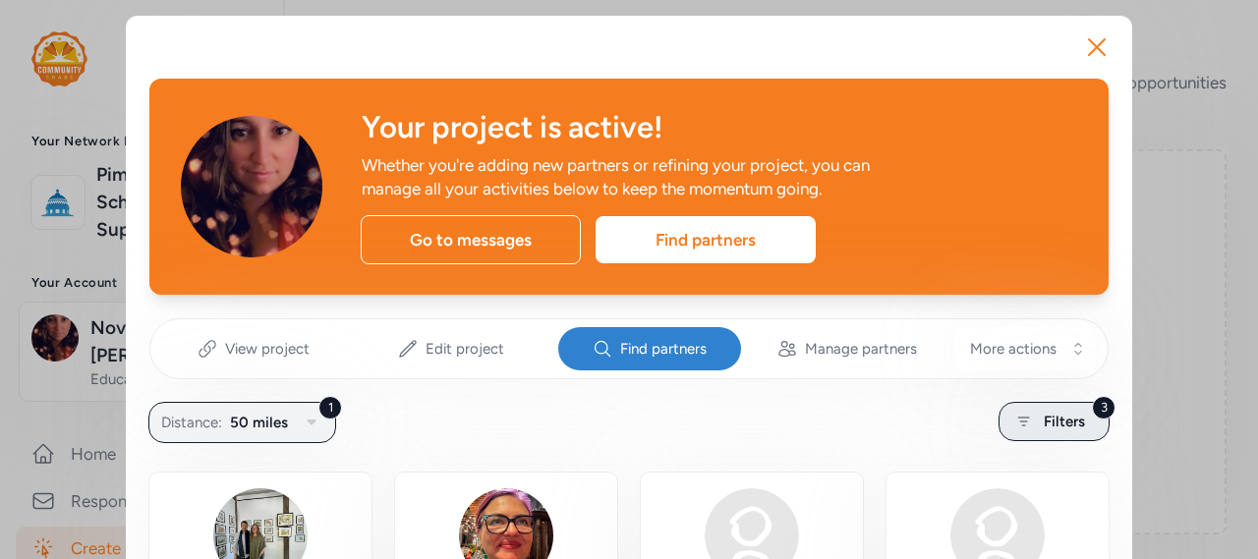
click at [1017, 409] on div "3 Filters" at bounding box center [1054, 421] width 111 height 39
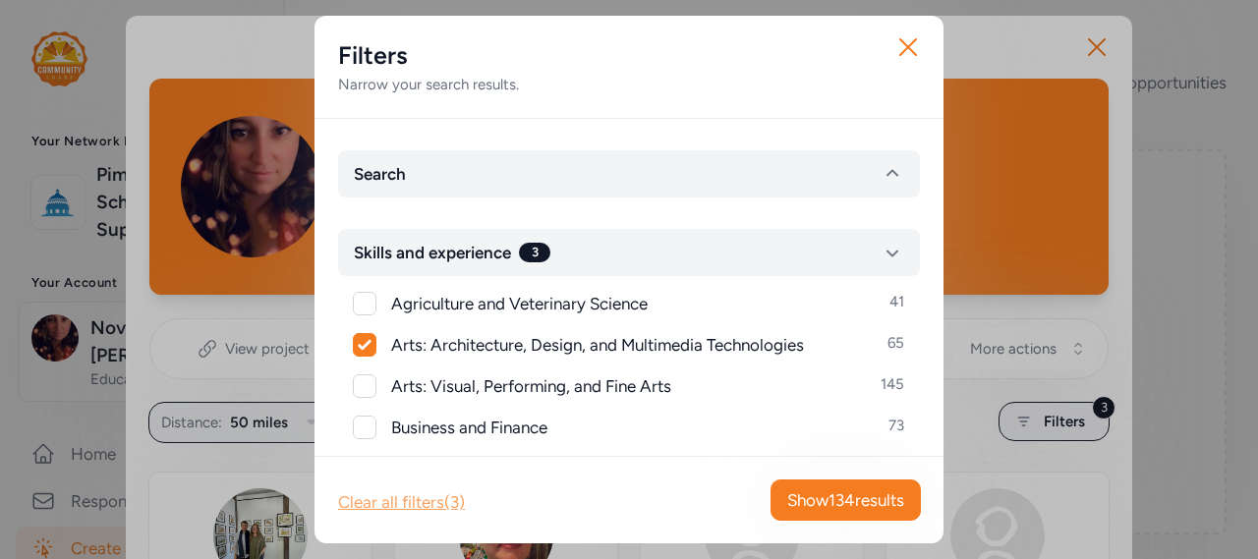
click at [417, 509] on div "Clear all filters (3)" at bounding box center [401, 503] width 127 height 24
checkbox input "false"
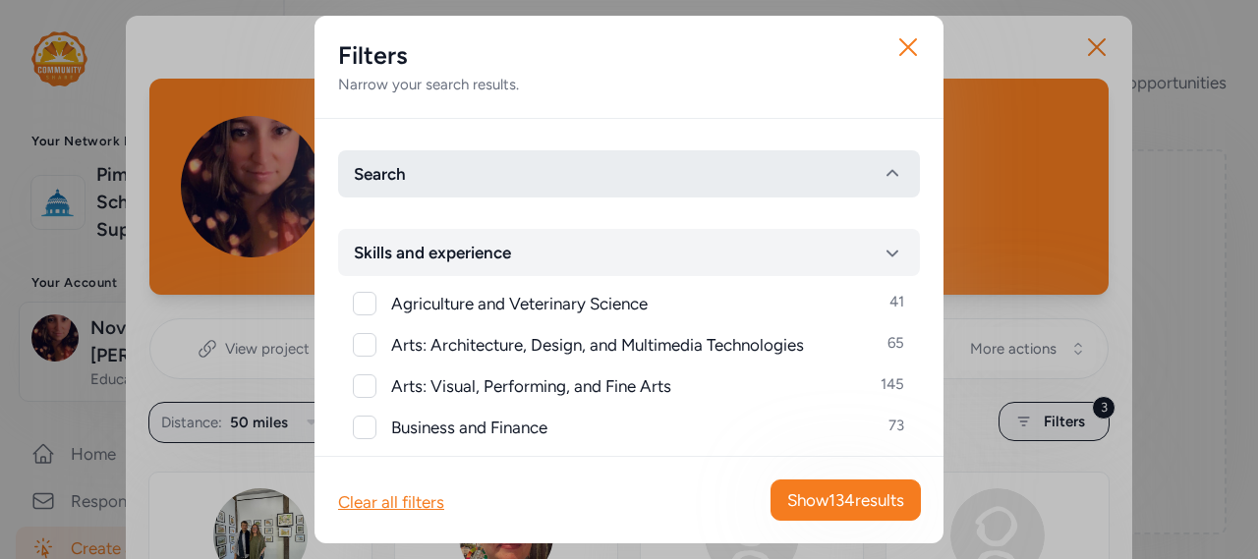
click at [447, 168] on button "Search" at bounding box center [629, 173] width 582 height 47
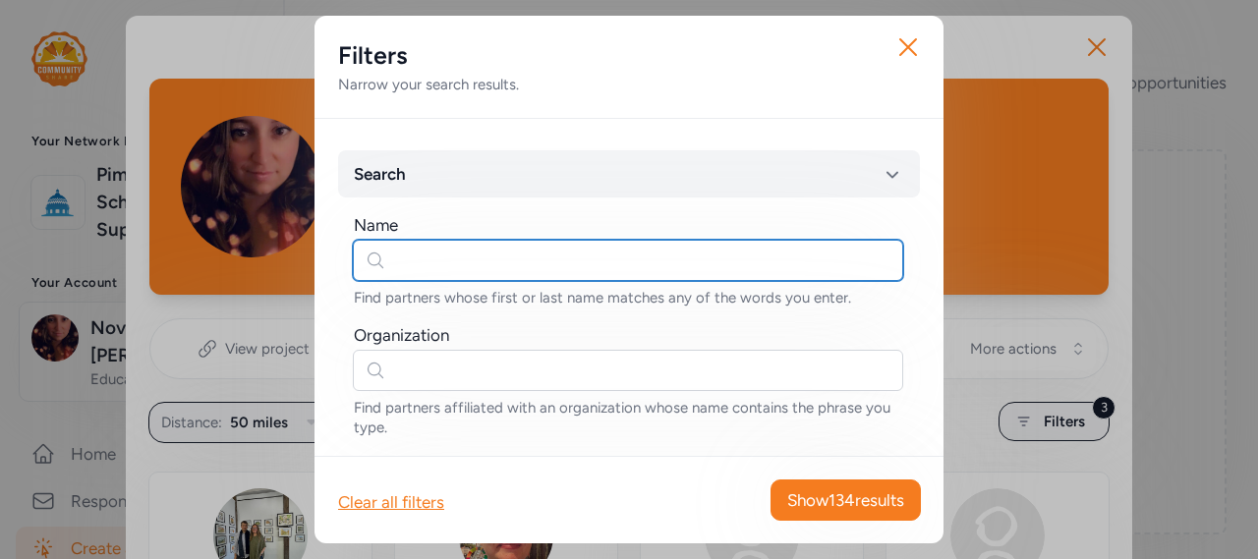
click at [407, 269] on input "text" at bounding box center [628, 260] width 551 height 41
type input "[PERSON_NAME]"
drag, startPoint x: 377, startPoint y: 257, endPoint x: 258, endPoint y: 254, distance: 119.0
click at [258, 254] on div "Close Filters Narrow your search results. Search 1 Name [PERSON_NAME] Find part…" at bounding box center [629, 279] width 1258 height 559
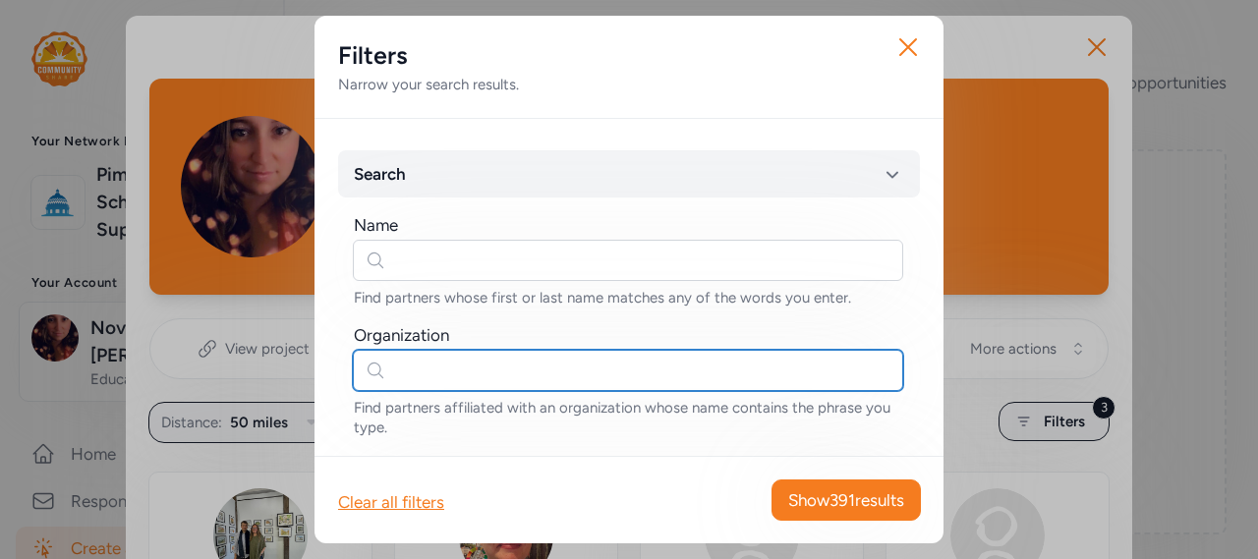
click at [415, 370] on input "text" at bounding box center [628, 370] width 551 height 41
type input "ben's bells"
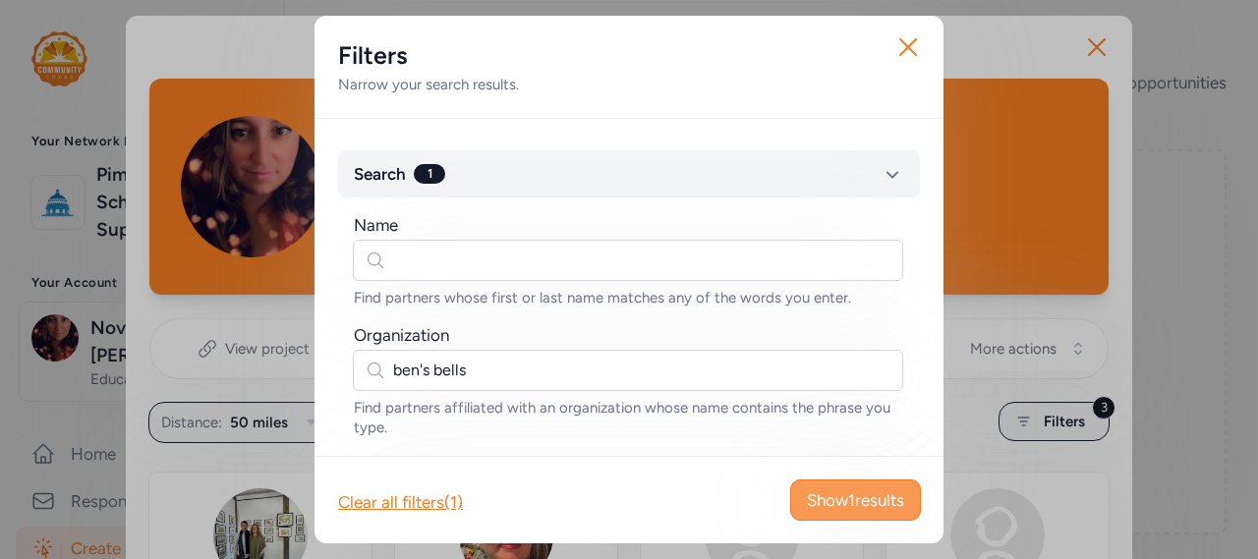
click at [819, 498] on span "Show 1 results" at bounding box center [855, 501] width 97 height 24
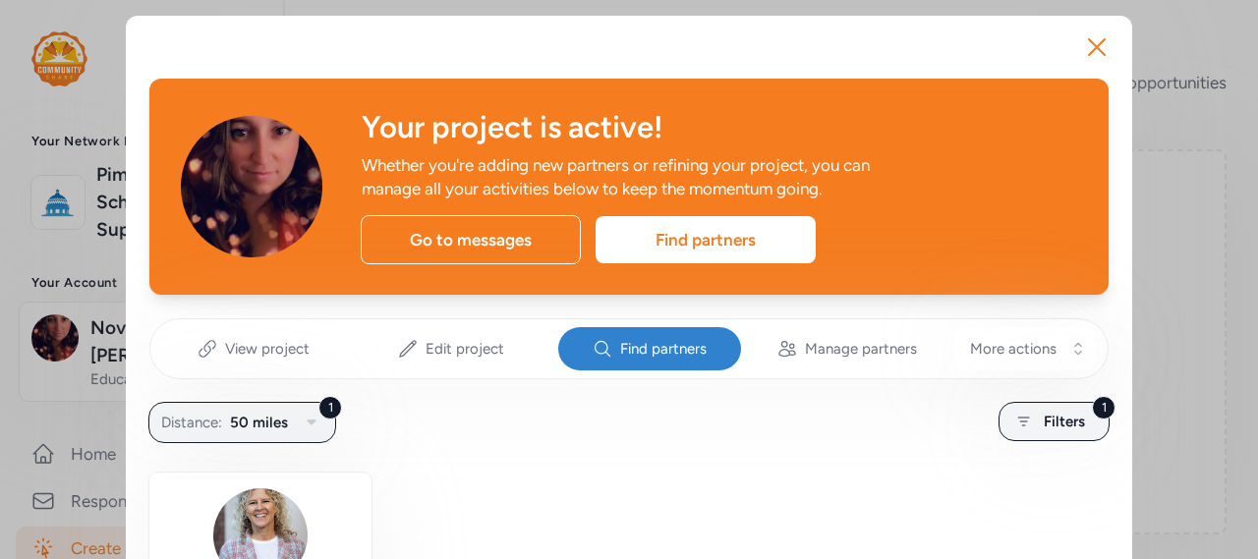
scroll to position [340, 0]
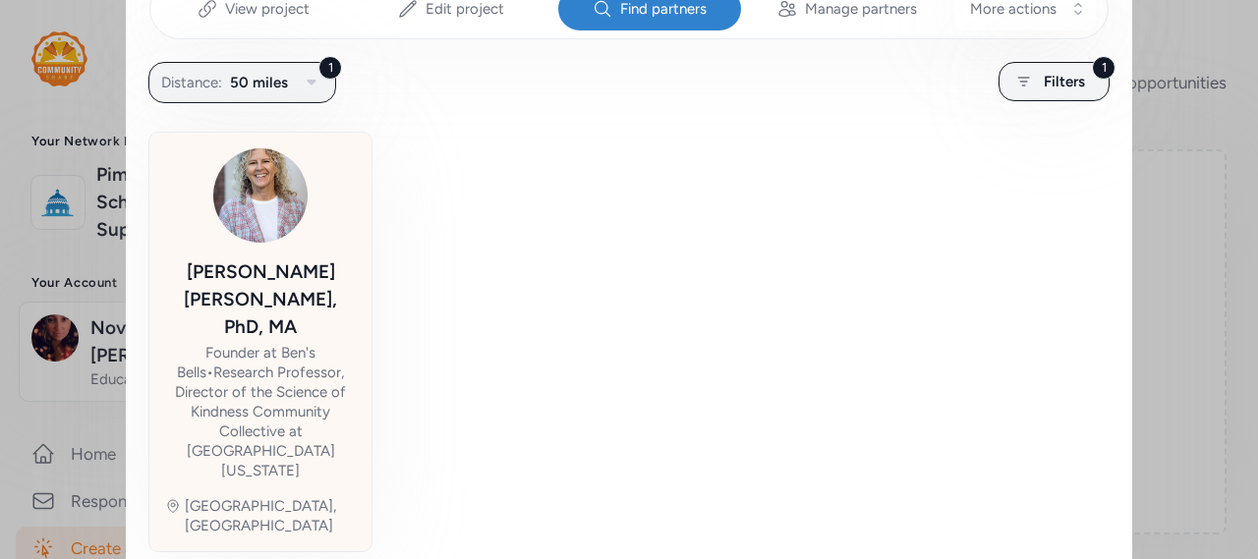
click at [272, 205] on img at bounding box center [260, 195] width 94 height 94
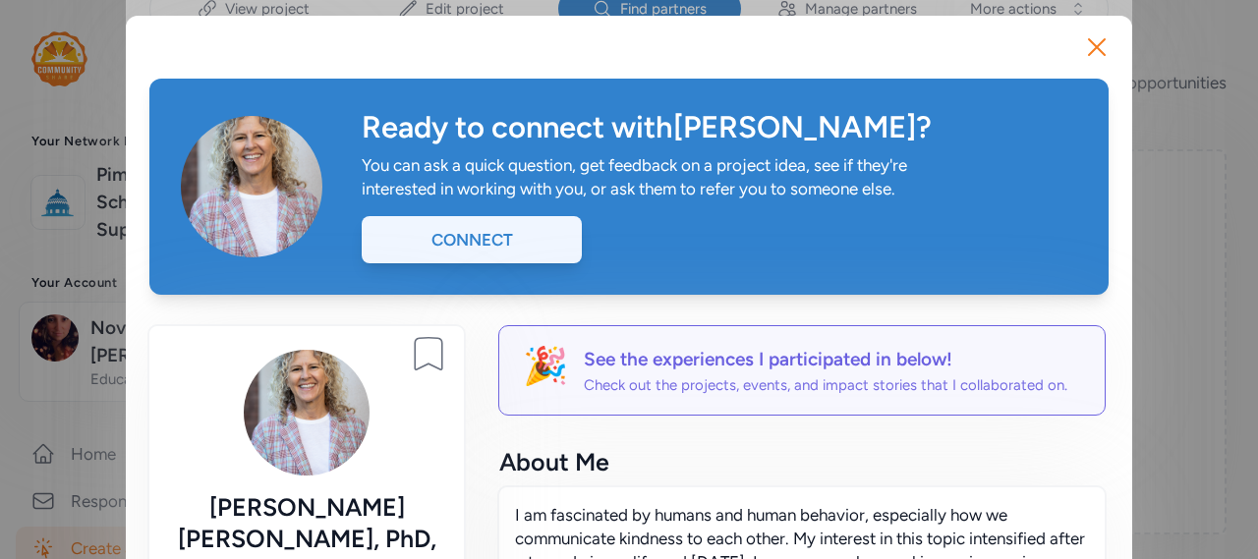
click at [448, 245] on div "Connect" at bounding box center [472, 239] width 220 height 47
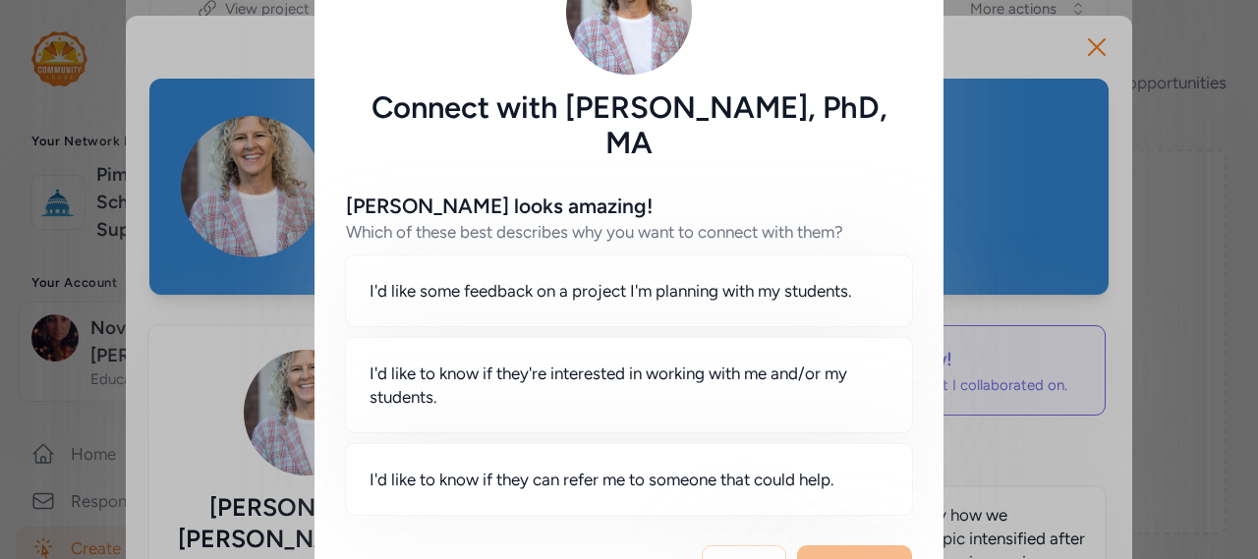
scroll to position [137, 0]
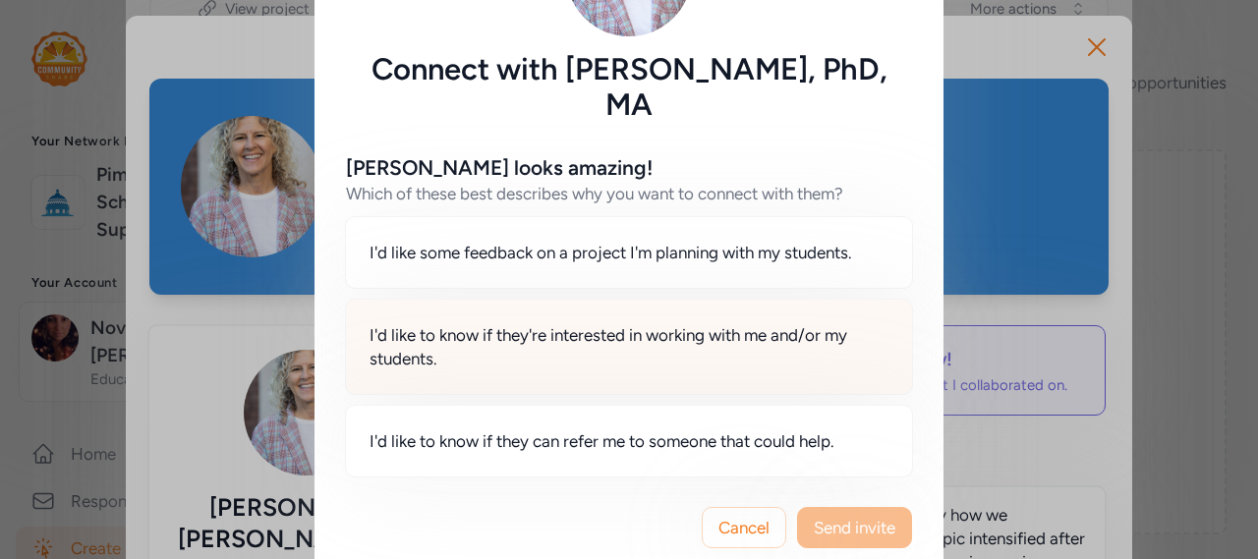
click at [600, 323] on span "I'd like to know if they're interested in working with me and/or my students." at bounding box center [629, 346] width 519 height 47
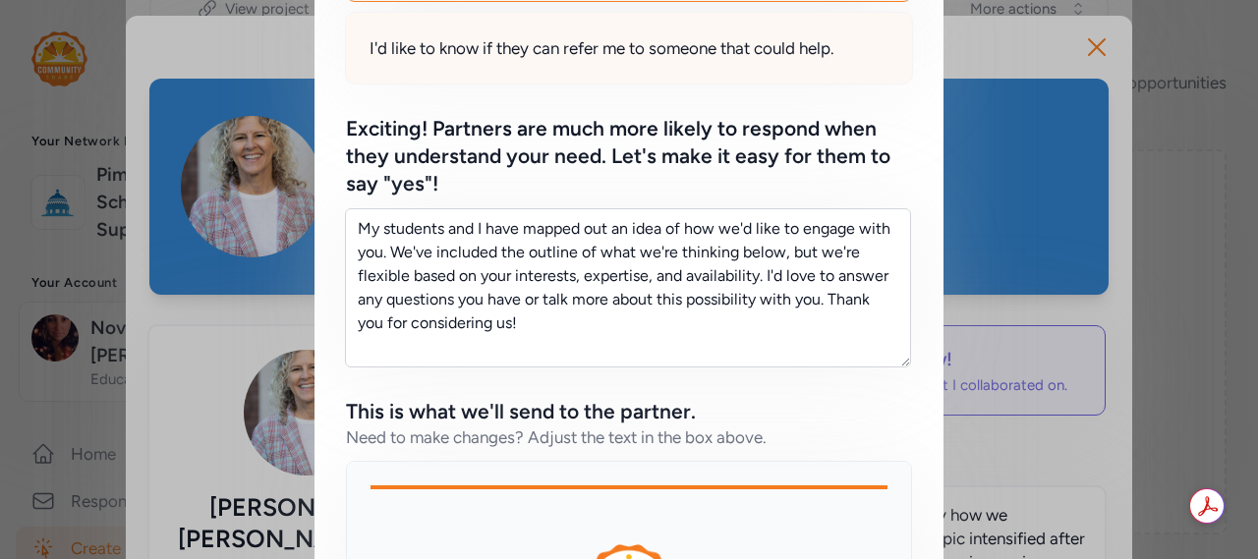
scroll to position [892, 0]
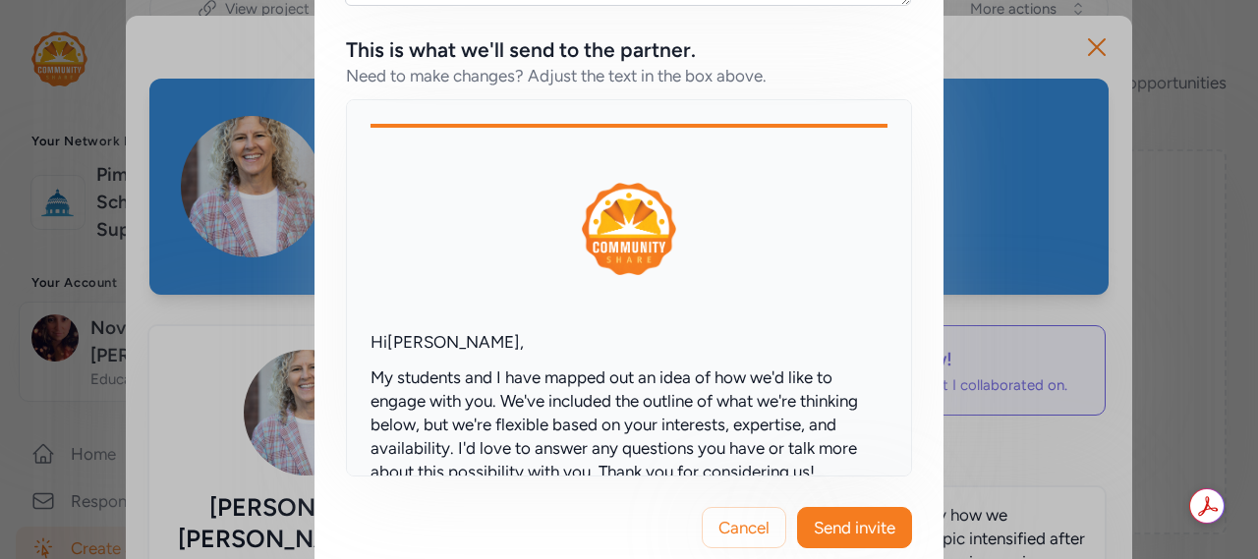
click at [819, 477] on div "Cancel Send invite" at bounding box center [629, 528] width 629 height 102
click at [821, 516] on span "Send invite" at bounding box center [855, 528] width 82 height 24
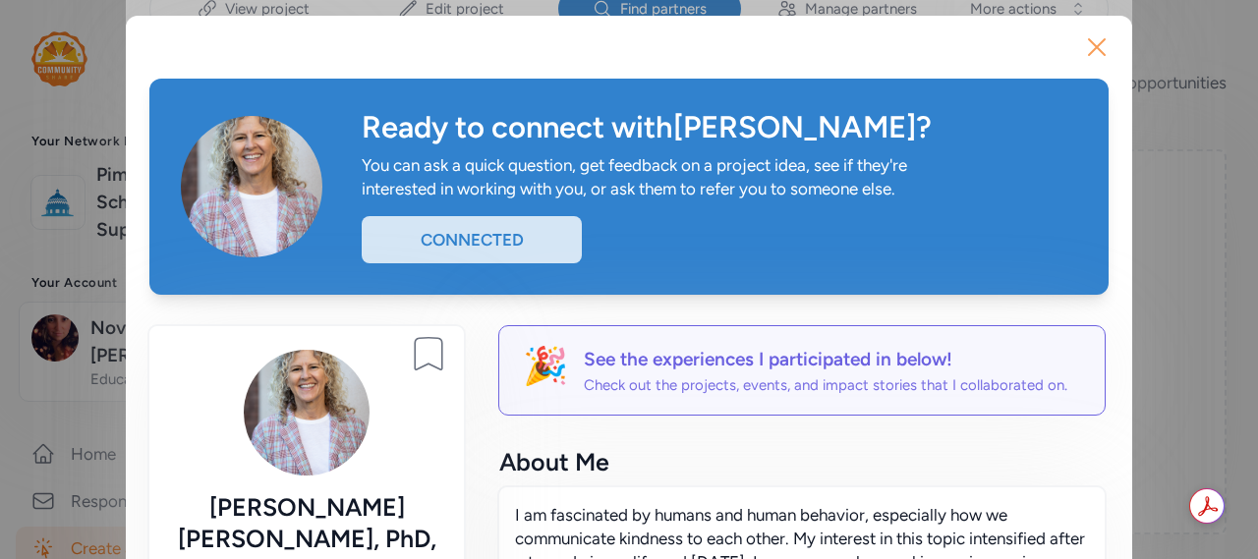
click at [1082, 49] on icon "button" at bounding box center [1096, 46] width 31 height 31
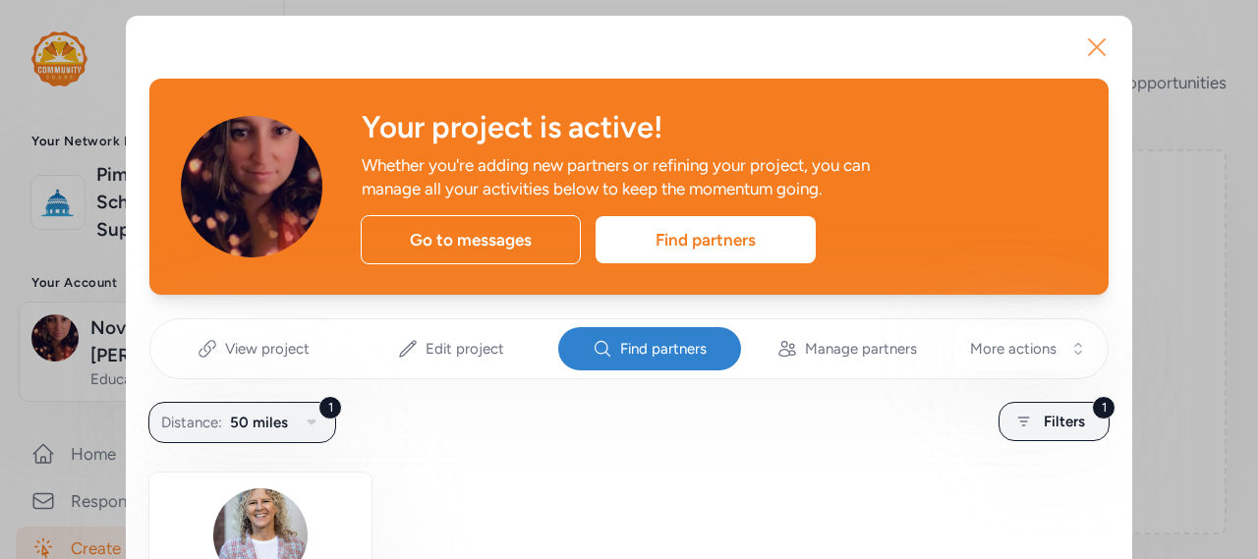
click at [1098, 48] on icon "button" at bounding box center [1096, 46] width 31 height 31
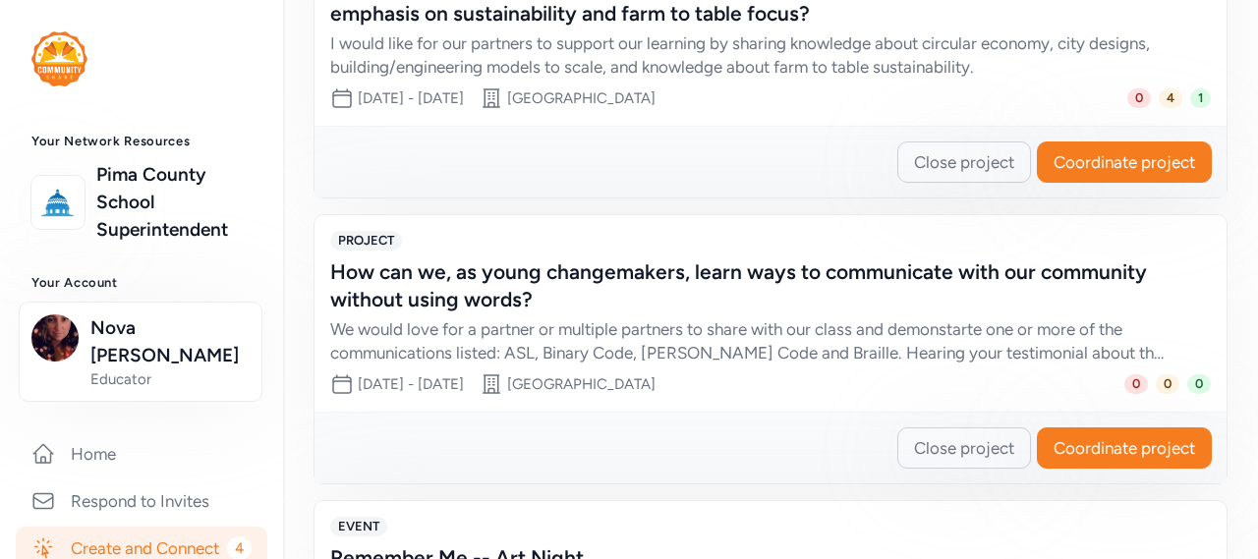
scroll to position [1267, 0]
